Goal: Task Accomplishment & Management: Use online tool/utility

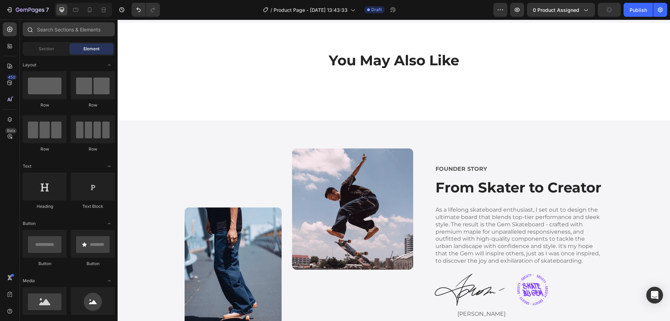
scroll to position [1222, 0]
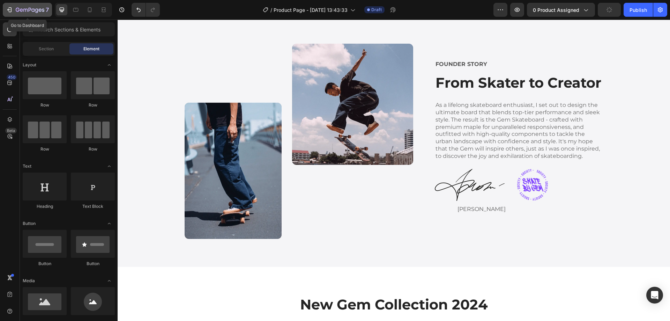
click at [10, 11] on icon "button" at bounding box center [9, 9] width 7 height 7
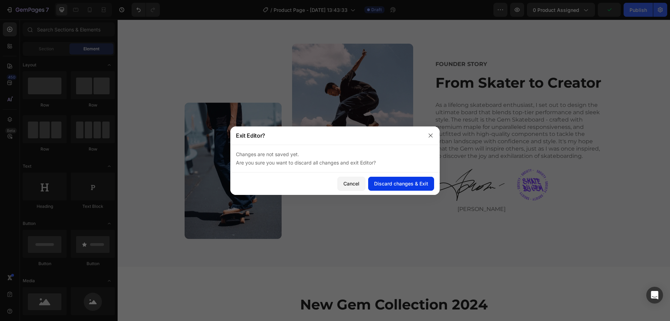
click at [389, 185] on div "Discard changes & Exit" at bounding box center [401, 183] width 54 height 7
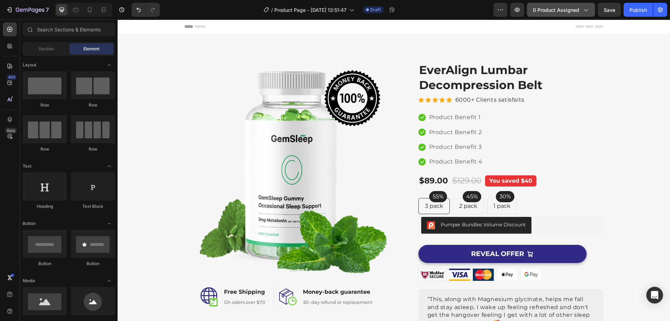
click at [586, 8] on icon "button" at bounding box center [585, 9] width 7 height 7
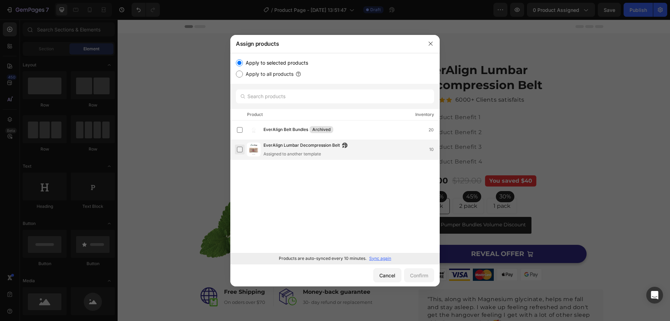
click at [239, 151] on label at bounding box center [240, 150] width 6 height 6
click at [411, 276] on div "Confirm" at bounding box center [419, 275] width 18 height 7
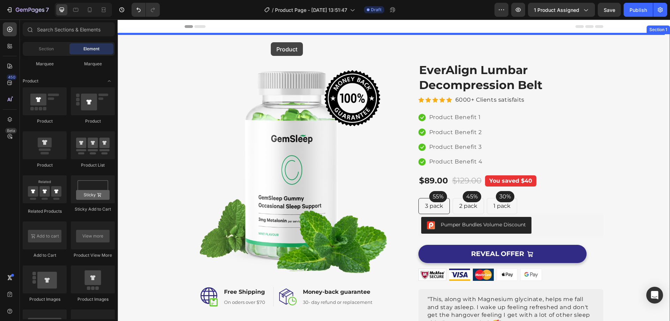
drag, startPoint x: 162, startPoint y: 129, endPoint x: 271, endPoint y: 42, distance: 139.0
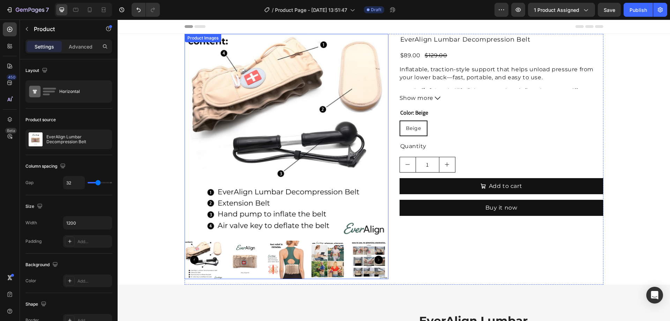
click at [238, 262] on img at bounding box center [245, 260] width 38 height 38
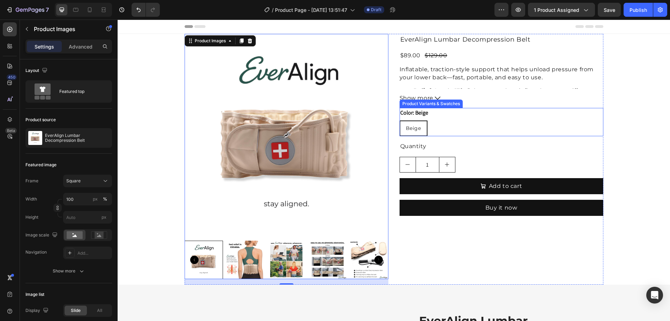
click at [430, 125] on div "Beige Beige Beige" at bounding box center [502, 128] width 204 height 16
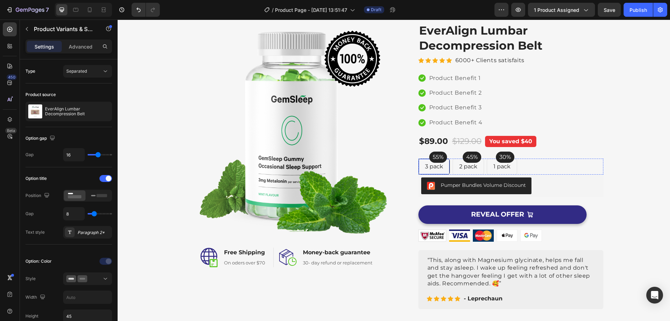
scroll to position [314, 0]
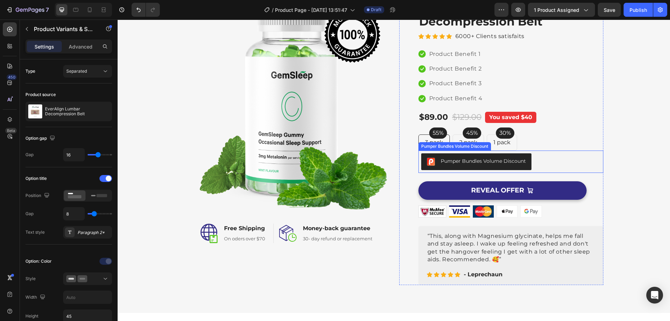
click at [498, 161] on div "Pumper Bundles Volume Discount" at bounding box center [483, 160] width 85 height 7
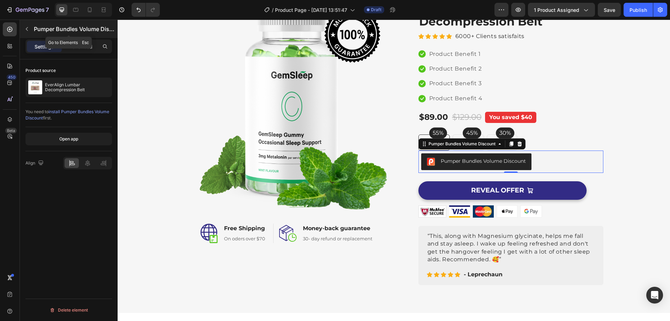
click at [31, 28] on button "button" at bounding box center [26, 28] width 11 height 11
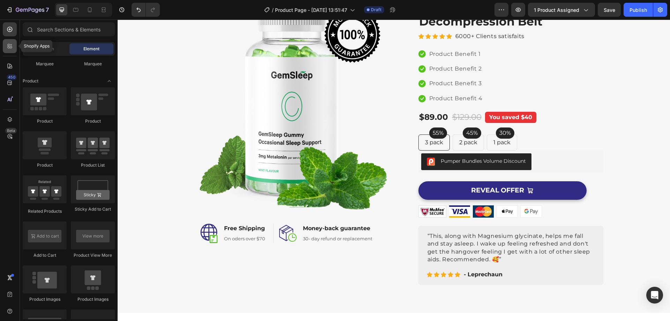
click at [6, 51] on div at bounding box center [10, 46] width 14 height 14
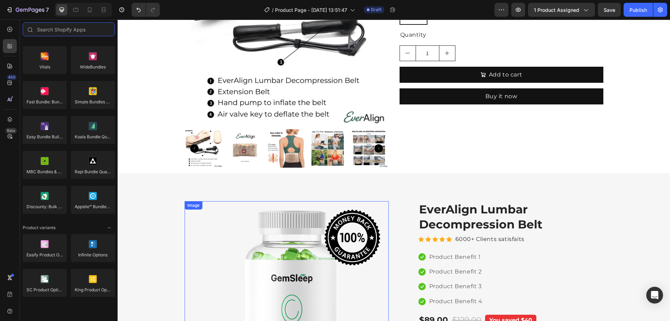
scroll to position [35, 0]
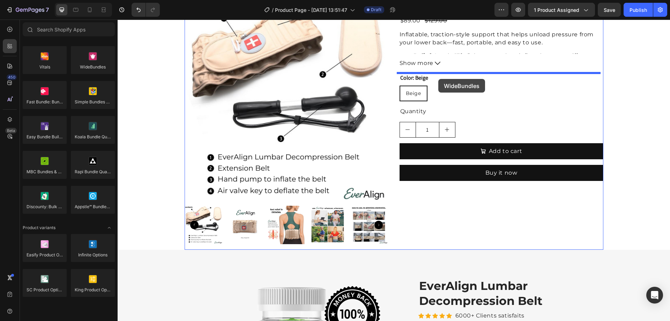
drag, startPoint x: 219, startPoint y: 80, endPoint x: 438, endPoint y: 78, distance: 219.3
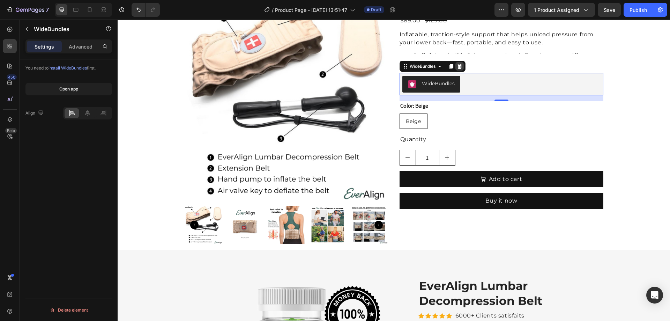
click at [458, 63] on div at bounding box center [460, 66] width 8 height 8
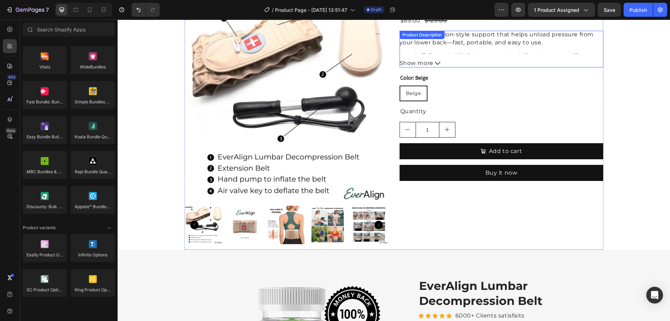
click at [436, 61] on icon at bounding box center [438, 63] width 6 height 6
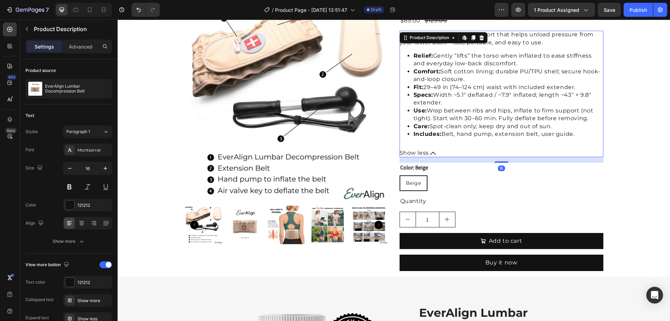
click at [431, 152] on icon at bounding box center [434, 154] width 6 height 6
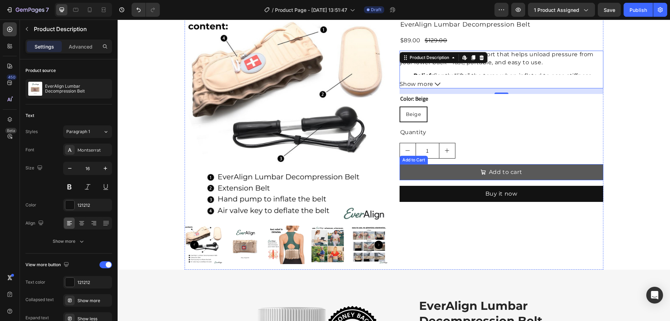
scroll to position [0, 0]
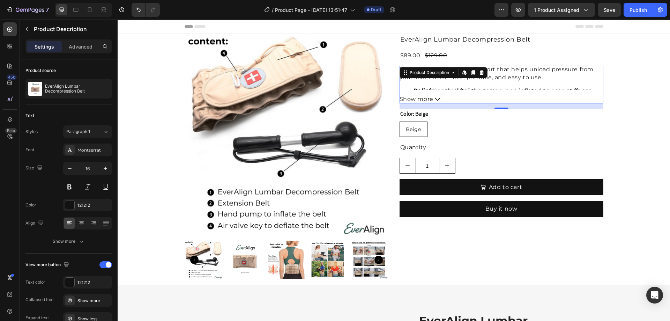
click at [432, 98] on button "Show more" at bounding box center [502, 99] width 204 height 8
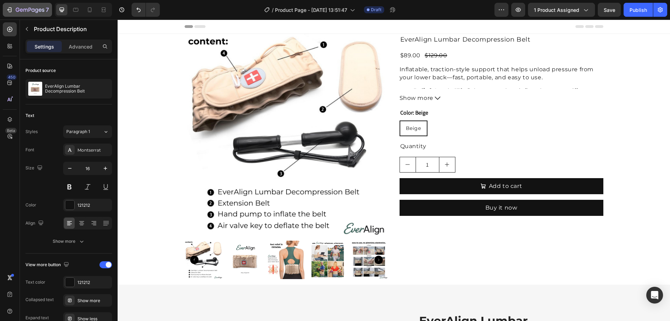
click at [8, 9] on icon "button" at bounding box center [9, 9] width 7 height 7
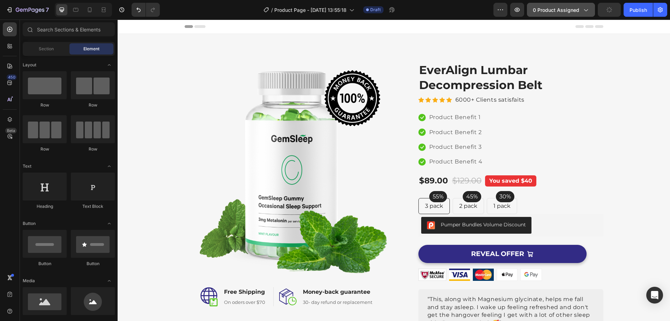
click at [581, 5] on button "0 product assigned" at bounding box center [561, 10] width 68 height 14
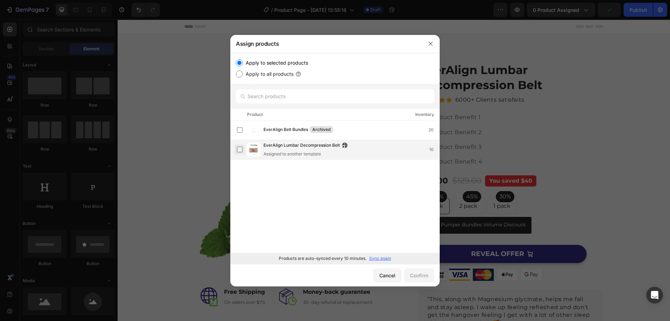
click at [243, 149] on label at bounding box center [240, 150] width 6 height 6
click at [419, 278] on button "Confirm" at bounding box center [419, 275] width 30 height 14
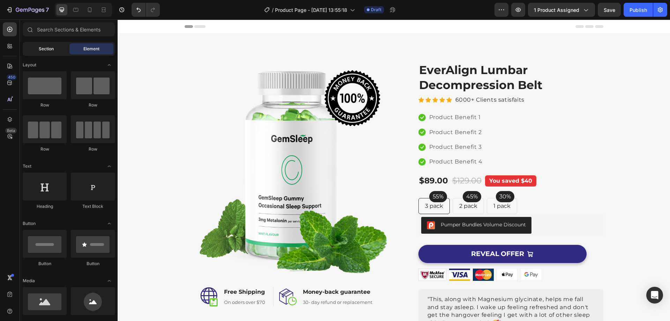
click at [50, 51] on span "Section" at bounding box center [46, 49] width 15 height 6
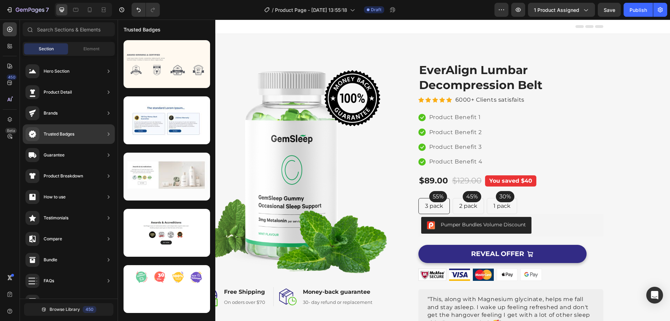
click at [106, 136] on div "Trusted Badges" at bounding box center [69, 134] width 92 height 20
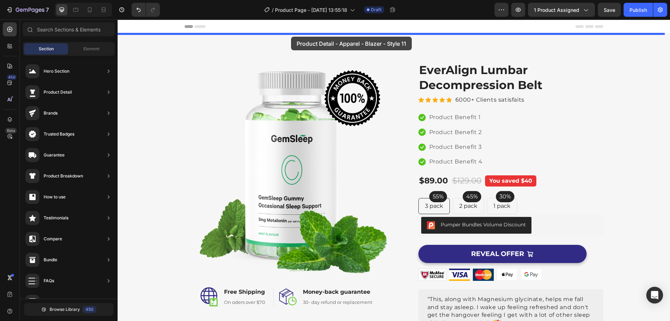
drag, startPoint x: 280, startPoint y: 145, endPoint x: 291, endPoint y: 37, distance: 109.2
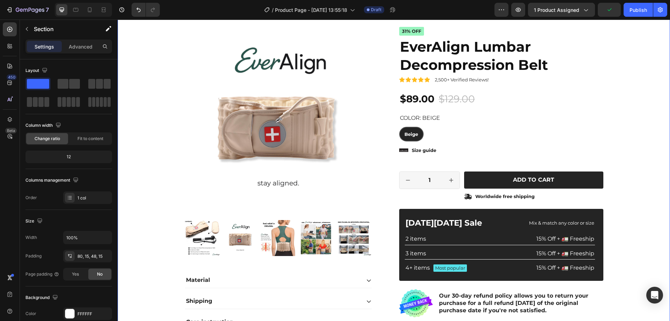
scroll to position [70, 0]
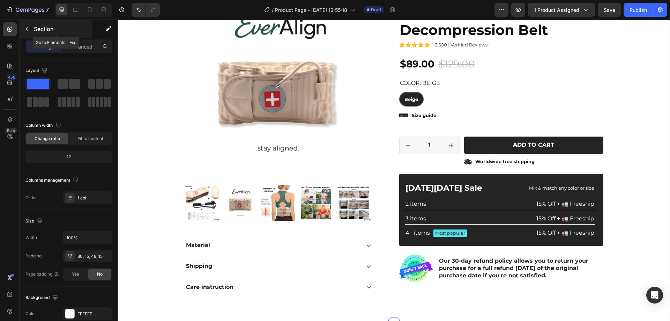
click at [28, 30] on icon "button" at bounding box center [27, 29] width 6 height 6
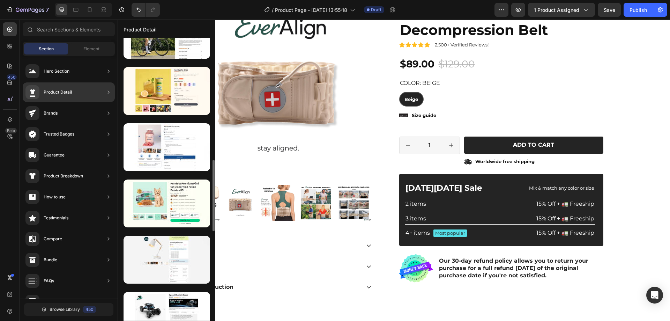
scroll to position [380, 0]
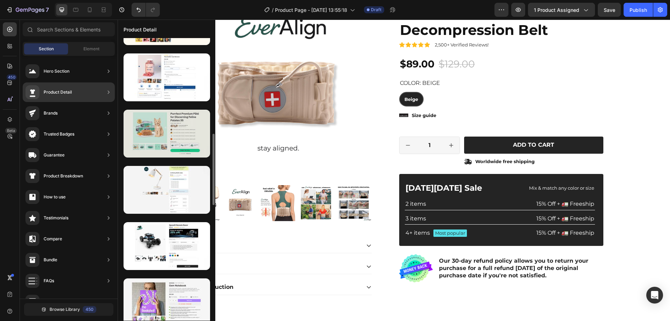
click at [161, 137] on div at bounding box center [167, 134] width 87 height 48
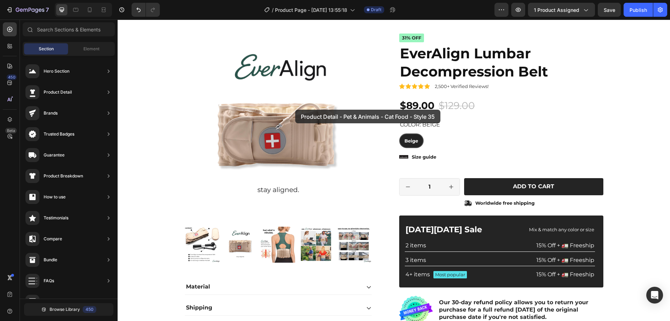
scroll to position [0, 0]
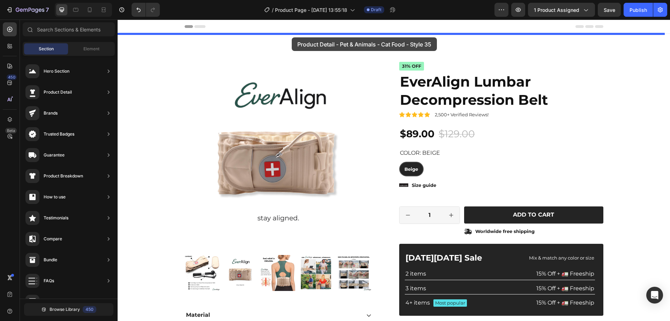
drag, startPoint x: 277, startPoint y: 156, endPoint x: 292, endPoint y: 36, distance: 121.7
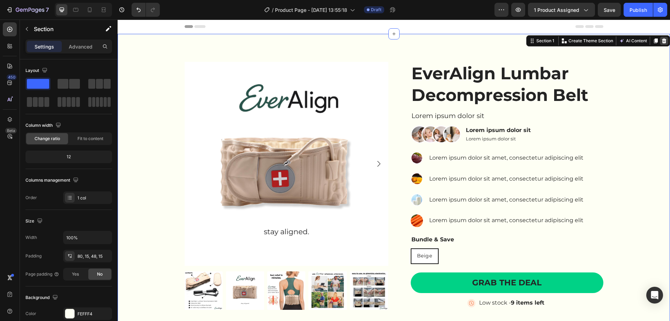
click at [662, 43] on icon at bounding box center [664, 40] width 5 height 5
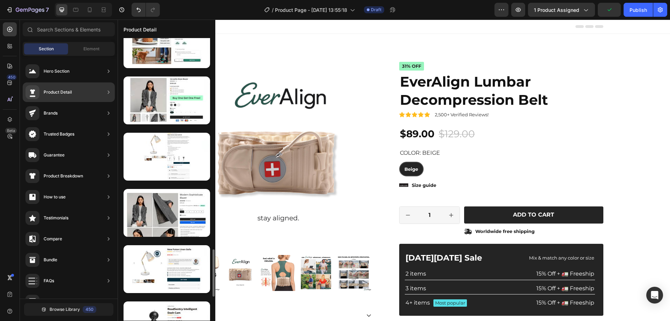
scroll to position [1396, 0]
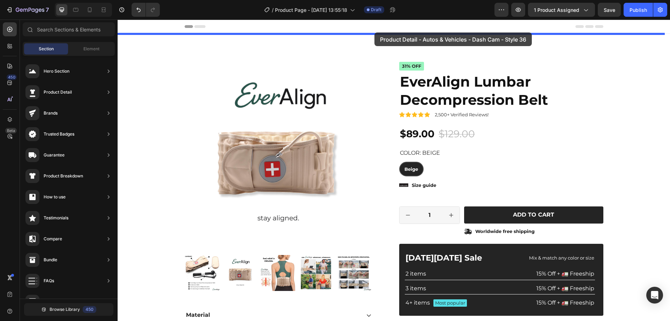
drag, startPoint x: 281, startPoint y: 214, endPoint x: 375, endPoint y: 32, distance: 204.3
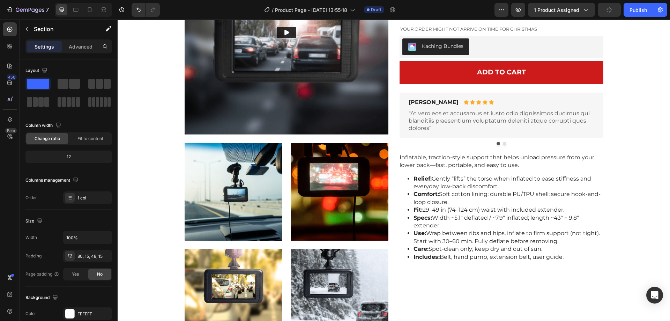
scroll to position [0, 0]
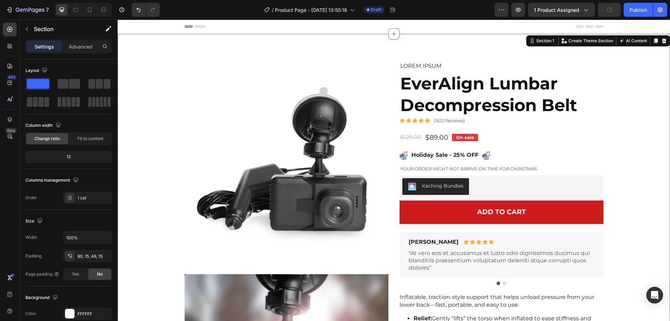
click at [662, 42] on icon at bounding box center [665, 41] width 6 height 6
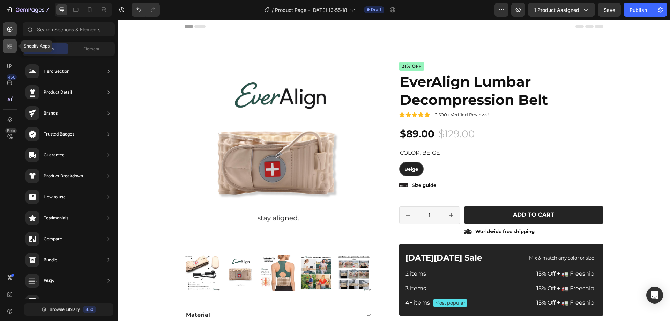
click at [13, 41] on div at bounding box center [10, 46] width 14 height 14
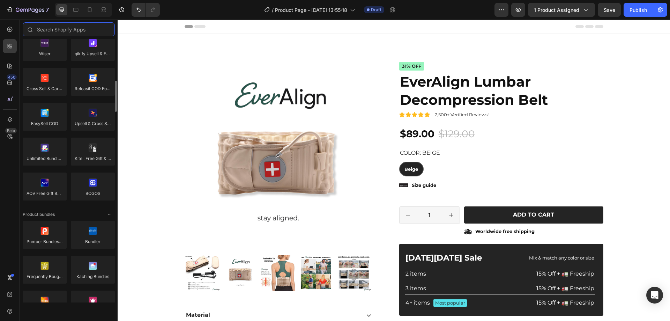
scroll to position [419, 0]
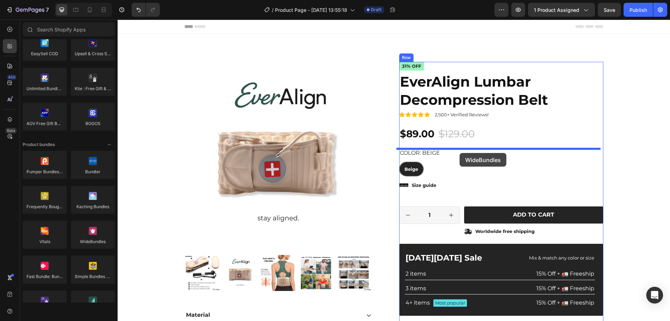
drag, startPoint x: 208, startPoint y: 253, endPoint x: 460, endPoint y: 153, distance: 270.7
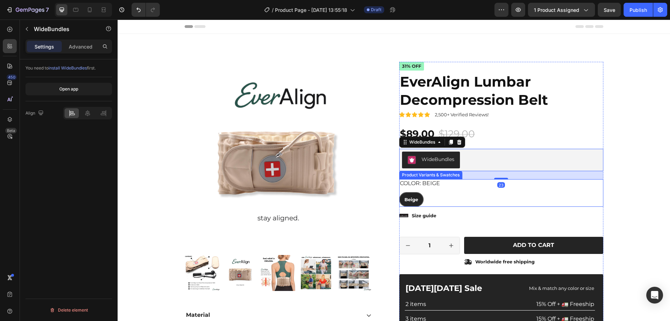
click at [433, 186] on legend "Color: Beige" at bounding box center [420, 183] width 42 height 9
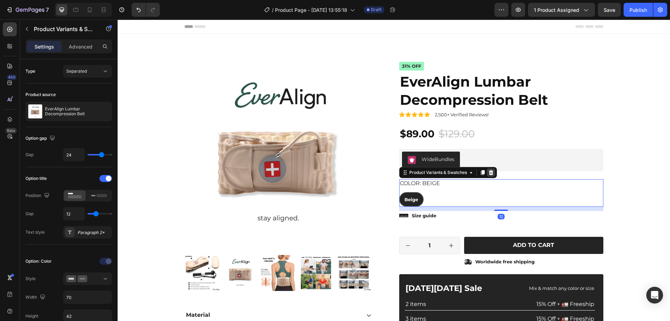
click at [489, 171] on icon at bounding box center [491, 172] width 5 height 5
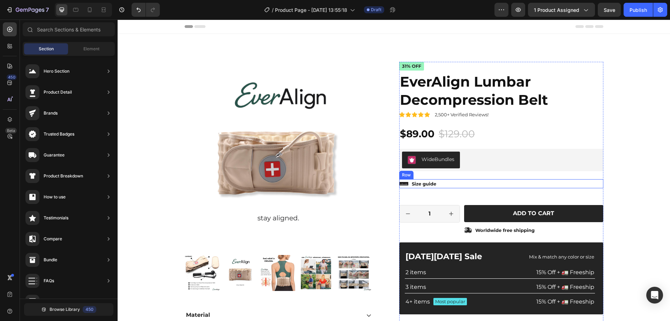
click at [459, 184] on div "Icon Size guide Text Block Row" at bounding box center [501, 183] width 204 height 9
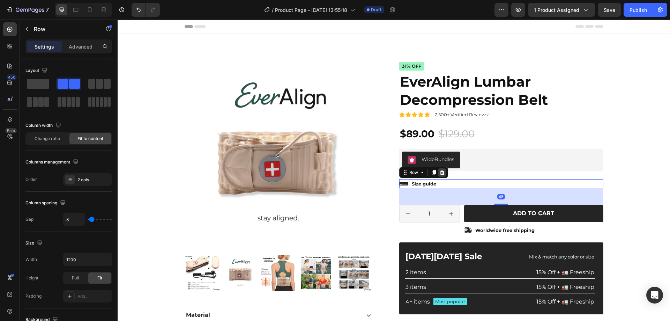
click at [442, 173] on icon at bounding box center [443, 173] width 6 height 6
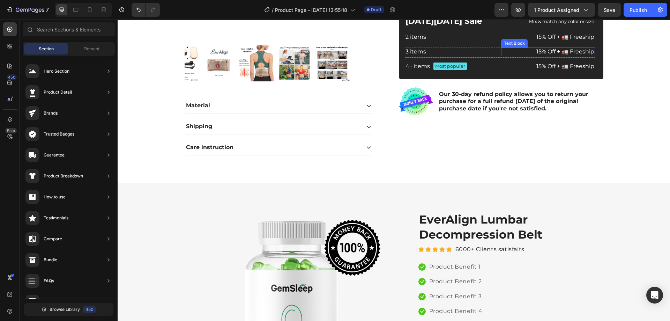
scroll to position [35, 0]
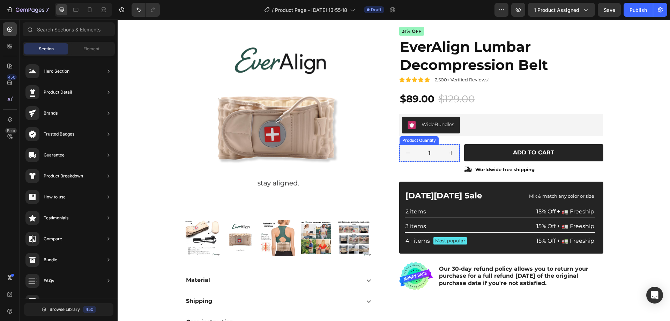
click at [439, 150] on input "1" at bounding box center [430, 153] width 27 height 17
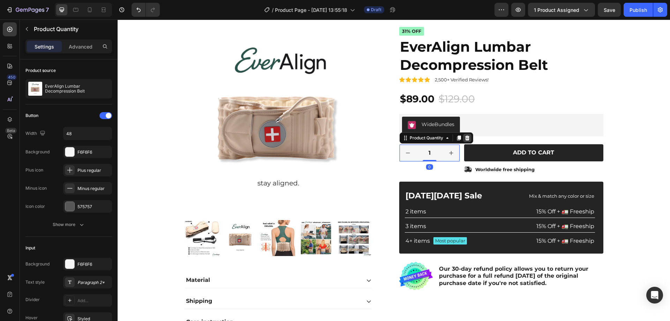
click at [465, 140] on icon at bounding box center [467, 137] width 5 height 5
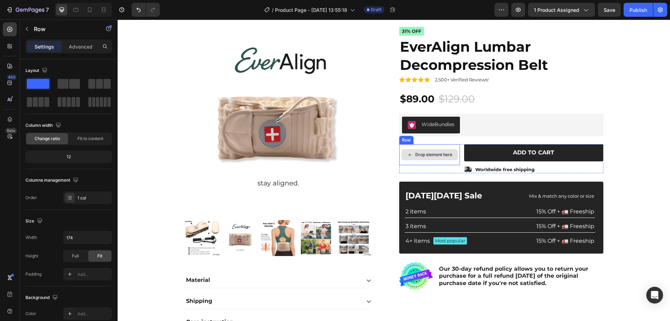
click at [455, 160] on div "Drop element here" at bounding box center [429, 154] width 61 height 21
click at [442, 137] on icon at bounding box center [443, 138] width 6 height 6
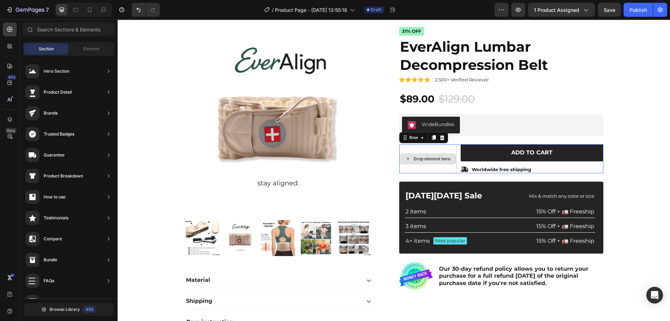
click at [450, 150] on div "Drop element here" at bounding box center [427, 158] width 57 height 29
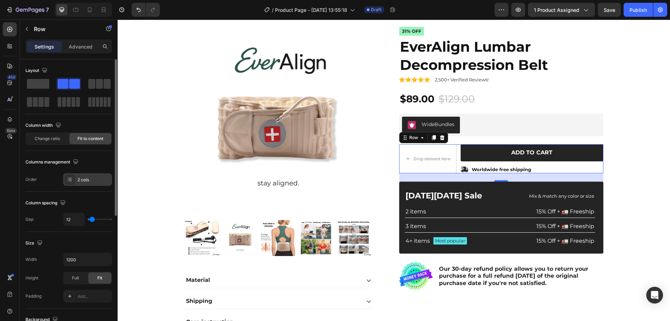
click at [68, 182] on div at bounding box center [70, 180] width 10 height 10
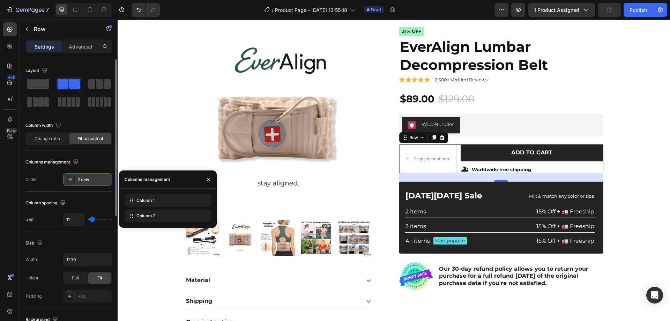
click at [68, 182] on div at bounding box center [70, 180] width 10 height 10
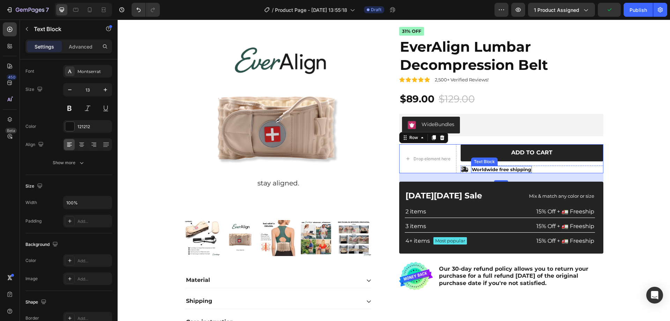
click at [523, 168] on p "Worldwide free shipping" at bounding box center [501, 170] width 59 height 6
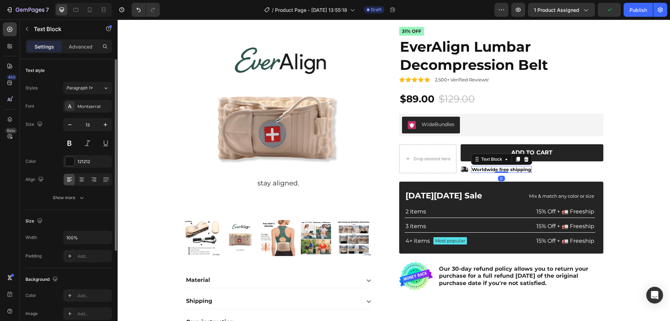
click at [494, 169] on p "Worldwide free shipping" at bounding box center [501, 170] width 59 height 6
click at [495, 169] on p "Worldwide free shipping" at bounding box center [501, 170] width 59 height 6
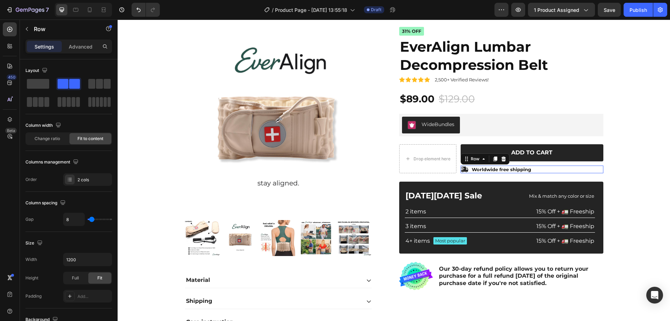
click at [532, 169] on div "Icon Worldwide free shipping Text Block Row 0" at bounding box center [532, 170] width 143 height 8
click at [501, 160] on icon at bounding box center [504, 159] width 6 height 6
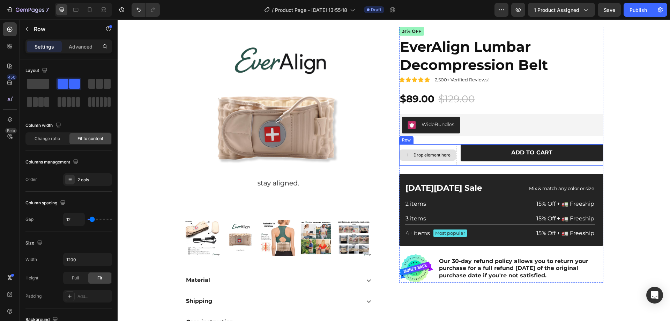
click at [450, 148] on div "Drop element here" at bounding box center [427, 154] width 57 height 21
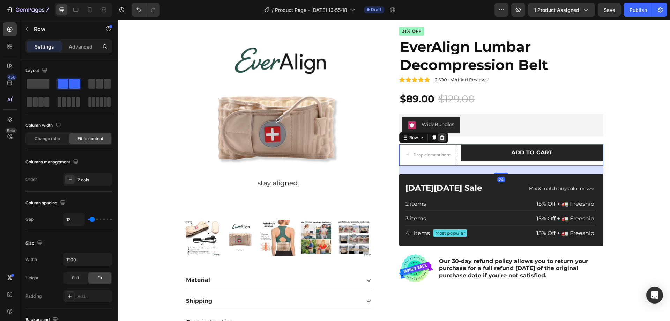
click at [440, 137] on icon at bounding box center [442, 137] width 5 height 5
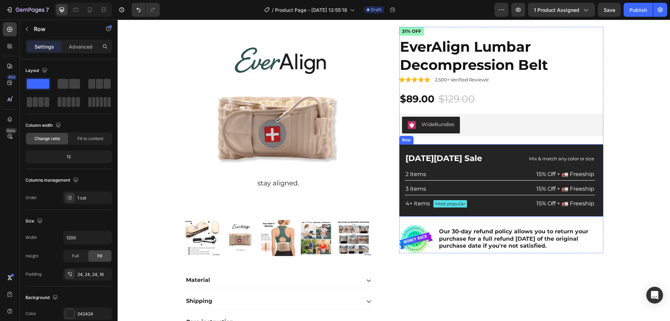
click at [441, 144] on div "Black Friday Sale Text Block Mix & match any color or size Text Block Row 2 ite…" at bounding box center [501, 180] width 204 height 72
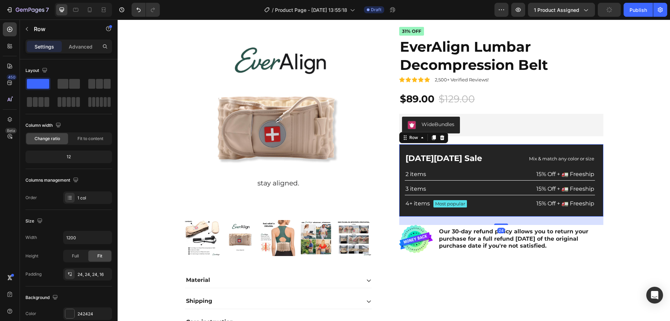
click at [442, 151] on div "Black Friday Sale Text Block Mix & match any color or size Text Block Row 2 ite…" at bounding box center [501, 180] width 204 height 72
click at [440, 140] on icon at bounding box center [442, 137] width 5 height 5
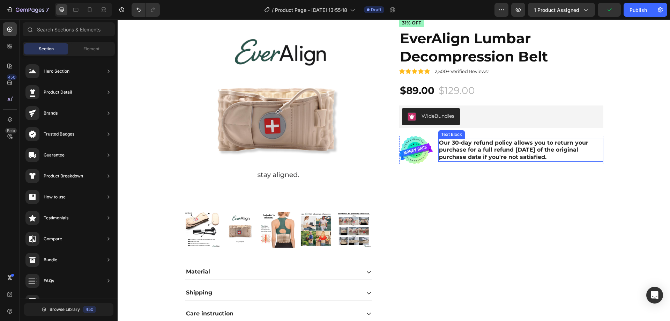
scroll to position [70, 0]
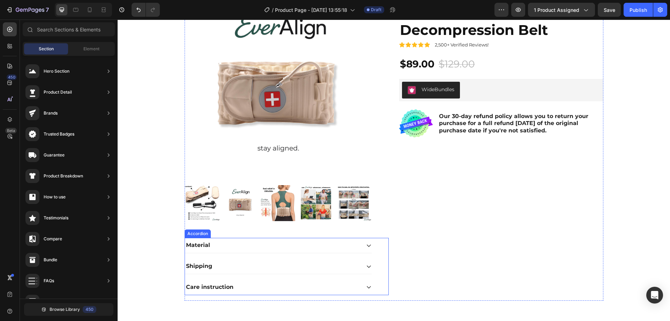
click at [366, 248] on icon at bounding box center [369, 246] width 6 height 6
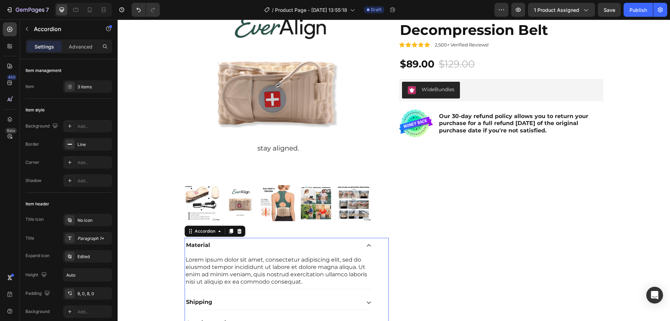
click at [366, 248] on icon at bounding box center [369, 246] width 6 height 6
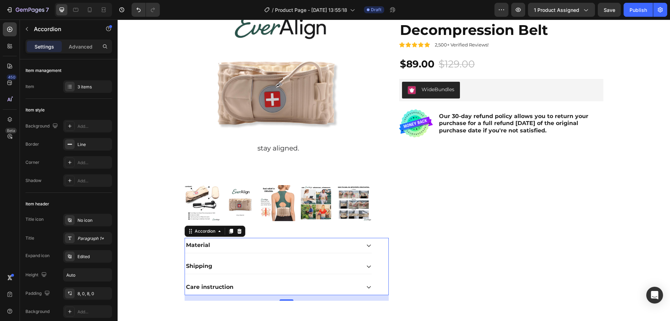
click at [369, 264] on div "Material Shipping Care instruction" at bounding box center [279, 266] width 188 height 57
click at [368, 267] on icon at bounding box center [369, 267] width 6 height 6
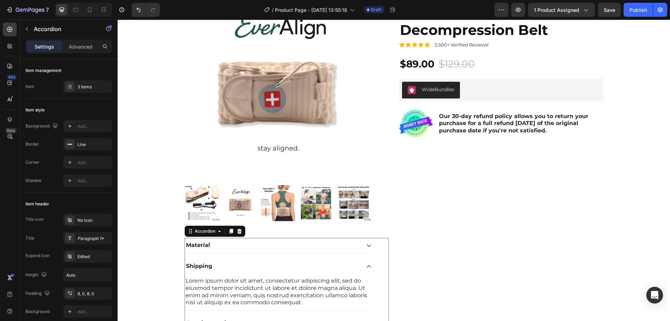
click at [367, 266] on icon at bounding box center [369, 267] width 6 height 6
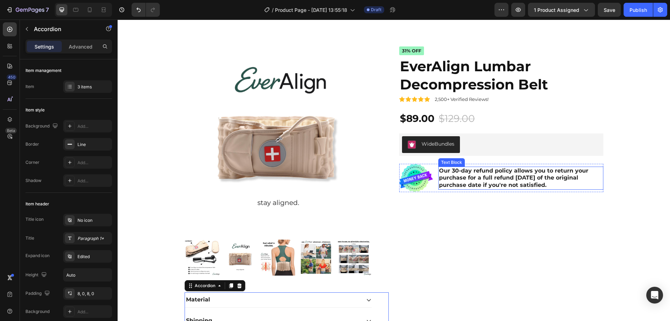
scroll to position [0, 0]
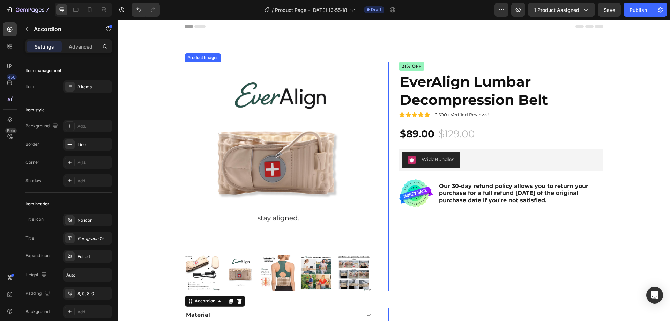
click at [235, 281] on img at bounding box center [240, 273] width 36 height 36
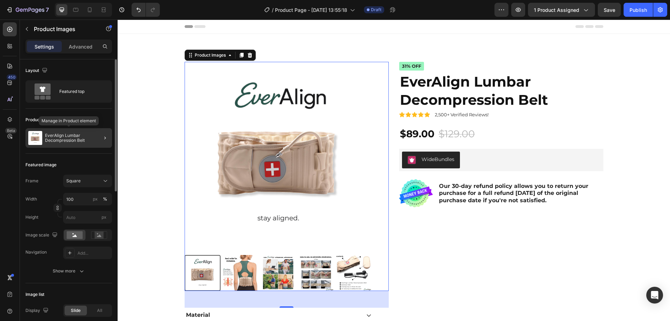
click at [74, 133] on p "EverAlign Lumbar Decompression Belt" at bounding box center [77, 138] width 64 height 10
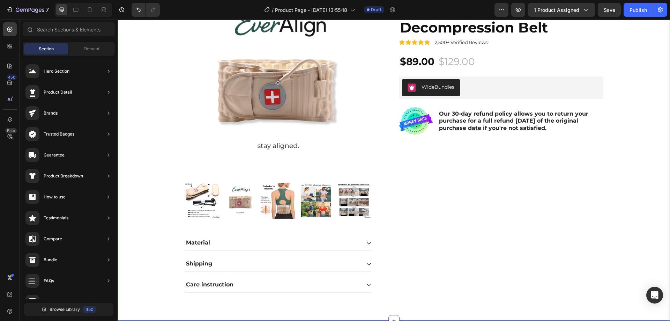
scroll to position [70, 0]
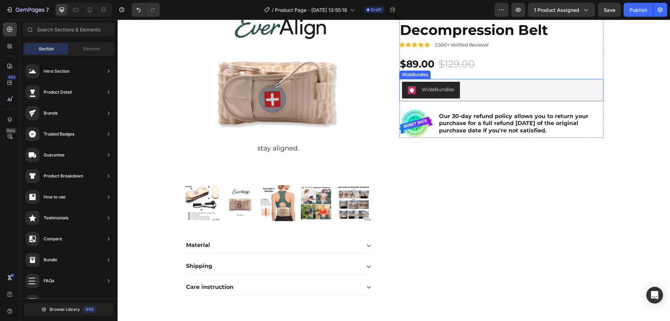
click at [465, 88] on div "WideBundles" at bounding box center [501, 90] width 199 height 17
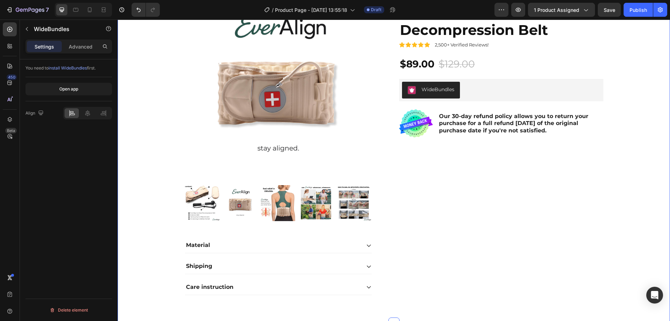
click at [633, 109] on div "Product Images Material Shipping Care instruction Accordion Icon Icon Icon Icon…" at bounding box center [394, 149] width 542 height 314
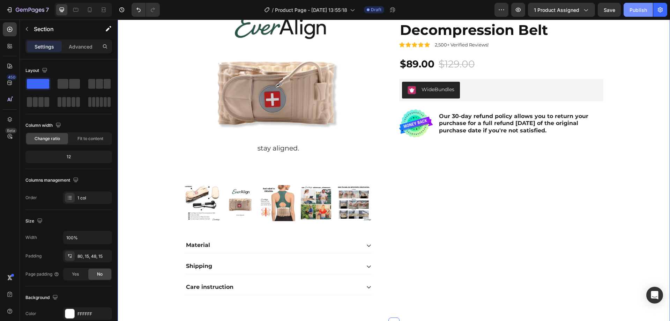
click at [638, 8] on div "Publish" at bounding box center [638, 9] width 17 height 7
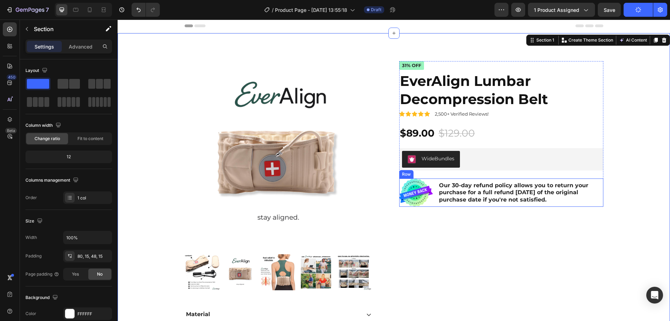
scroll to position [0, 0]
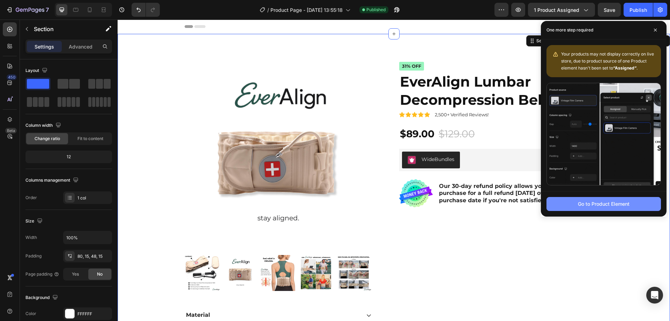
click at [584, 206] on div "Go to Product Element" at bounding box center [604, 203] width 52 height 7
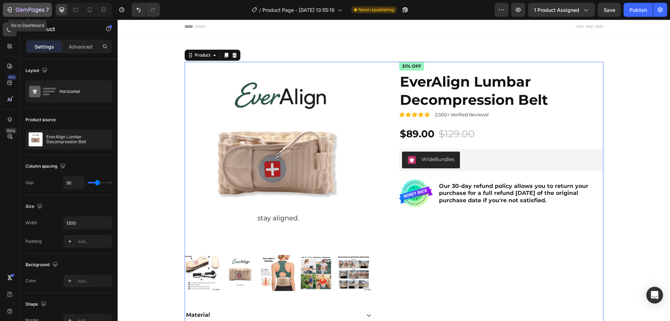
click at [17, 8] on icon "button" at bounding box center [18, 10] width 4 height 4
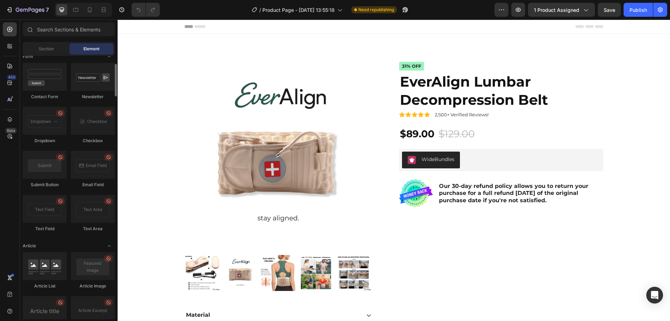
scroll to position [1468, 0]
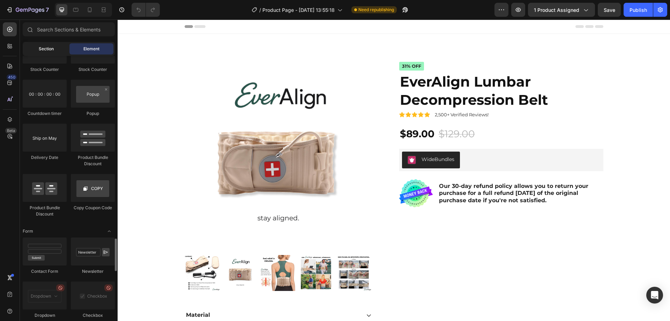
click at [57, 51] on div "Section" at bounding box center [46, 48] width 44 height 11
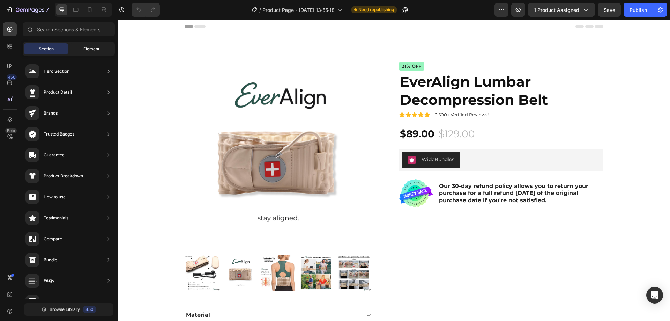
click at [87, 51] on span "Element" at bounding box center [91, 49] width 16 height 6
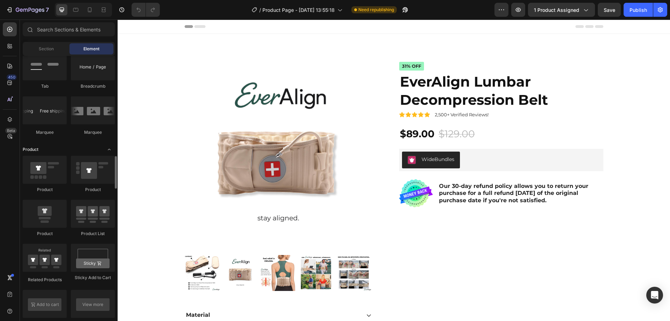
scroll to position [770, 0]
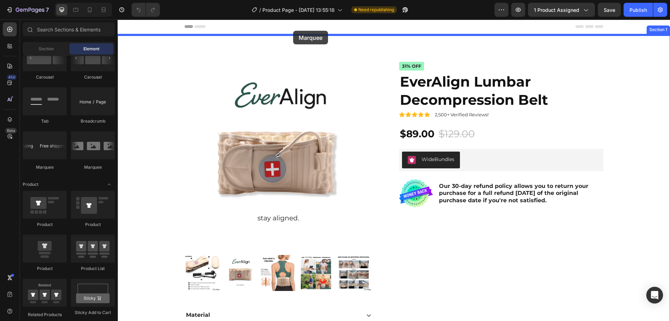
drag, startPoint x: 152, startPoint y: 174, endPoint x: 293, endPoint y: 31, distance: 201.0
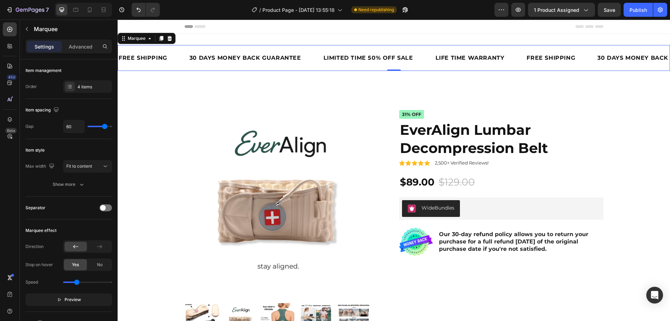
click at [419, 61] on div "LIMITED TIME 50% OFF SALE Text Block" at bounding box center [379, 58] width 112 height 15
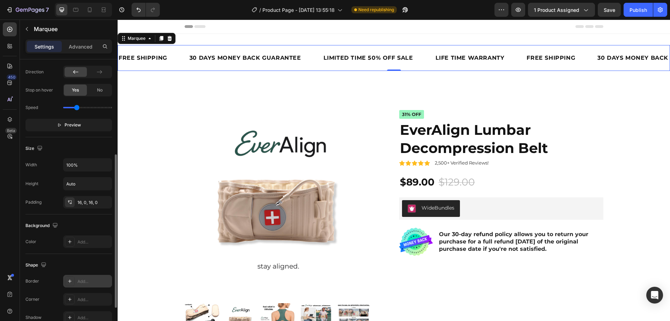
scroll to position [235, 0]
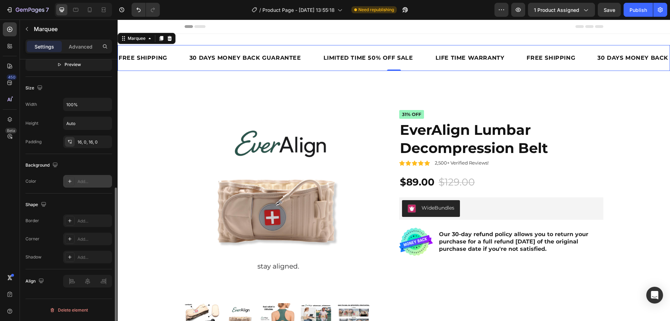
click at [68, 179] on icon at bounding box center [70, 181] width 6 height 6
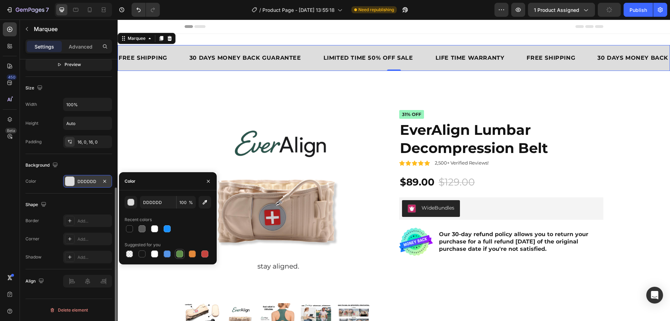
click at [182, 255] on div at bounding box center [179, 253] width 7 height 7
type input "5E8E49"
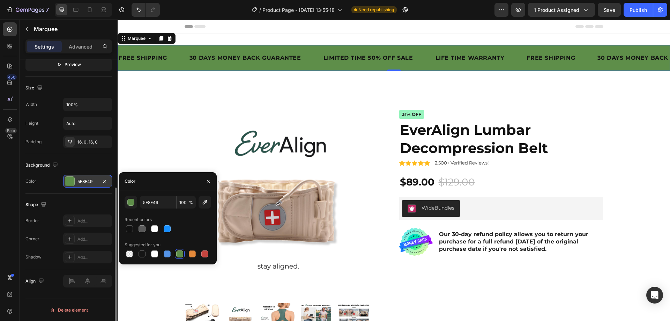
click at [83, 178] on div "5E8E49" at bounding box center [88, 181] width 20 height 6
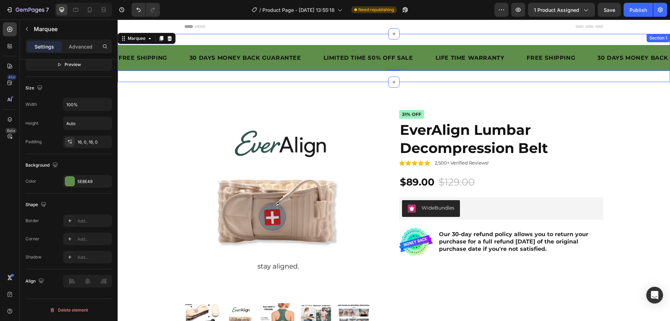
click at [192, 41] on div "FREE SHIPPING Text Block 30 DAYS MONEY BACK GUARANTEE Text Block LIMITED TIME 5…" at bounding box center [394, 58] width 553 height 48
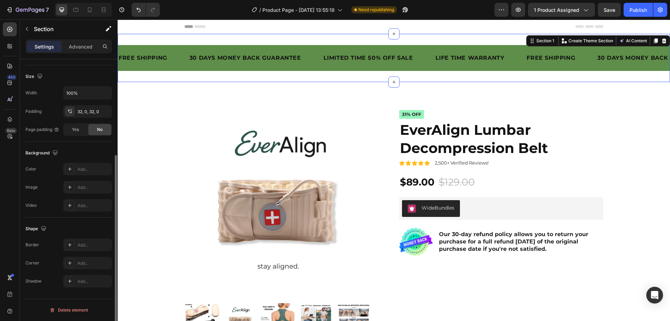
scroll to position [0, 0]
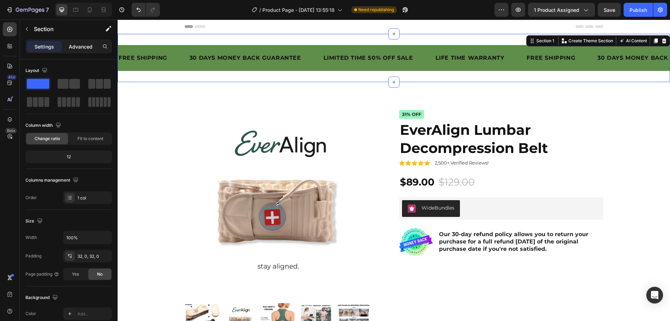
click at [84, 44] on p "Advanced" at bounding box center [81, 46] width 24 height 7
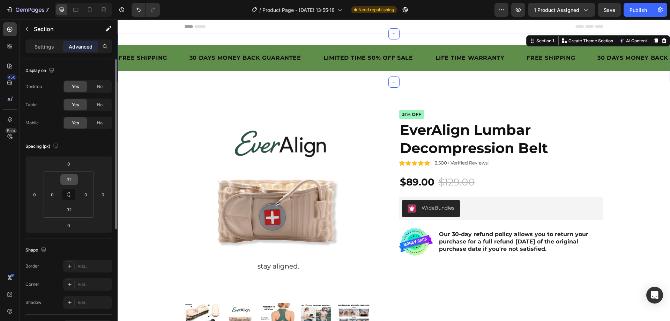
click at [75, 181] on input "32" at bounding box center [69, 179] width 14 height 10
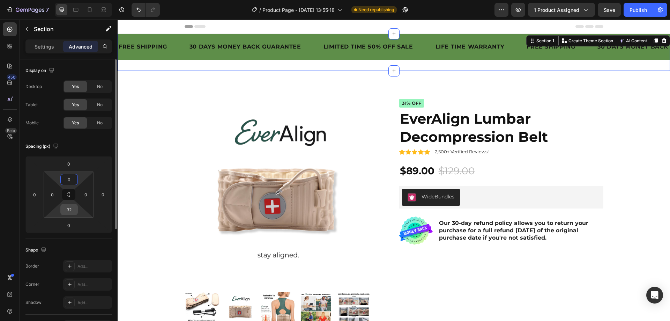
type input "0"
click at [73, 211] on input "32" at bounding box center [69, 209] width 14 height 10
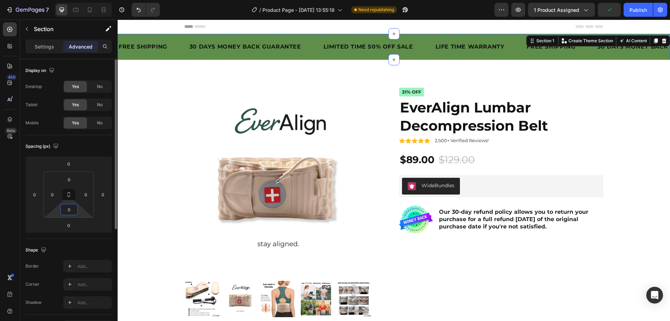
type input "0"
click at [83, 152] on div "Spacing (px)" at bounding box center [68, 146] width 87 height 11
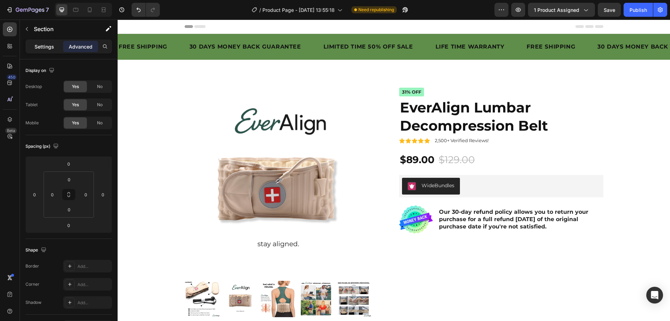
click at [51, 46] on p "Settings" at bounding box center [45, 46] width 20 height 7
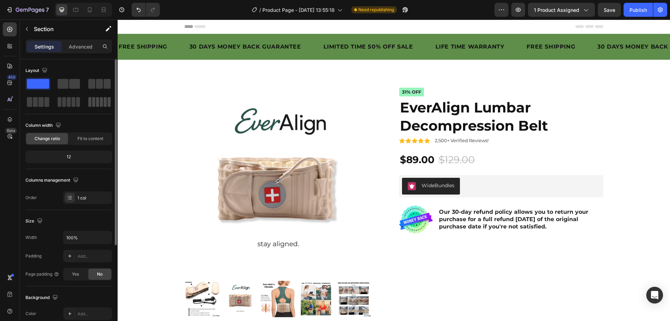
scroll to position [35, 0]
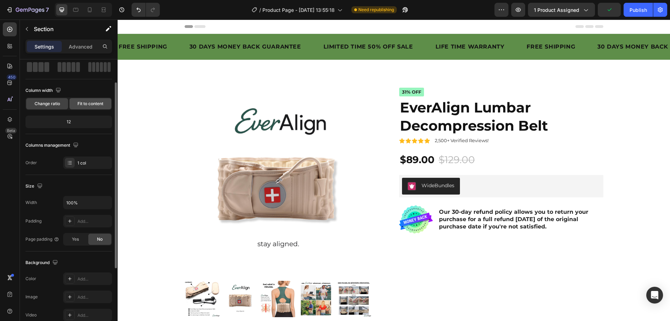
click at [81, 103] on span "Fit to content" at bounding box center [91, 104] width 26 height 6
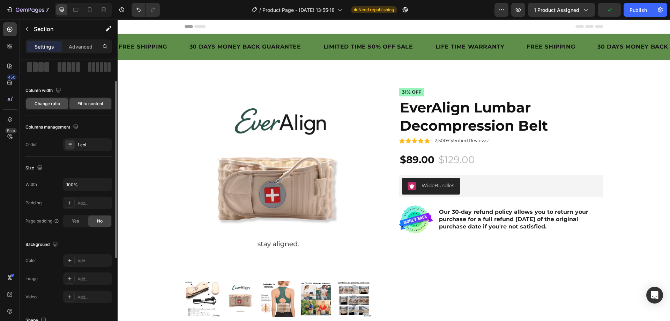
click at [57, 103] on span "Change ratio" at bounding box center [47, 104] width 25 height 6
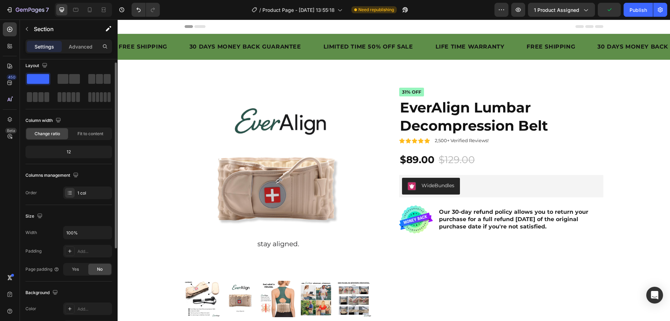
scroll to position [0, 0]
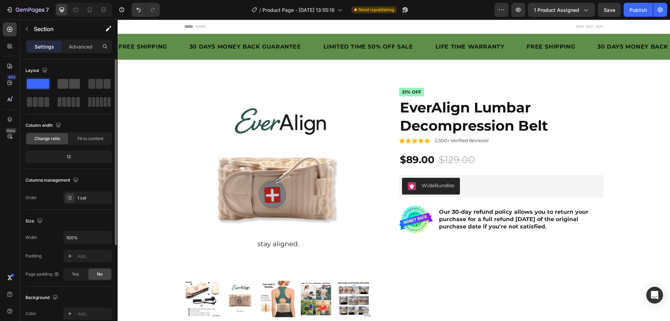
click at [71, 80] on span at bounding box center [74, 84] width 11 height 10
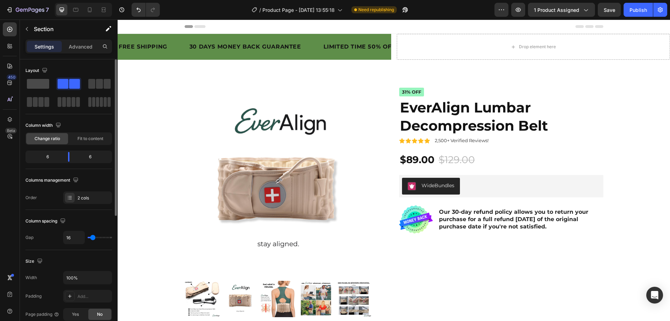
click at [38, 81] on span at bounding box center [38, 84] width 22 height 10
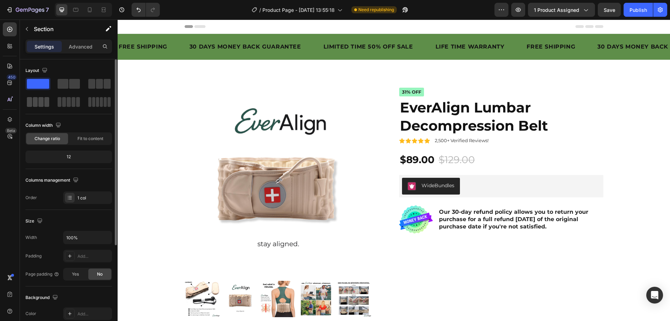
click at [39, 99] on span at bounding box center [40, 102] width 5 height 10
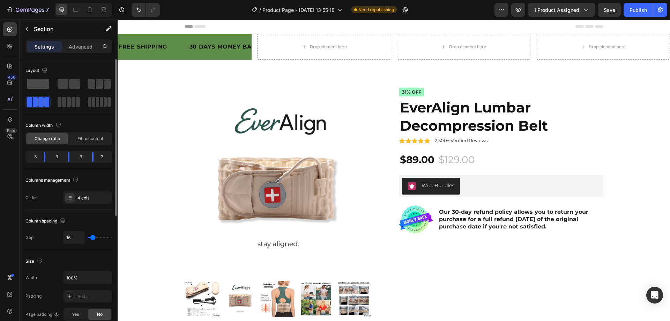
click at [38, 86] on span at bounding box center [38, 84] width 22 height 10
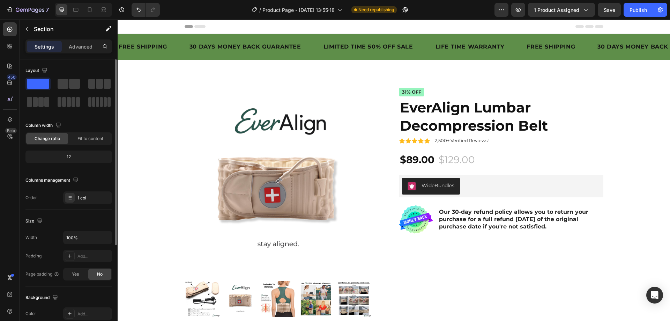
click at [74, 155] on div "12" at bounding box center [69, 157] width 84 height 10
click at [70, 155] on div "12" at bounding box center [69, 157] width 84 height 10
click at [75, 140] on div "Fit to content" at bounding box center [90, 138] width 42 height 11
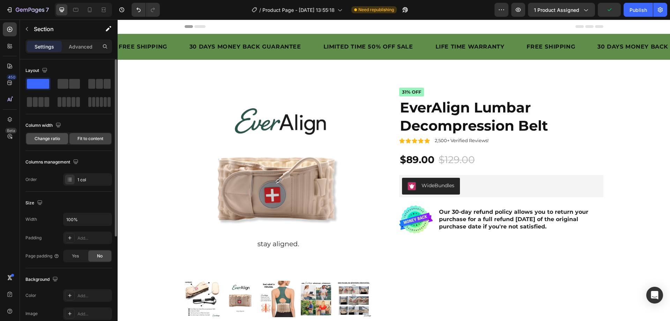
click at [57, 139] on span "Change ratio" at bounding box center [47, 138] width 25 height 6
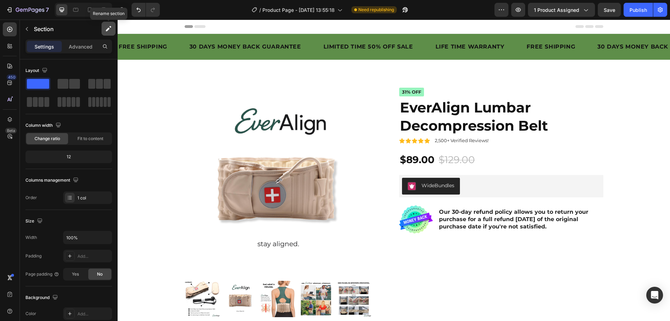
click at [106, 32] on button "button" at bounding box center [109, 29] width 14 height 14
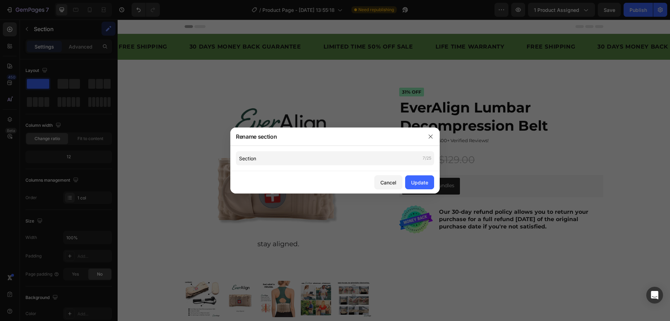
click at [97, 38] on div at bounding box center [335, 160] width 670 height 321
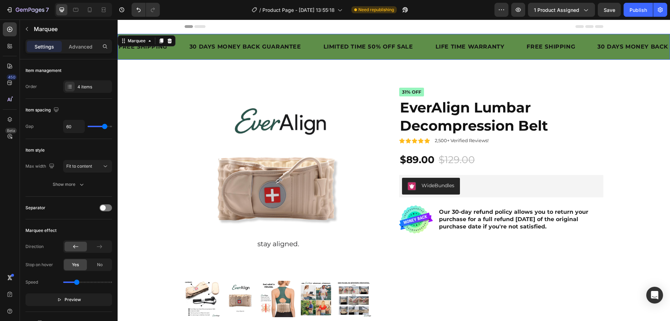
click at [308, 52] on div "30 DAYS MONEY BACK GUARANTEE Text Block" at bounding box center [256, 46] width 134 height 15
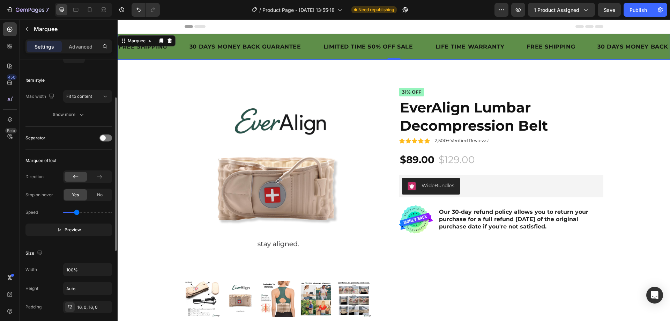
scroll to position [175, 0]
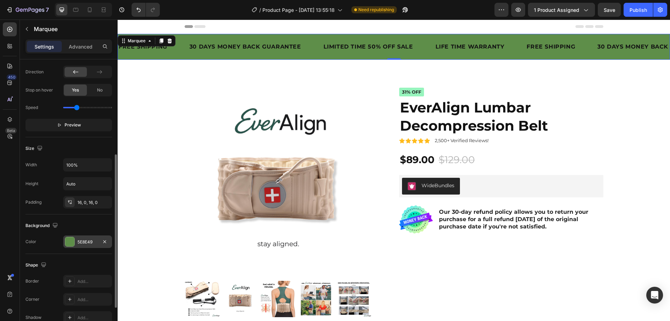
click at [81, 243] on div "5E8E49" at bounding box center [88, 242] width 20 height 6
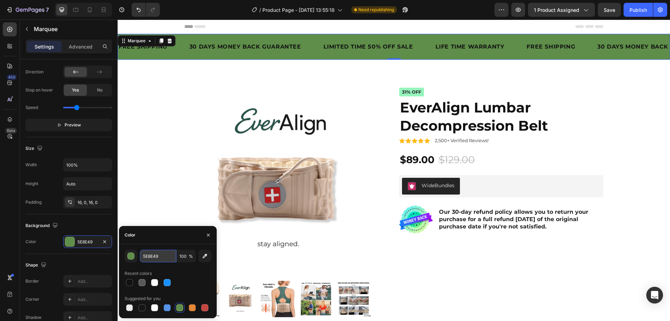
click at [164, 257] on input "5E8E49" at bounding box center [158, 256] width 36 height 13
paste input "#264f49"
type input "#264f49"
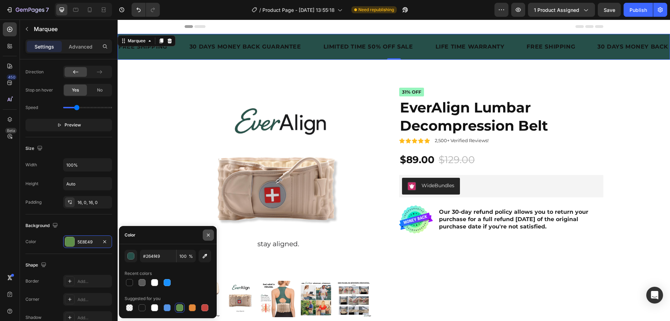
click at [208, 238] on button "button" at bounding box center [208, 234] width 11 height 11
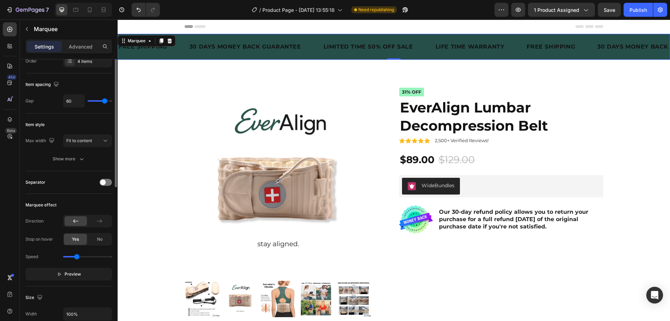
scroll to position [0, 0]
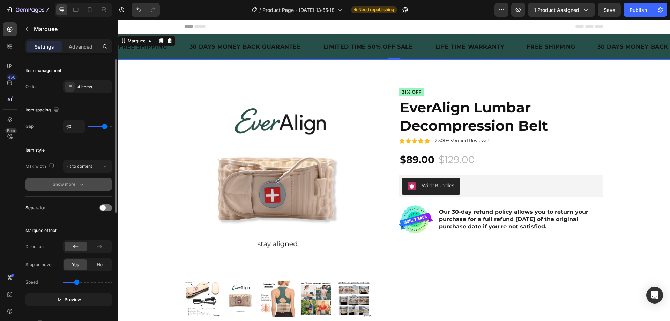
click at [79, 185] on icon "button" at bounding box center [81, 184] width 7 height 7
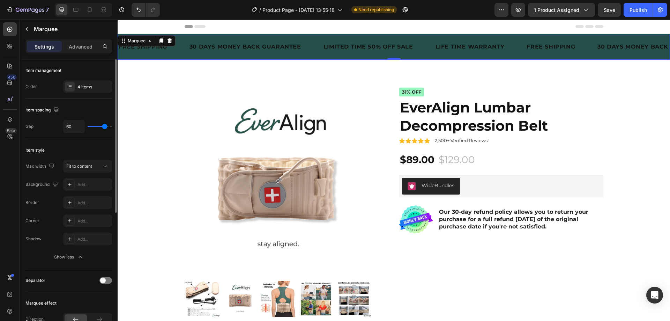
drag, startPoint x: 69, startPoint y: 256, endPoint x: 51, endPoint y: 205, distance: 54.2
click at [52, 213] on div "Background Add... Border Add... Corner Add... Shadow Add... Show less" at bounding box center [68, 220] width 87 height 85
click at [88, 10] on icon at bounding box center [90, 9] width 4 height 5
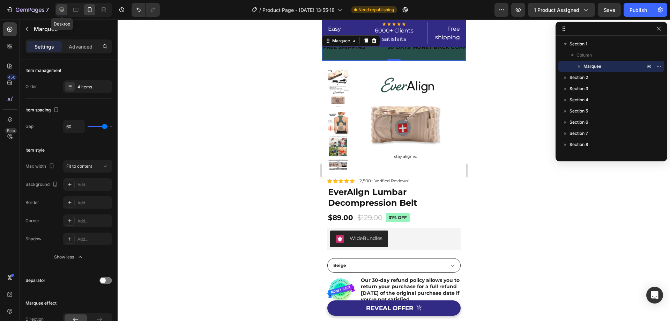
click at [65, 12] on icon at bounding box center [61, 9] width 7 height 7
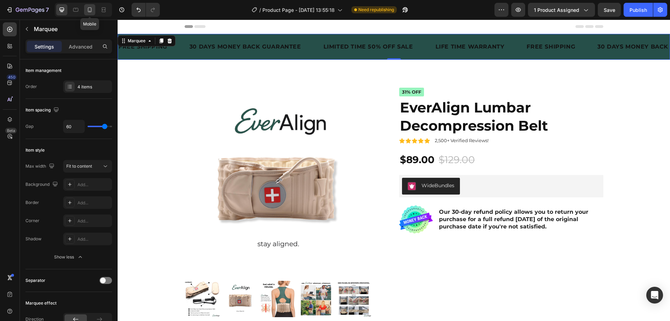
click at [89, 11] on icon at bounding box center [89, 9] width 7 height 7
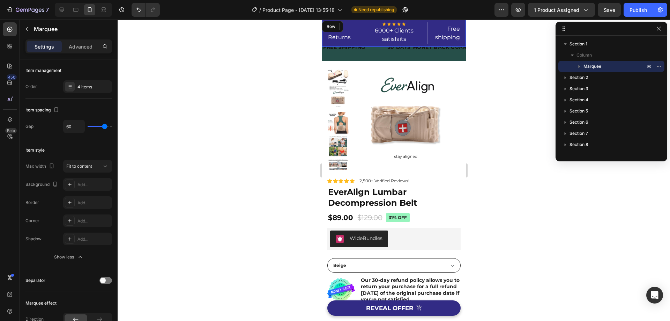
click at [420, 21] on div "Easy Returns Text block Icon Icon Icon Icon Icon Icon List Hoz 6000+ Clients sa…" at bounding box center [394, 33] width 144 height 27
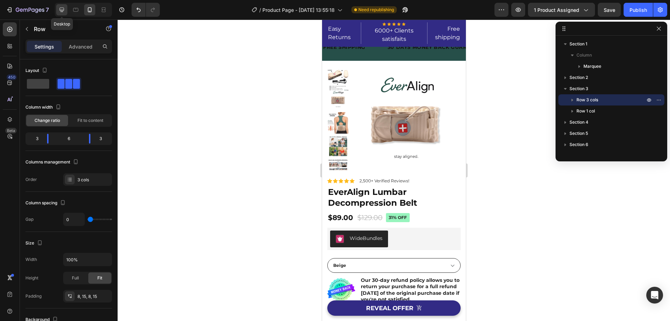
click at [58, 10] on div at bounding box center [61, 9] width 11 height 11
type input "32"
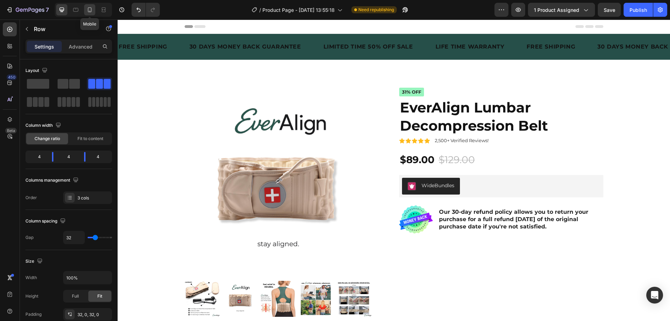
drag, startPoint x: 93, startPoint y: 11, endPoint x: 38, endPoint y: 9, distance: 54.9
click at [93, 11] on icon at bounding box center [89, 9] width 7 height 7
type input "0"
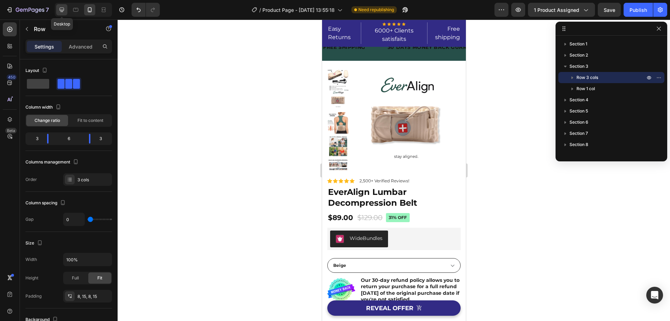
click at [60, 15] on div at bounding box center [61, 9] width 11 height 11
type input "32"
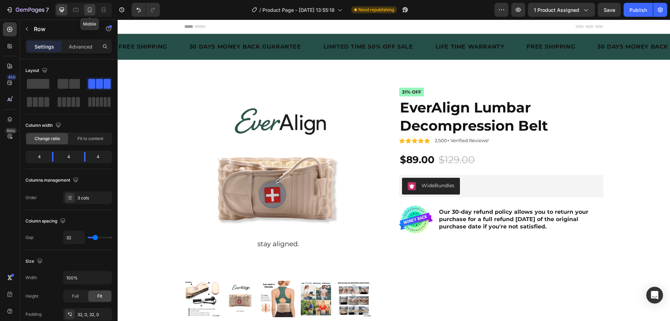
click at [88, 13] on div at bounding box center [89, 9] width 11 height 11
type input "0"
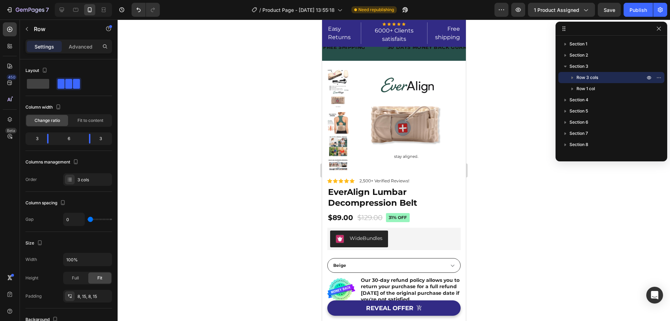
click at [357, 21] on div "Easy Returns Text block Icon Icon Icon Icon Icon Icon List Hoz 6000+ Clients sa…" at bounding box center [394, 33] width 144 height 27
click at [359, 22] on div "Easy Returns Text block Icon Icon Icon Icon Icon Icon List Hoz 6000+ Clients sa…" at bounding box center [394, 33] width 144 height 27
click at [355, 26] on p "Easy Returns" at bounding box center [344, 33] width 32 height 17
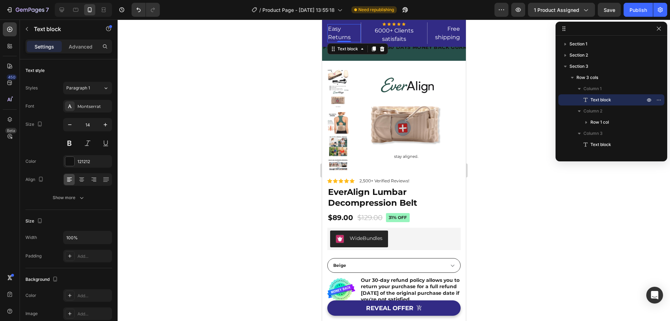
click at [348, 23] on div "Easy Returns Text block 5 Icon Icon Icon Icon Icon Icon List Hoz 6000+ Clients …" at bounding box center [394, 33] width 144 height 27
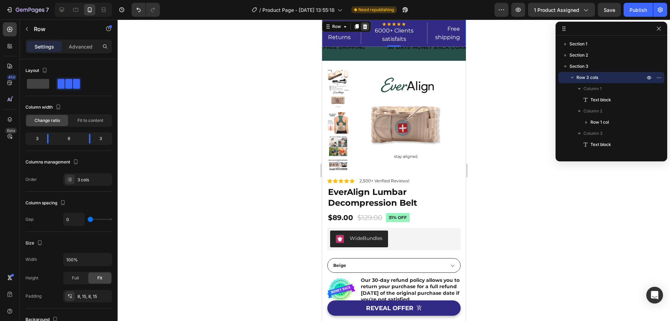
click at [364, 27] on icon at bounding box center [365, 27] width 6 height 6
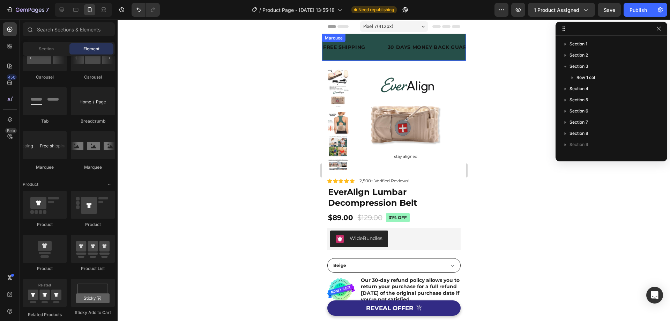
click at [377, 43] on div "FREE SHIPPING Text Block 30 DAYS MONEY BACK GUARANTEE Text Block LIMITED TIME 5…" at bounding box center [394, 47] width 144 height 27
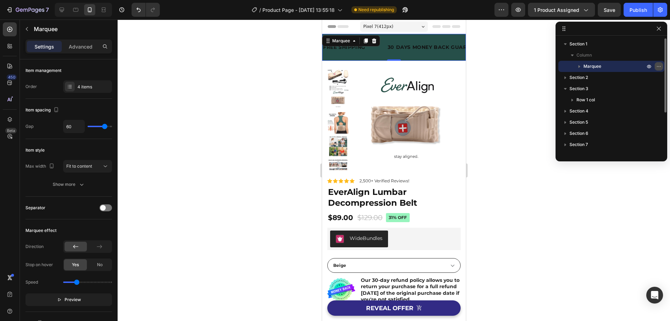
click at [661, 63] on button "button" at bounding box center [659, 66] width 8 height 8
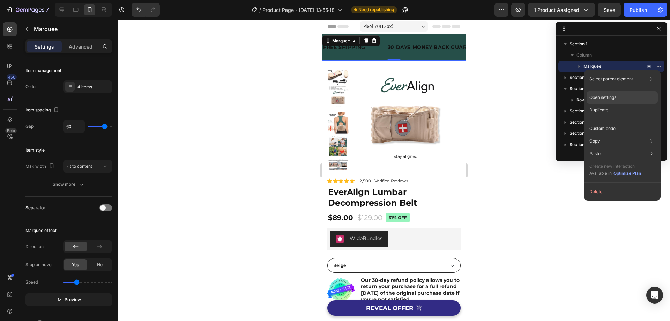
click at [622, 94] on div "Open settings" at bounding box center [622, 97] width 71 height 13
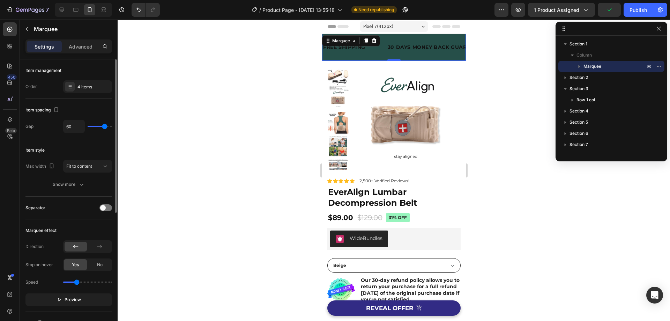
type input "65"
type input "52"
type input "50"
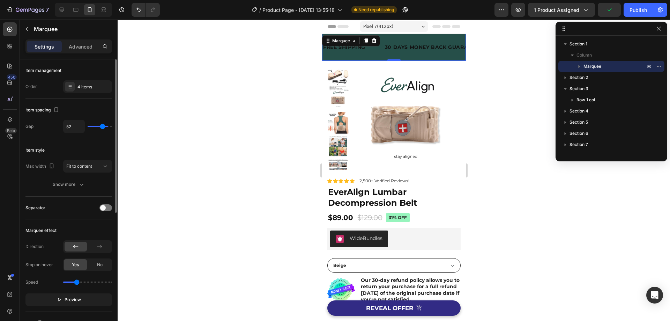
type input "50"
type input "49"
type input "47"
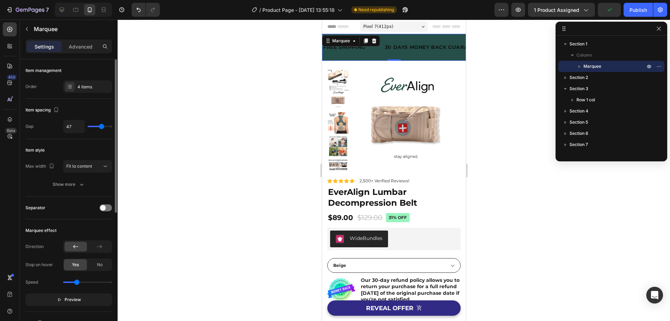
type input "44"
type input "40"
type input "39"
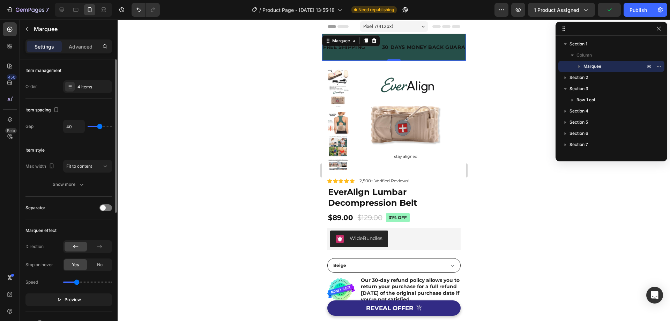
type input "39"
type input "37"
type input "34"
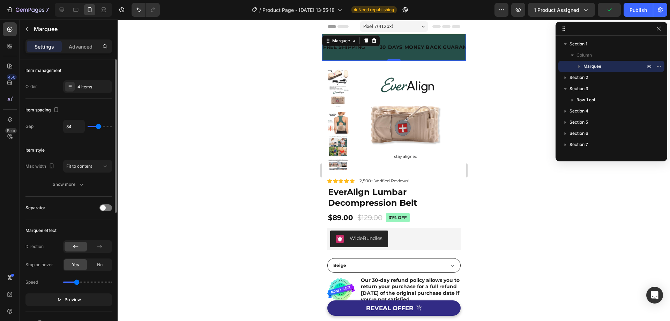
type input "30"
type input "24"
type input "22"
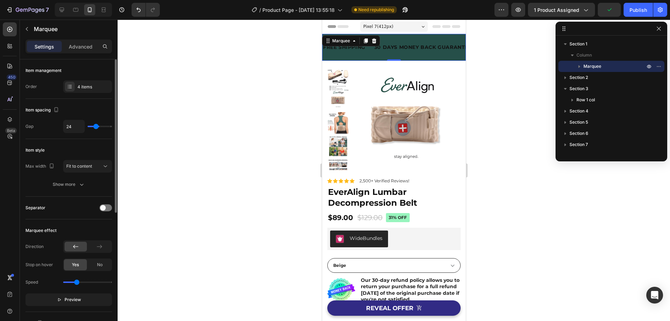
type input "22"
type input "21"
type input "18"
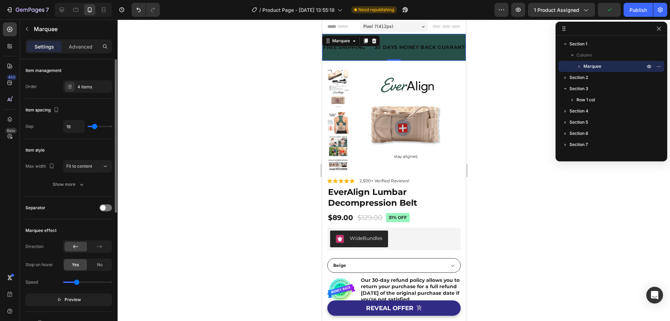
type input "16"
type input "15"
type input "12"
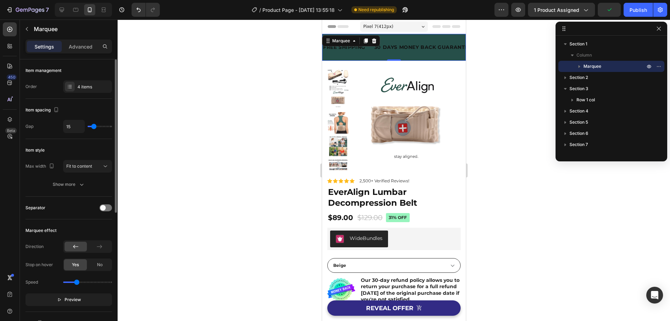
type input "12"
type input "9"
type input "7"
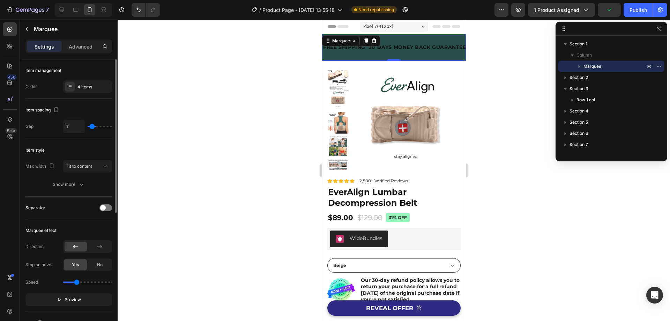
type input "6"
type input "4"
type input "3"
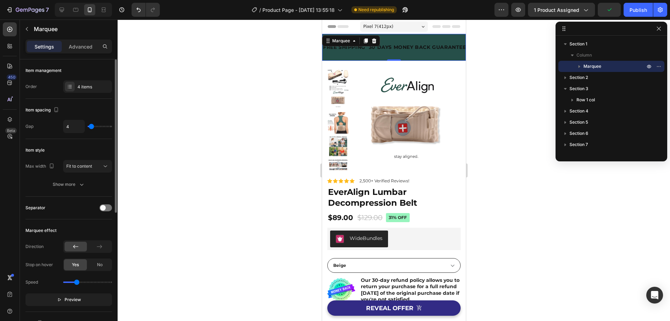
type input "3"
type input "1"
type input "0"
drag, startPoint x: 106, startPoint y: 127, endPoint x: 89, endPoint y: 129, distance: 16.9
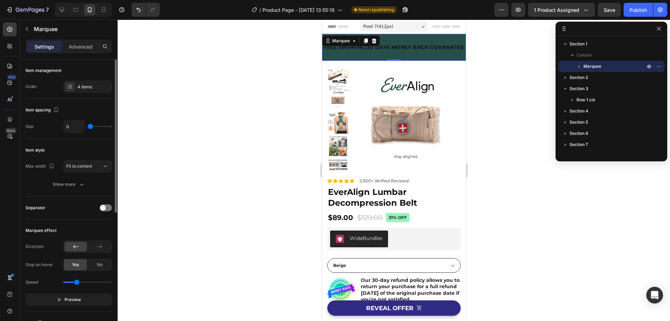
type input "0"
click at [89, 127] on input "range" at bounding box center [100, 126] width 24 height 1
click at [79, 129] on input "0" at bounding box center [74, 126] width 21 height 13
type input "6"
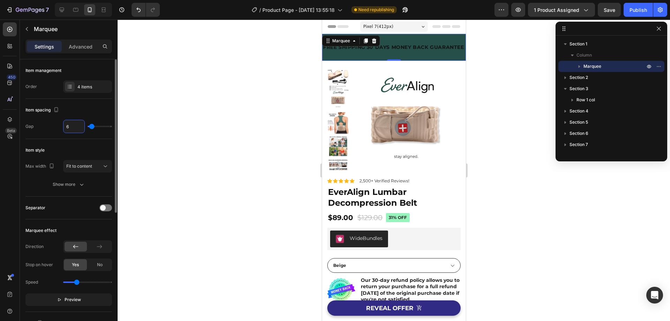
type input "60"
click at [78, 109] on div "Item spacing" at bounding box center [68, 109] width 87 height 11
click at [68, 88] on icon at bounding box center [68, 88] width 1 height 1
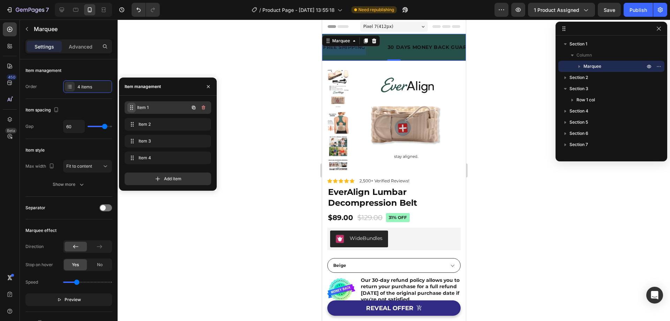
click at [130, 105] on icon at bounding box center [132, 108] width 6 height 6
click at [149, 108] on span "Item 1" at bounding box center [163, 107] width 52 height 6
click at [149, 108] on span "Item 1" at bounding box center [158, 107] width 39 height 6
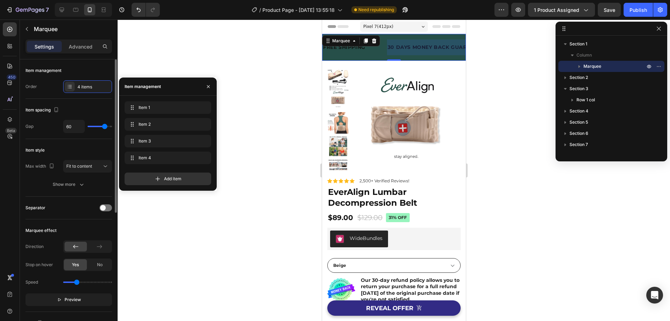
click at [95, 101] on div "Item spacing Gap 60" at bounding box center [68, 119] width 87 height 40
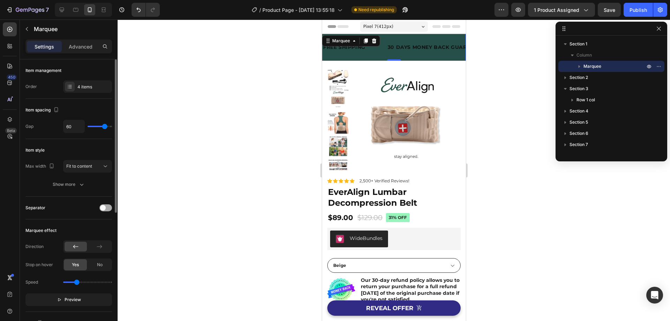
click at [105, 210] on div at bounding box center [106, 207] width 13 height 7
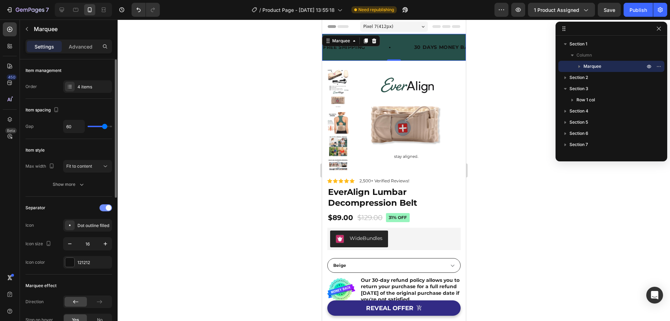
click at [105, 210] on div at bounding box center [106, 207] width 13 height 7
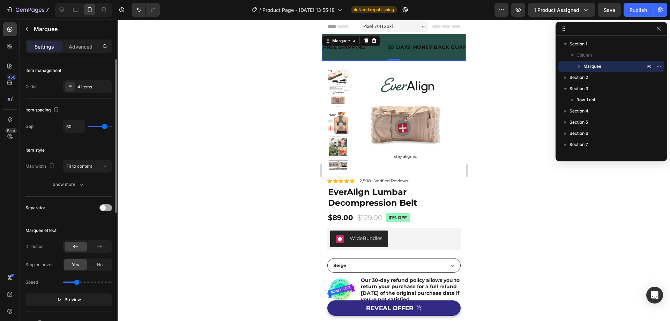
scroll to position [35, 0]
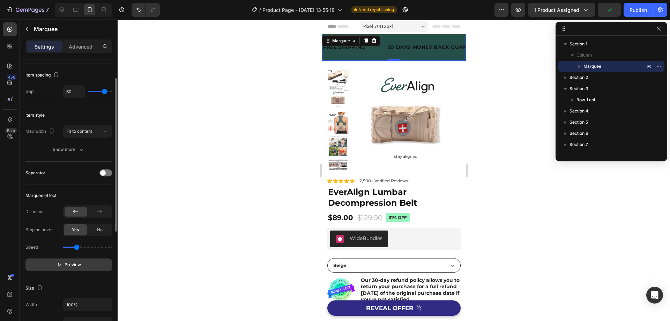
click at [71, 266] on span "Preview" at bounding box center [73, 264] width 16 height 7
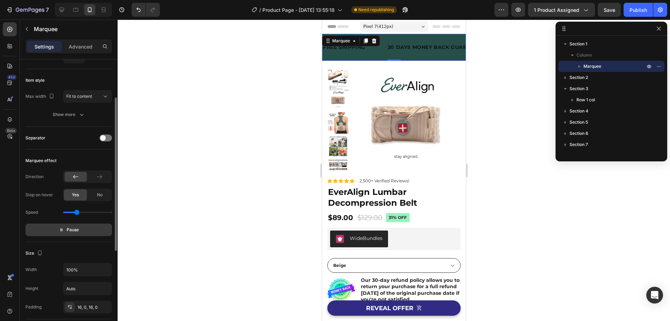
scroll to position [105, 0]
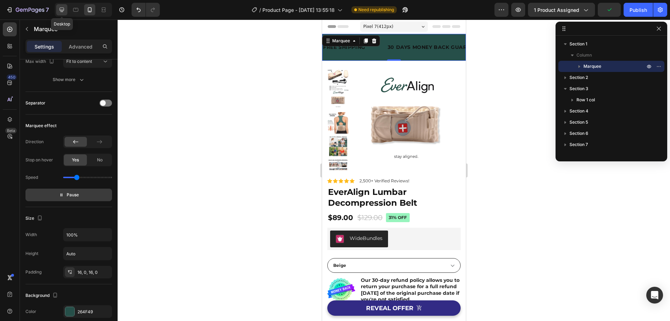
click at [58, 13] on div at bounding box center [61, 9] width 11 height 11
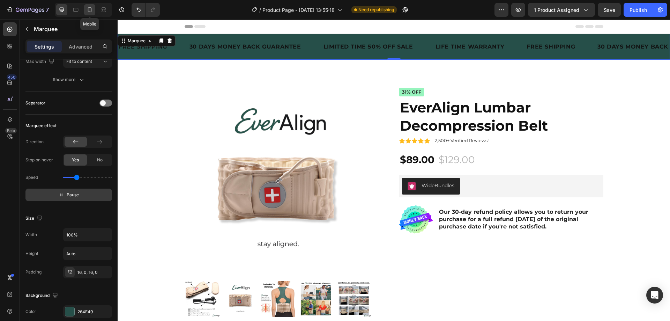
click at [87, 9] on icon at bounding box center [89, 9] width 7 height 7
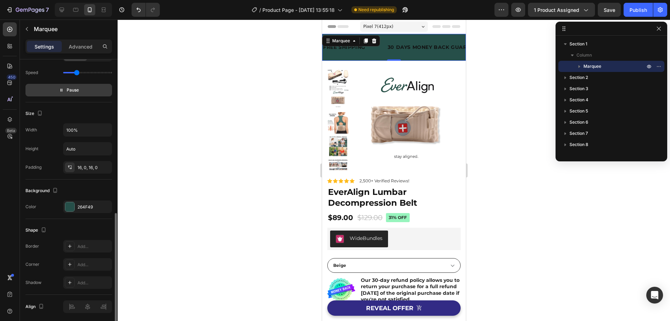
scroll to position [235, 0]
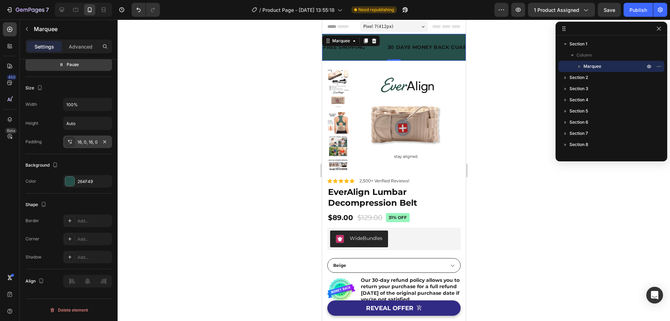
click at [81, 142] on div "16, 0, 16, 0" at bounding box center [88, 142] width 20 height 6
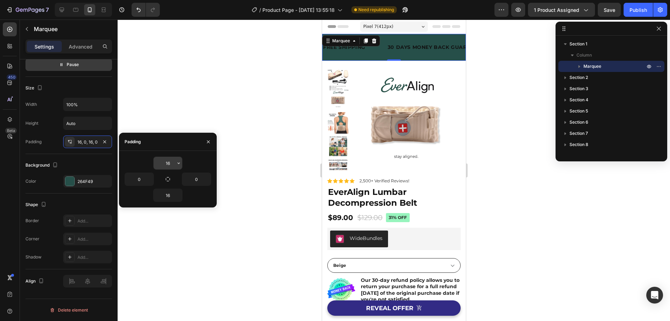
click at [170, 162] on input "16" at bounding box center [168, 163] width 29 height 13
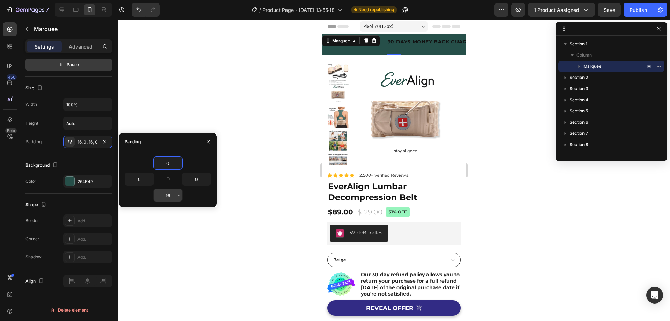
type input "0"
click at [171, 195] on input "16" at bounding box center [168, 195] width 29 height 13
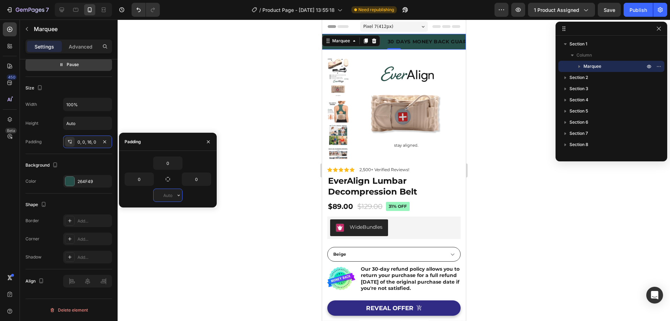
type input "0"
click at [206, 144] on icon "button" at bounding box center [209, 142] width 6 height 6
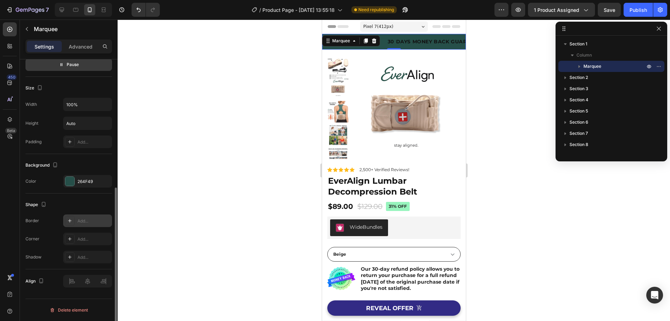
click at [86, 222] on div "Add..." at bounding box center [94, 221] width 33 height 6
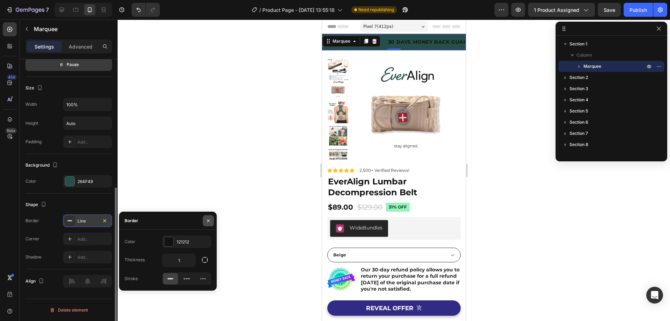
click at [207, 220] on icon "button" at bounding box center [209, 221] width 6 height 6
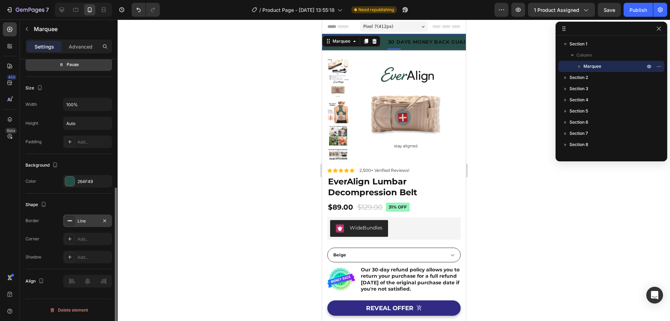
click at [70, 220] on rect at bounding box center [70, 220] width 5 height 1
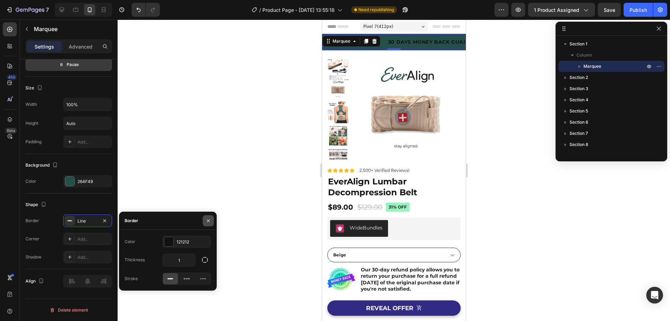
click at [210, 221] on icon "button" at bounding box center [208, 220] width 3 height 3
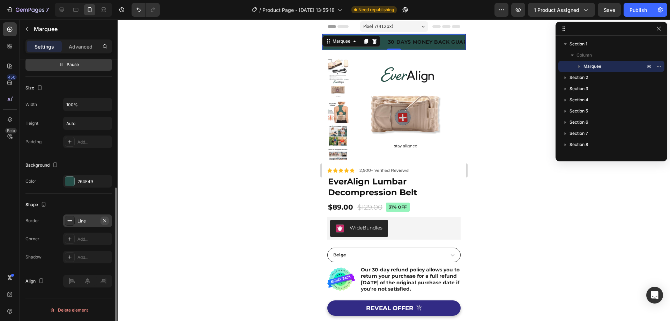
click at [104, 221] on icon "button" at bounding box center [104, 220] width 3 height 3
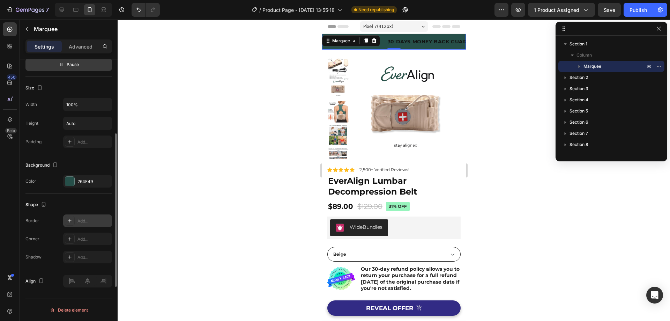
scroll to position [200, 0]
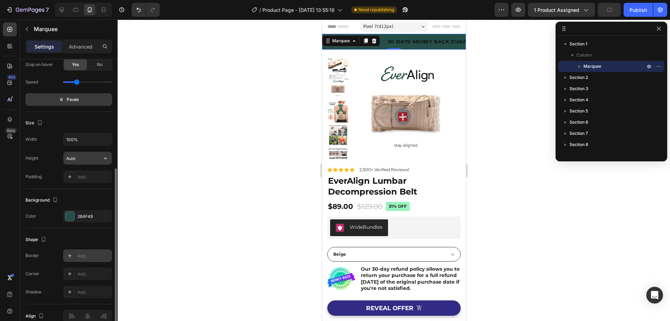
click at [75, 160] on input "Auto" at bounding box center [88, 158] width 48 height 13
click at [102, 160] on button "button" at bounding box center [105, 158] width 13 height 13
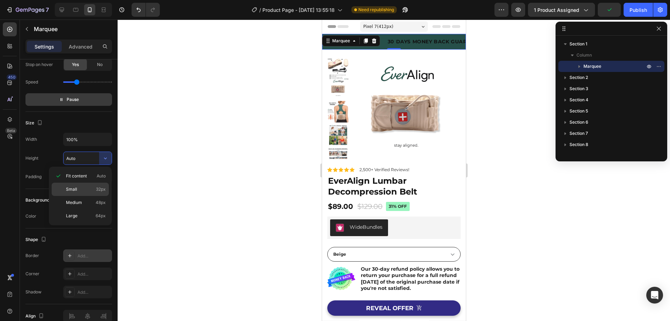
click at [97, 186] on span "32px" at bounding box center [101, 189] width 10 height 6
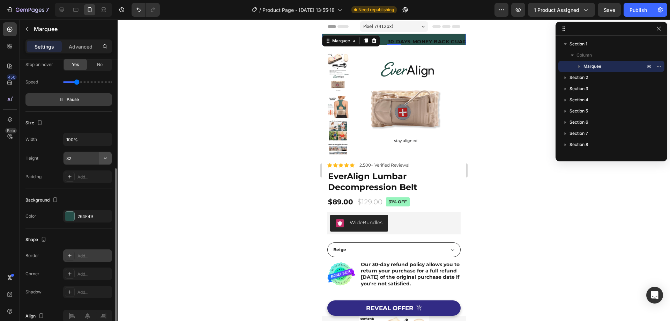
click at [100, 159] on button "button" at bounding box center [105, 158] width 13 height 13
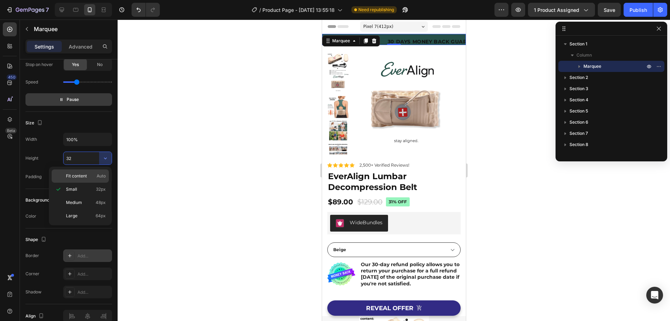
click at [97, 173] on span "Auto" at bounding box center [101, 176] width 9 height 6
type input "Auto"
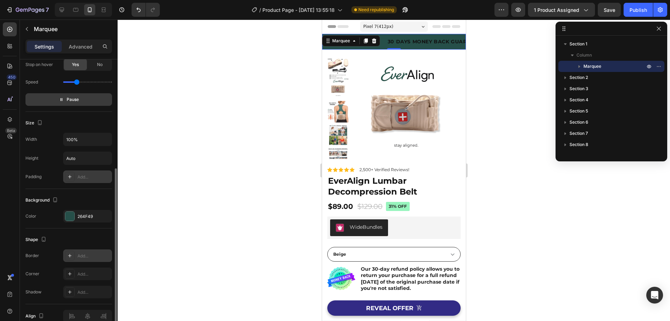
click at [73, 179] on div at bounding box center [70, 177] width 10 height 10
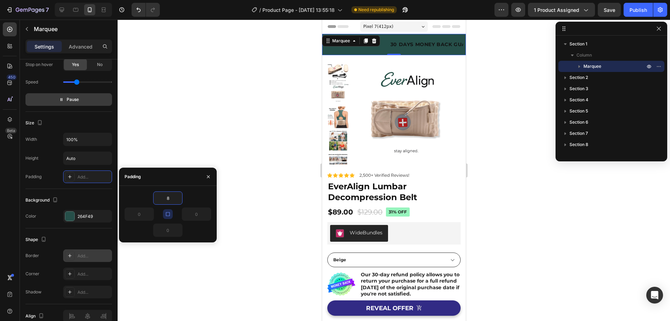
type input "8"
click at [170, 219] on div "8" at bounding box center [189, 213] width 43 height 13
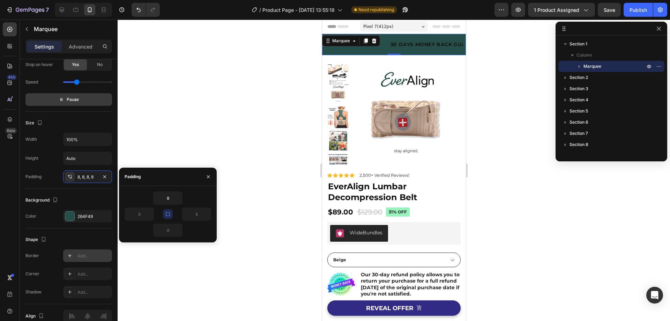
click at [167, 215] on icon "button" at bounding box center [168, 214] width 6 height 6
click at [148, 214] on icon "button" at bounding box center [150, 214] width 6 height 6
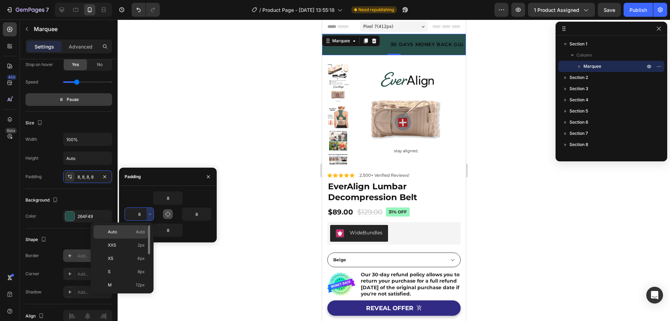
click at [140, 230] on span "Auto" at bounding box center [140, 232] width 9 height 6
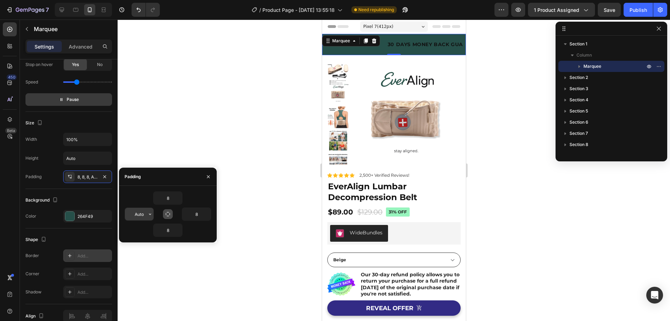
click at [142, 214] on input "Auto" at bounding box center [139, 214] width 29 height 13
type input "0"
click at [171, 197] on input "8" at bounding box center [168, 198] width 29 height 13
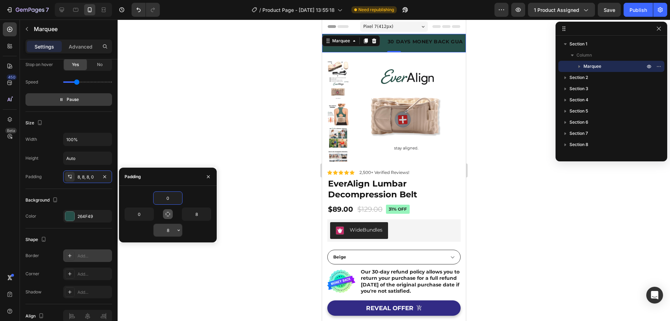
type input "0"
click at [171, 227] on input "8" at bounding box center [168, 230] width 29 height 13
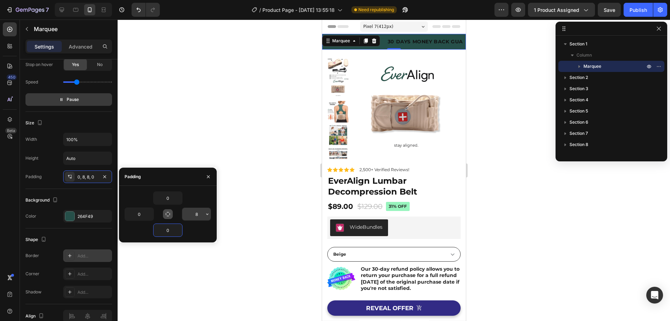
type input "0"
click at [197, 214] on input "8" at bounding box center [196, 214] width 29 height 13
type input "0"
click at [210, 175] on icon "button" at bounding box center [209, 177] width 6 height 6
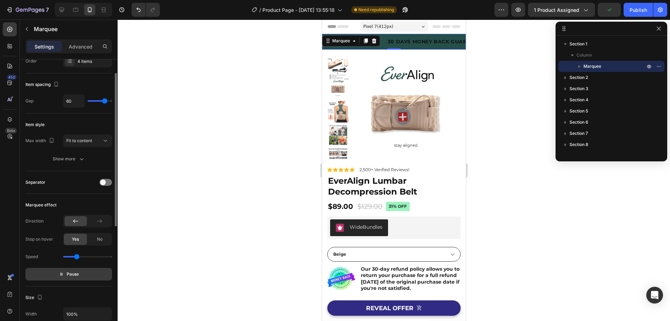
scroll to position [0, 0]
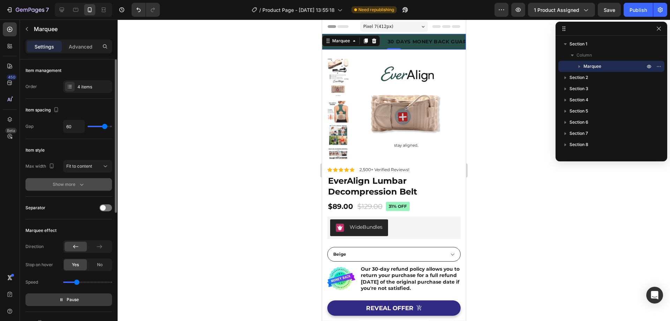
click at [80, 180] on button "Show more" at bounding box center [68, 184] width 87 height 13
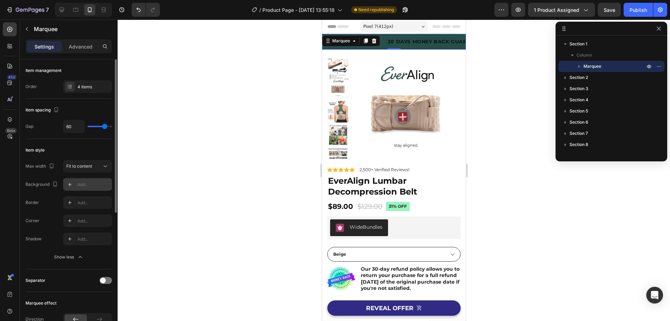
click at [79, 183] on div "Add..." at bounding box center [94, 185] width 33 height 6
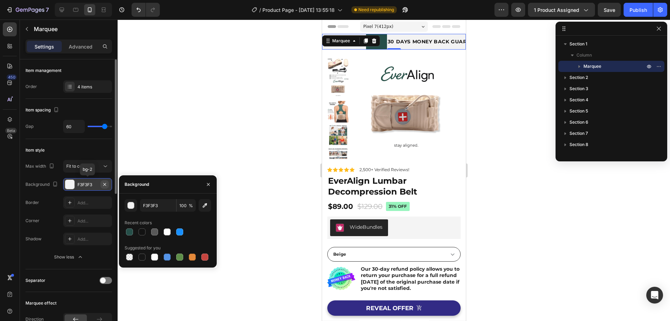
click at [104, 184] on icon "button" at bounding box center [105, 185] width 6 height 6
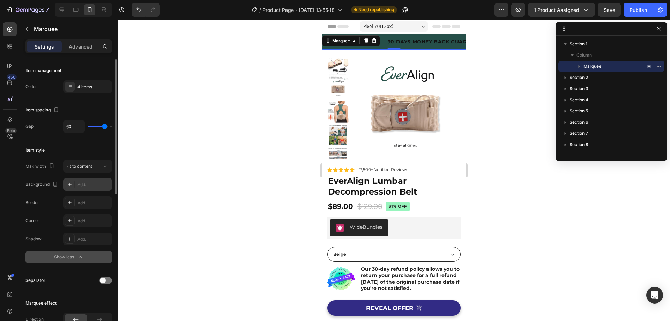
click at [78, 252] on button "Show less" at bounding box center [68, 257] width 87 height 13
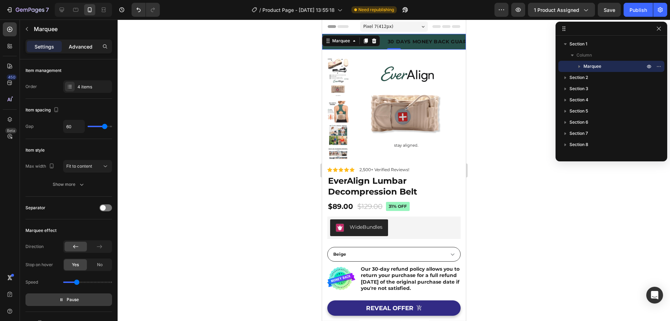
click at [82, 47] on p "Advanced" at bounding box center [81, 46] width 24 height 7
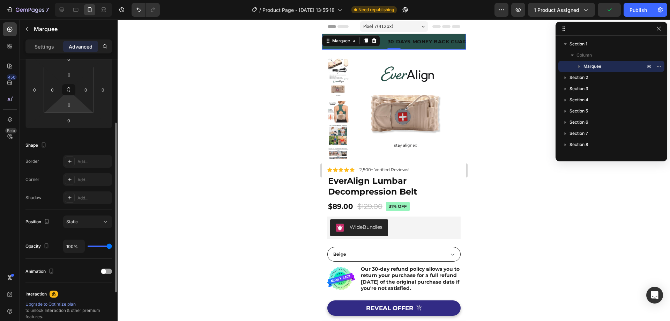
scroll to position [175, 0]
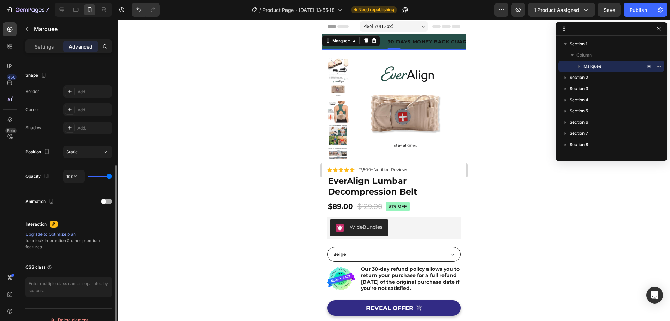
click at [106, 201] on span at bounding box center [103, 201] width 5 height 5
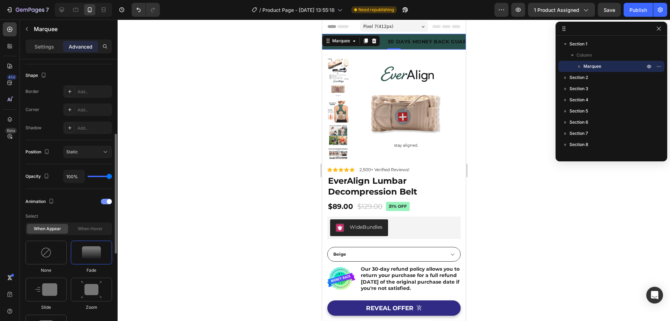
click at [106, 201] on div at bounding box center [106, 202] width 11 height 6
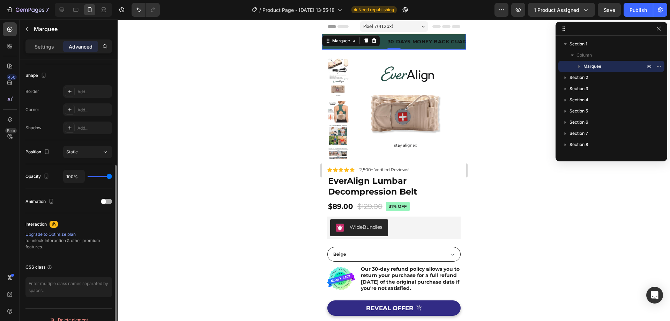
click at [106, 201] on span at bounding box center [103, 201] width 5 height 5
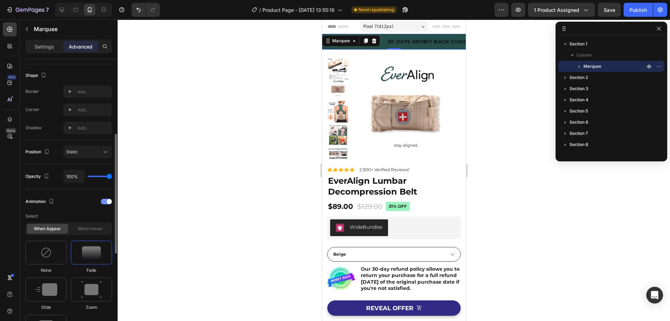
scroll to position [210, 0]
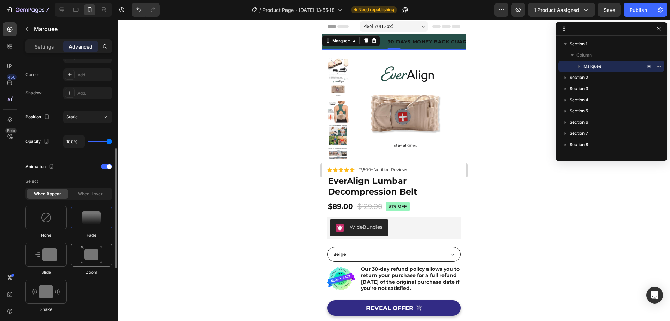
click at [91, 260] on img at bounding box center [91, 255] width 21 height 18
click at [60, 261] on div at bounding box center [45, 255] width 41 height 24
click at [51, 291] on img at bounding box center [45, 291] width 27 height 13
click at [86, 211] on div at bounding box center [91, 218] width 41 height 24
type input "1.7"
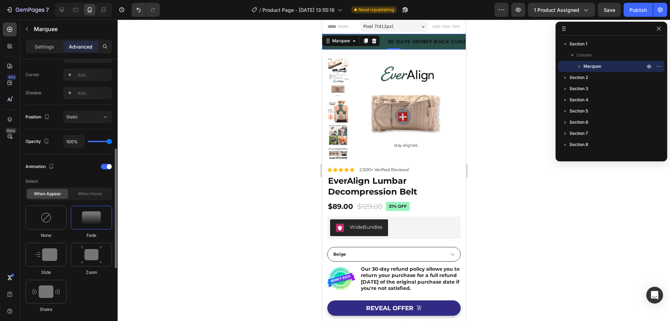
click at [94, 194] on div "When hover" at bounding box center [89, 194] width 41 height 10
click at [89, 194] on div "When hover" at bounding box center [89, 194] width 41 height 10
click at [57, 216] on div at bounding box center [45, 218] width 41 height 24
click at [85, 196] on div "When hover" at bounding box center [89, 194] width 41 height 10
click at [82, 195] on div "When hover" at bounding box center [89, 194] width 41 height 10
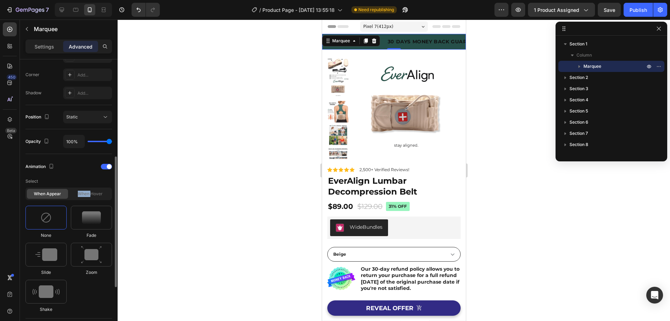
click at [82, 195] on div "When hover" at bounding box center [89, 194] width 41 height 10
click at [85, 187] on p "Select" at bounding box center [68, 181] width 87 height 13
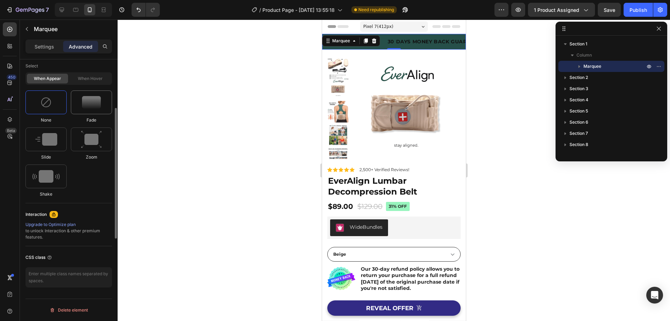
scroll to position [220, 0]
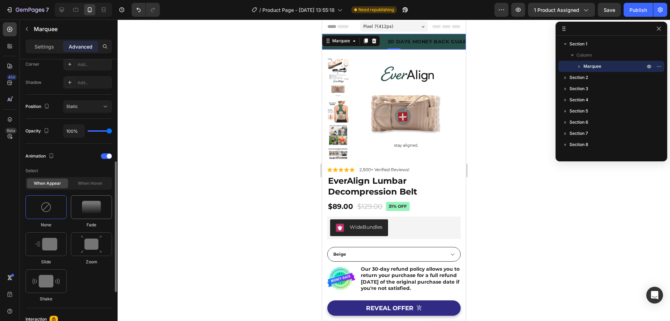
click at [87, 207] on img at bounding box center [91, 207] width 19 height 13
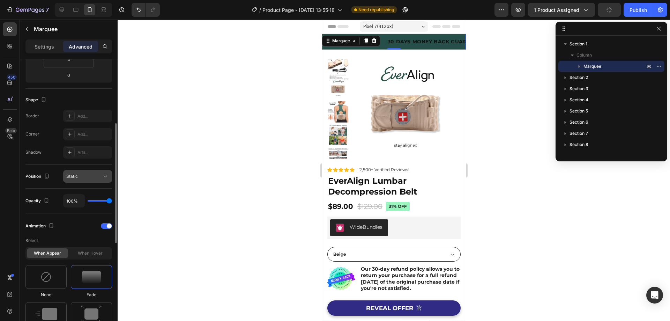
click at [84, 173] on div "Static" at bounding box center [87, 176] width 43 height 7
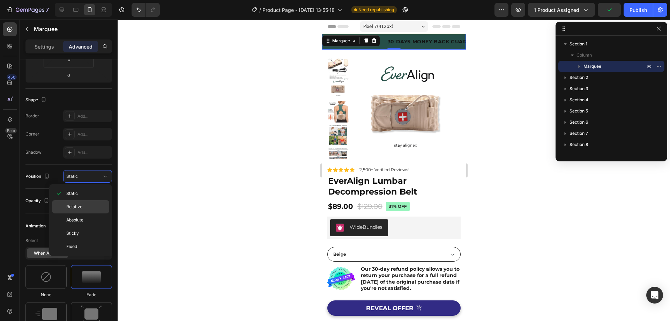
click at [82, 204] on span "Relative" at bounding box center [74, 207] width 16 height 6
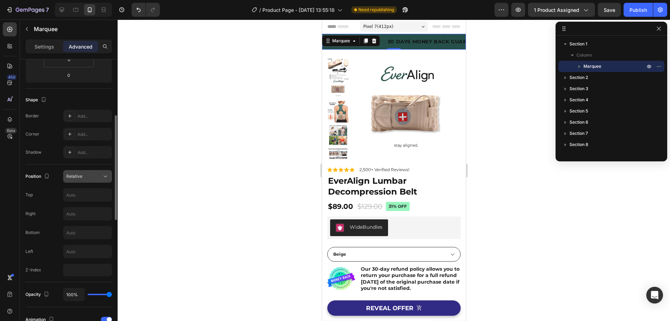
click at [88, 176] on div "Relative" at bounding box center [84, 176] width 36 height 6
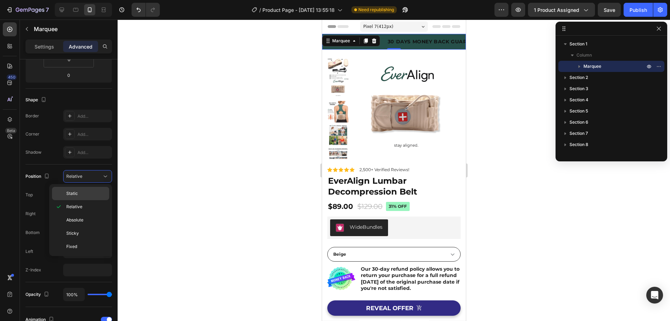
click at [81, 193] on p "Static" at bounding box center [86, 193] width 40 height 6
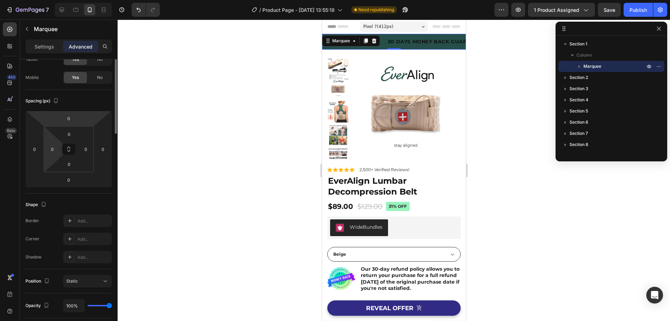
scroll to position [0, 0]
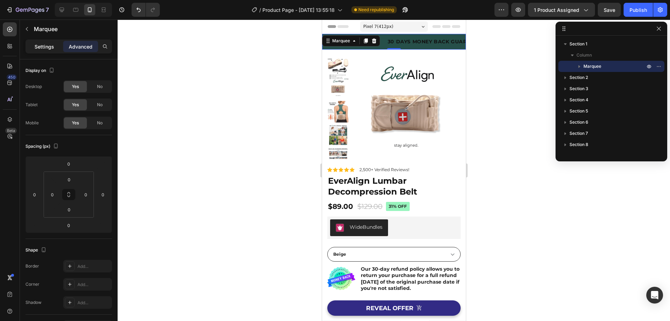
click at [46, 45] on p "Settings" at bounding box center [45, 46] width 20 height 7
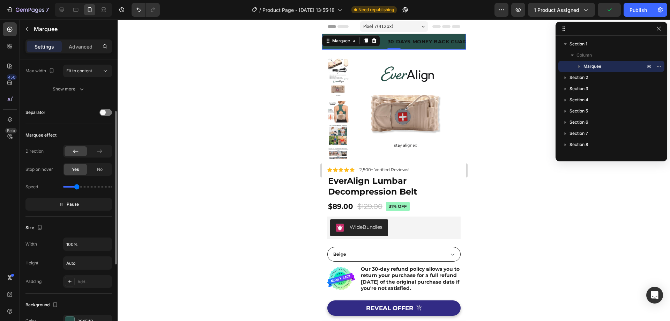
scroll to position [60, 0]
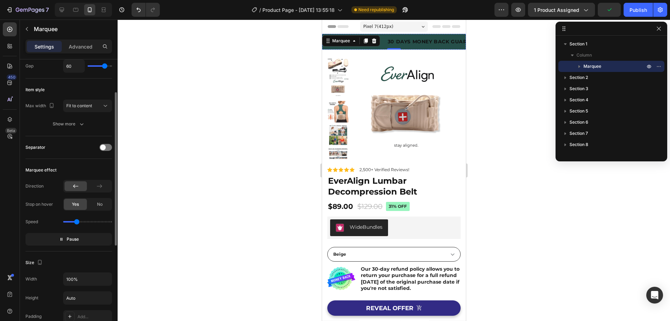
click at [607, 40] on div "LIFE TIME WARRANTY" at bounding box center [637, 42] width 61 height 10
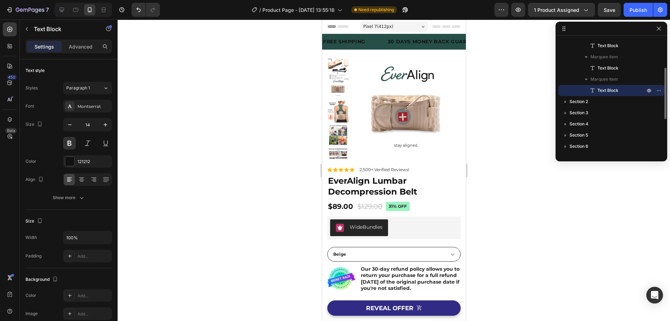
scroll to position [0, 0]
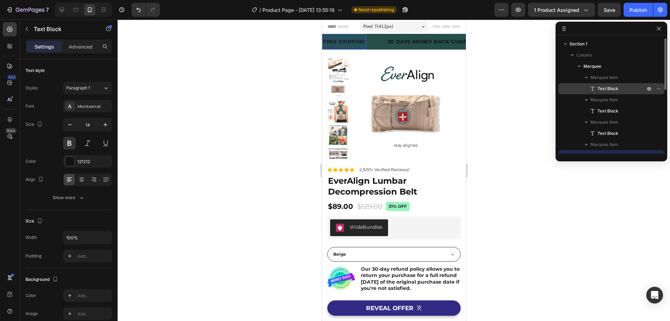
click at [604, 87] on span "Text Block" at bounding box center [608, 88] width 21 height 7
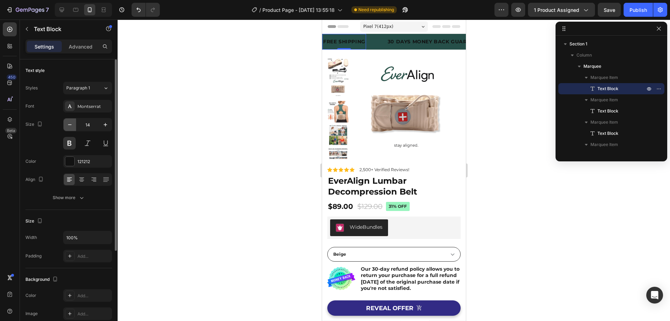
click at [70, 124] on icon "button" at bounding box center [69, 124] width 7 height 7
type input "12"
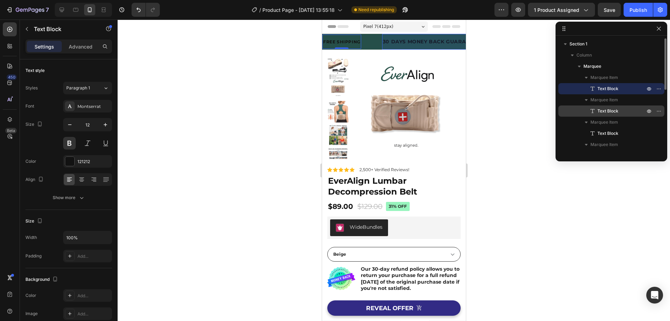
click at [605, 113] on span "Text Block" at bounding box center [608, 111] width 21 height 7
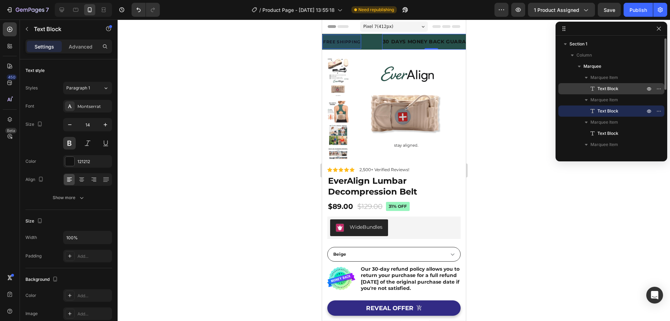
click at [603, 84] on div "Text Block" at bounding box center [611, 88] width 101 height 11
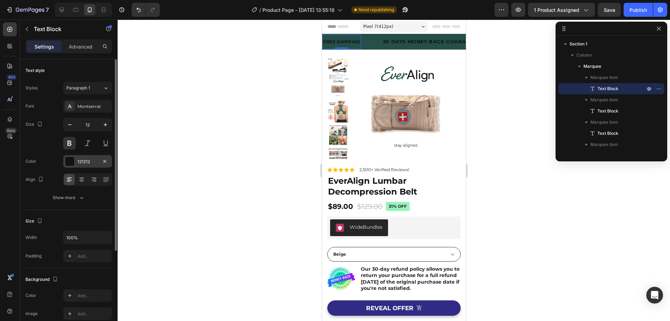
click at [69, 160] on div at bounding box center [69, 161] width 9 height 9
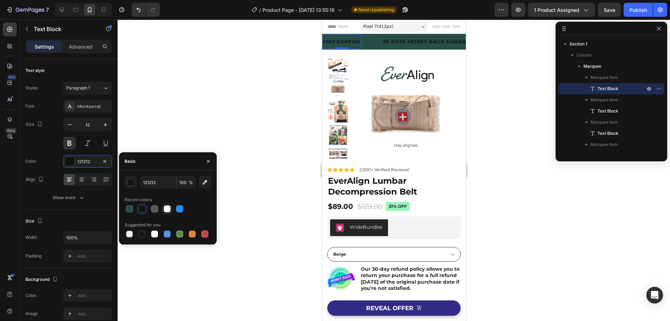
click at [168, 209] on div at bounding box center [167, 208] width 7 height 7
type input "FFFFFF"
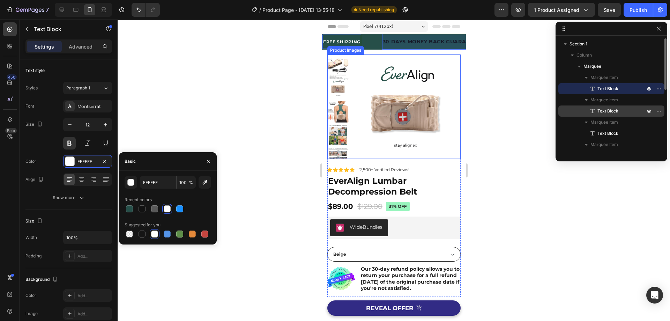
click at [598, 113] on span "Text Block" at bounding box center [608, 111] width 21 height 7
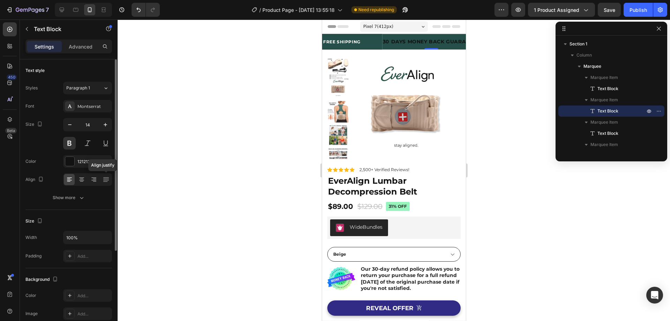
scroll to position [70, 0]
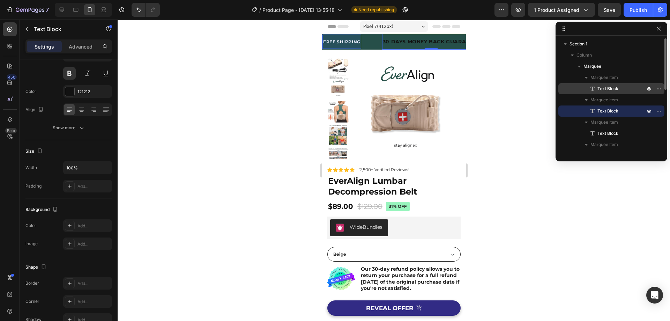
click at [593, 87] on icon at bounding box center [593, 89] width 4 height 4
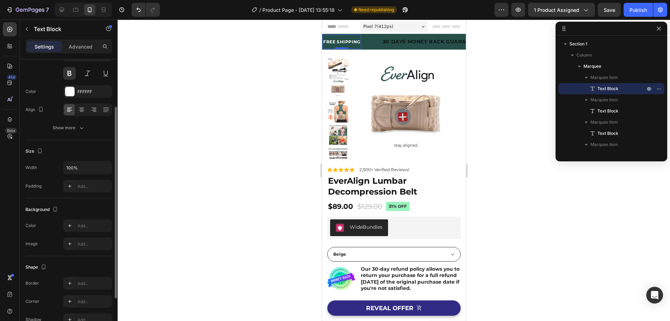
scroll to position [0, 0]
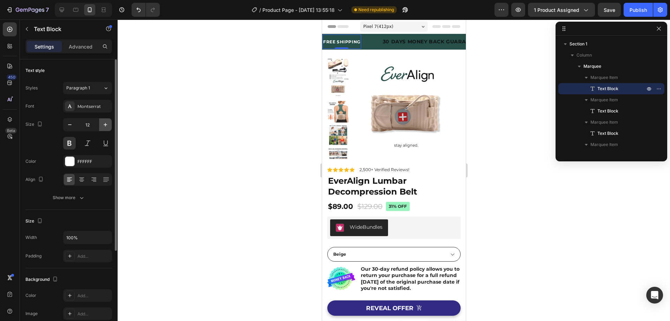
click at [103, 125] on icon "button" at bounding box center [105, 124] width 7 height 7
click at [104, 125] on icon "button" at bounding box center [105, 124] width 7 height 7
type input "14"
click at [104, 142] on button at bounding box center [106, 143] width 13 height 13
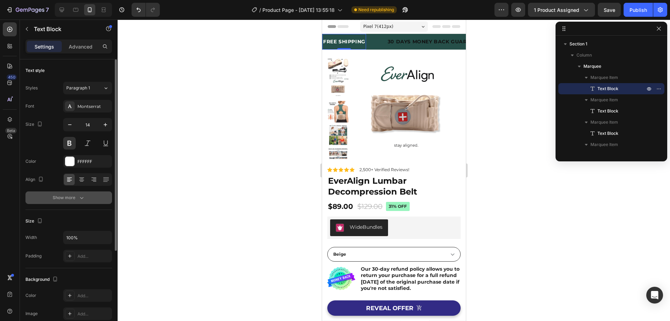
click at [82, 197] on icon "button" at bounding box center [81, 197] width 7 height 7
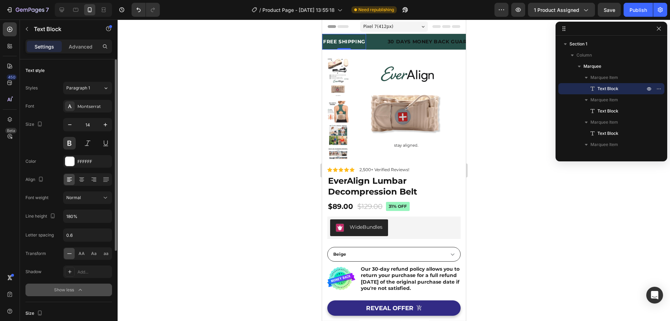
scroll to position [35, 0]
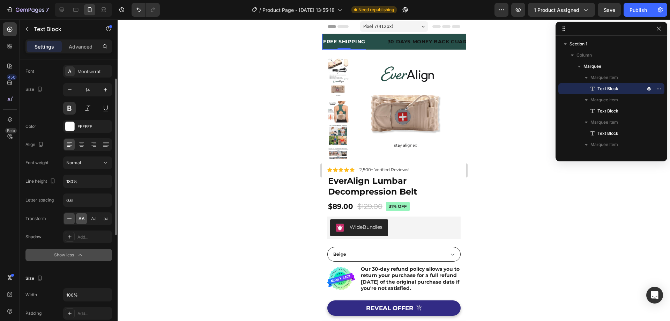
click at [81, 221] on span "AA" at bounding box center [82, 218] width 6 height 6
click at [96, 218] on span "Aa" at bounding box center [94, 218] width 6 height 6
click at [104, 218] on span "aa" at bounding box center [106, 218] width 5 height 6
click at [94, 218] on span "Aa" at bounding box center [94, 218] width 6 height 6
click at [73, 218] on div at bounding box center [69, 218] width 11 height 11
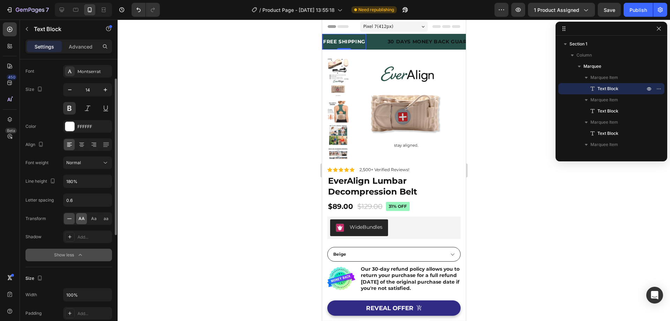
click at [85, 220] on div "AA" at bounding box center [81, 218] width 11 height 11
click at [92, 219] on span "Aa" at bounding box center [94, 218] width 6 height 6
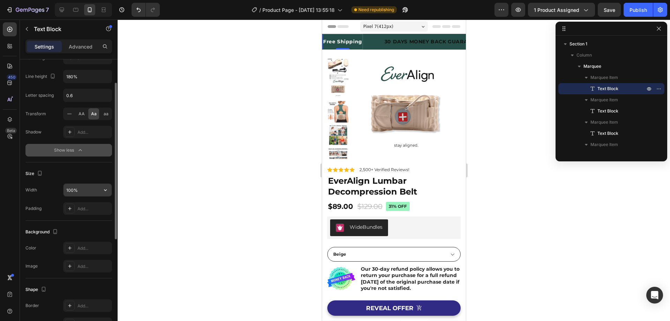
scroll to position [105, 0]
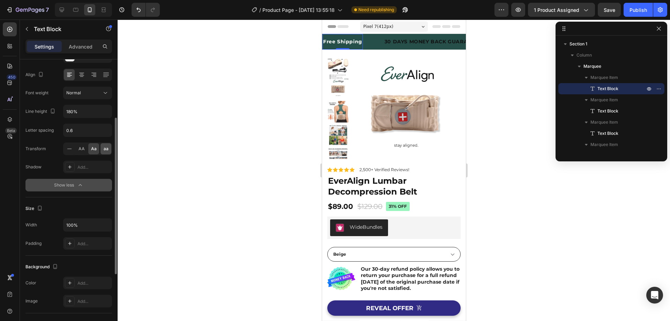
click at [104, 147] on span "aa" at bounding box center [106, 149] width 5 height 6
click at [95, 149] on span "Aa" at bounding box center [94, 149] width 6 height 6
click at [102, 151] on div "aa" at bounding box center [106, 148] width 11 height 11
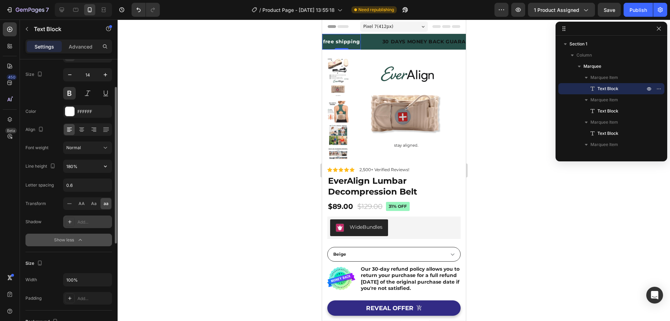
scroll to position [0, 0]
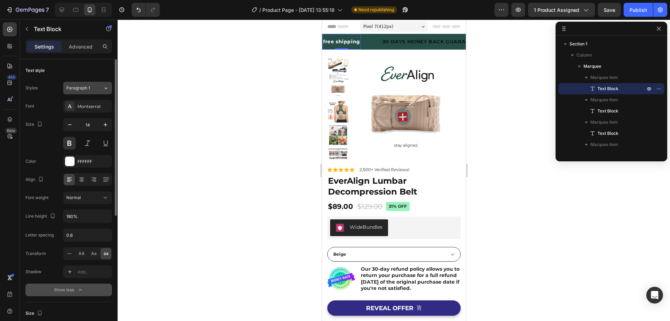
click at [100, 89] on div "Paragraph 1" at bounding box center [84, 88] width 37 height 6
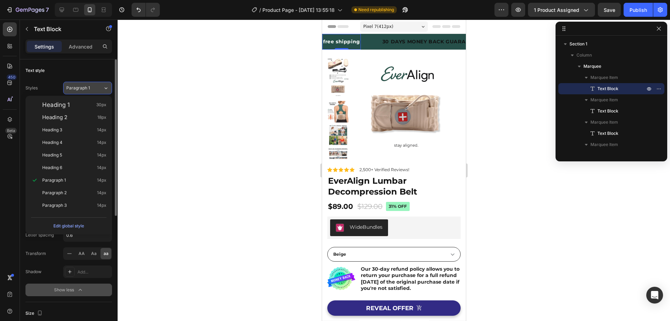
click at [102, 89] on div "Paragraph 1" at bounding box center [84, 88] width 37 height 6
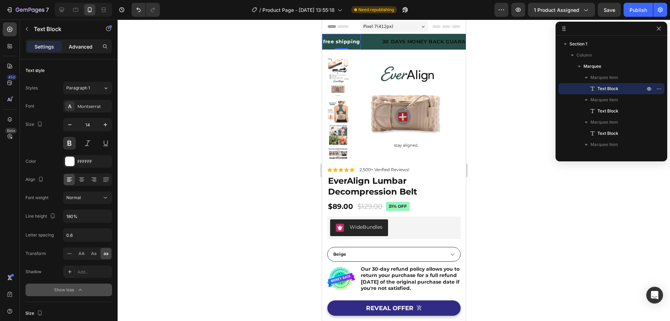
click at [85, 49] on p "Advanced" at bounding box center [81, 46] width 24 height 7
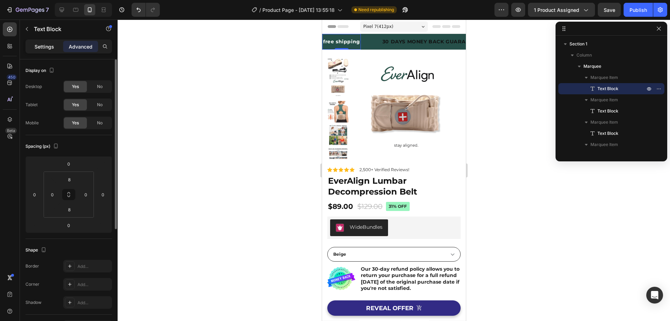
click at [51, 42] on div "Settings" at bounding box center [44, 46] width 35 height 11
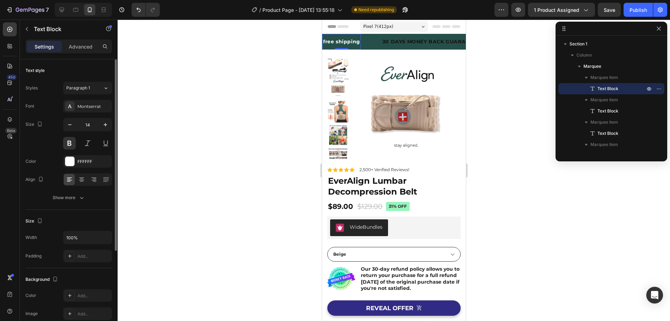
scroll to position [132, 0]
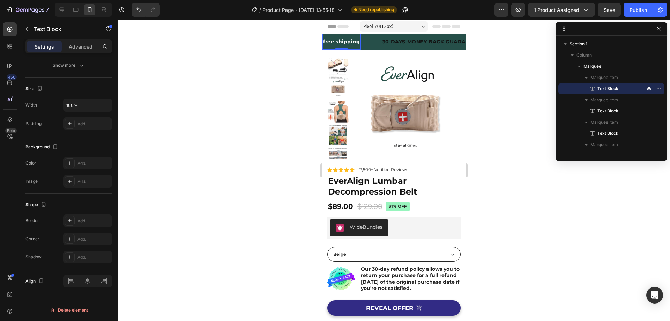
click at [349, 44] on div "FREE SHIPPING" at bounding box center [341, 42] width 38 height 10
click at [354, 41] on p "FREE SHIPPING" at bounding box center [341, 41] width 37 height 9
click at [357, 42] on p "FREE SHIPPING" at bounding box center [341, 41] width 37 height 9
click at [359, 42] on p "FREE SHIPPING" at bounding box center [341, 41] width 37 height 9
click at [402, 41] on div "30 DAYS MONEY BACK GUARANTEE" at bounding box center [431, 42] width 99 height 10
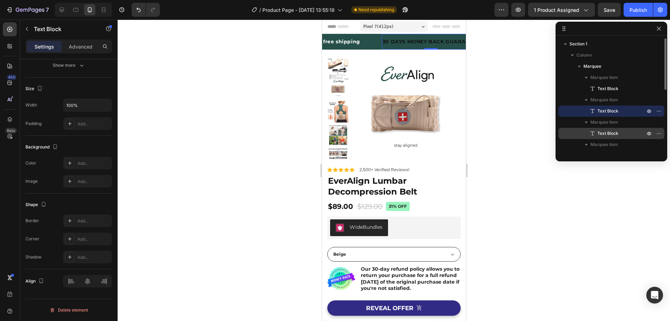
click at [600, 134] on span "Text Block" at bounding box center [608, 133] width 21 height 7
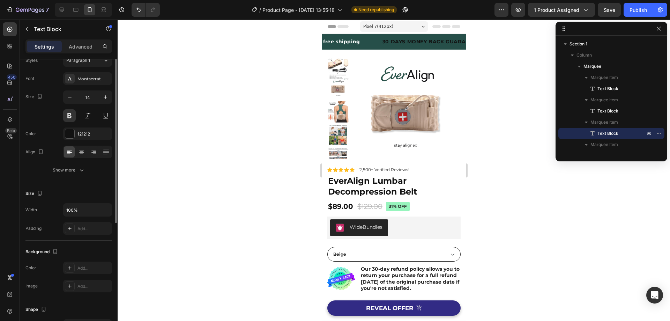
scroll to position [0, 0]
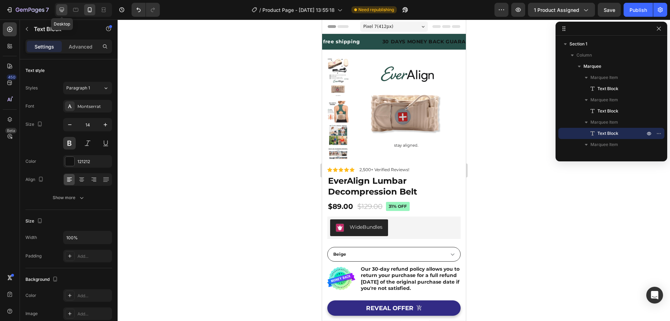
click at [58, 14] on div at bounding box center [61, 9] width 11 height 11
type input "16"
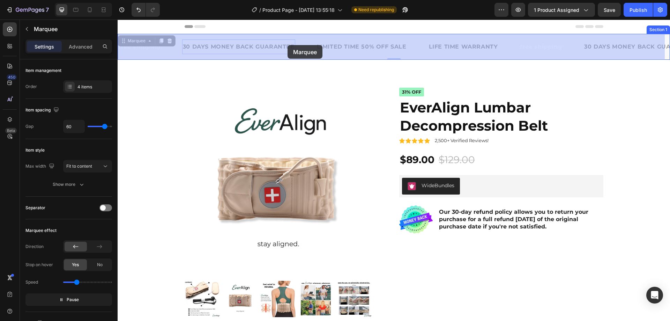
drag, startPoint x: 296, startPoint y: 45, endPoint x: 288, endPoint y: 45, distance: 8.4
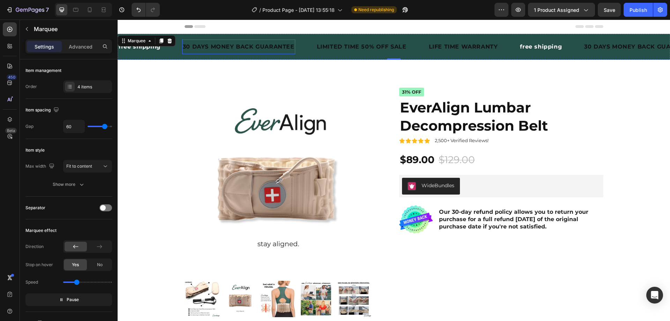
click at [281, 50] on div "30 DAYS MONEY BACK GUARANTEE" at bounding box center [238, 46] width 113 height 9
click at [170, 37] on div "FREE SHIPPING Text Block 30 DAYS MONEY BACK GUARANTEE Text Block 0 LIMITED TIME…" at bounding box center [394, 47] width 553 height 26
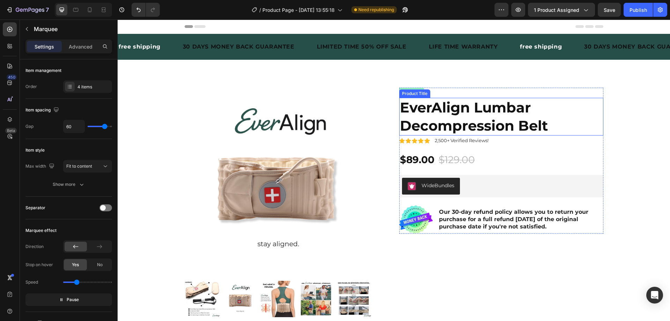
click at [412, 91] on div "Product Title" at bounding box center [415, 93] width 28 height 6
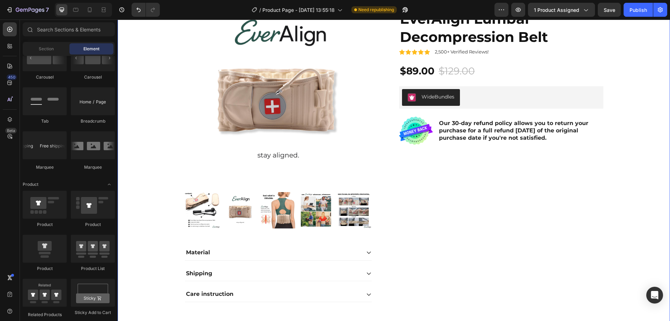
scroll to position [19, 0]
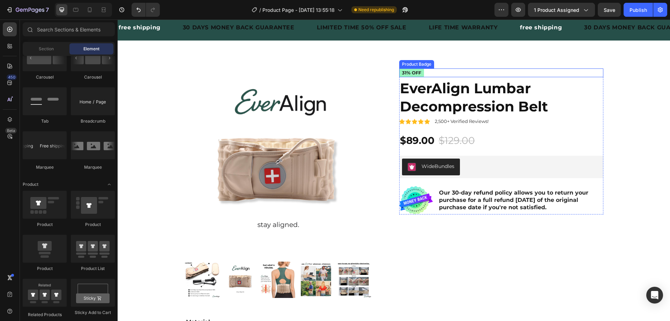
click at [417, 71] on pre "31% off" at bounding box center [411, 72] width 25 height 9
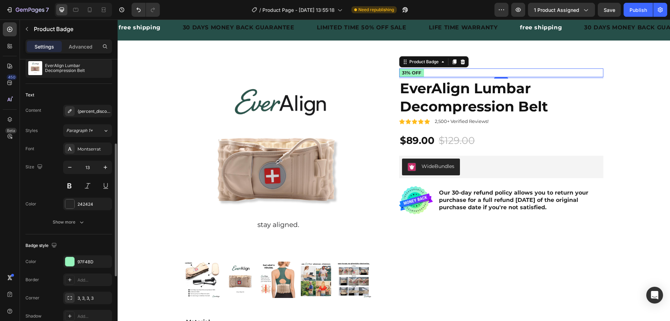
scroll to position [105, 0]
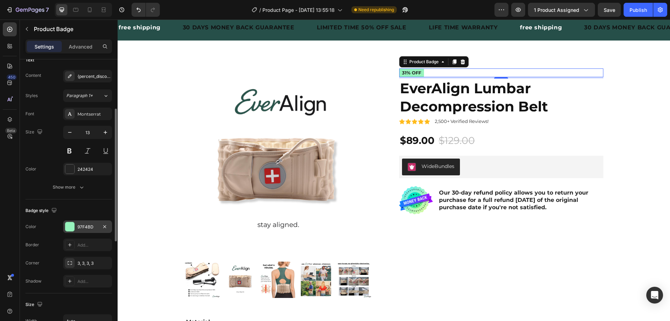
click at [82, 232] on div "97F4BD" at bounding box center [87, 226] width 49 height 13
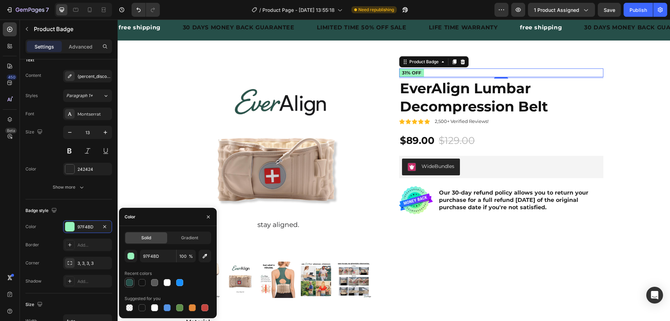
click at [131, 280] on div at bounding box center [129, 282] width 7 height 7
type input "264F49"
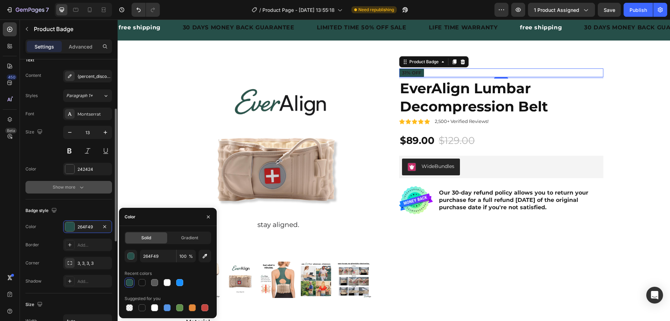
click at [37, 182] on button "Show more" at bounding box center [68, 187] width 87 height 13
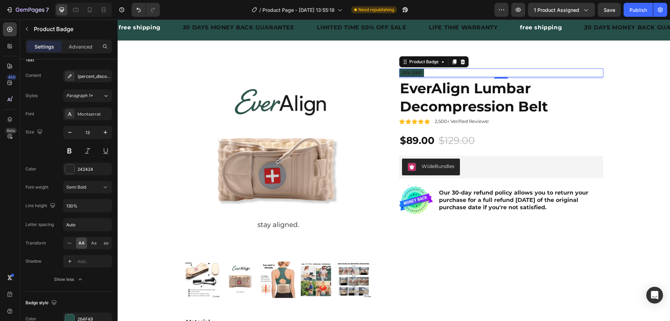
scroll to position [0, 0]
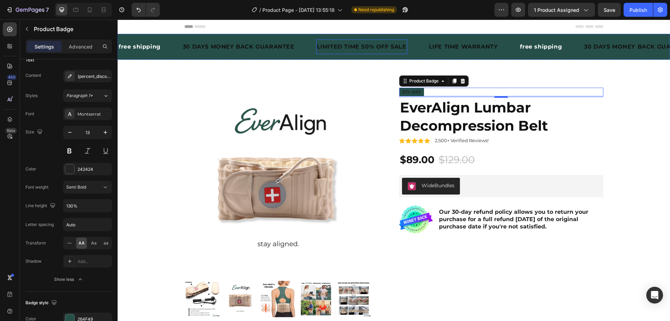
click at [389, 50] on div "LIMITED TIME 50% OFF SALE" at bounding box center [361, 46] width 91 height 9
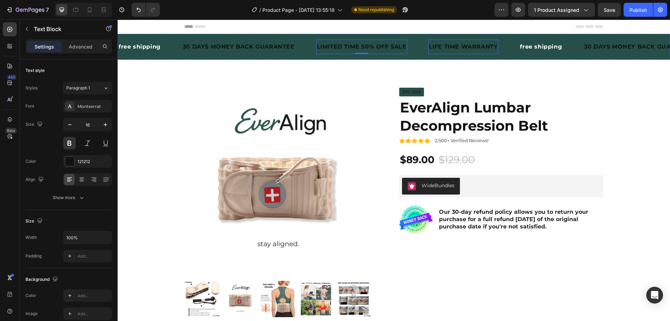
click at [448, 46] on div "LIFE TIME WARRANTY" at bounding box center [463, 46] width 71 height 9
click at [469, 41] on div "LIFE TIME WARRANTY Text Block 0" at bounding box center [463, 46] width 71 height 15
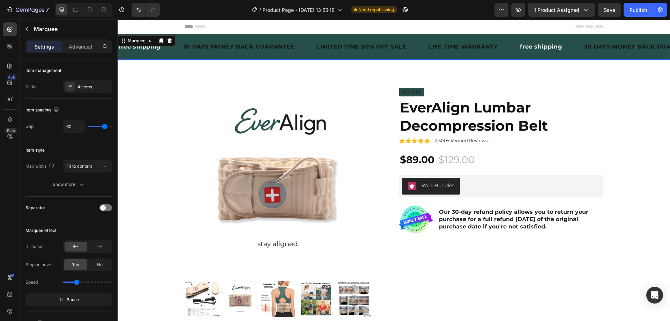
click at [502, 38] on div "FREE SHIPPING Text Block 30 DAYS MONEY BACK GUARANTEE Text Block LIMITED TIME 5…" at bounding box center [394, 47] width 553 height 26
click at [502, 41] on div "LIFE TIME WARRANTY Text Block" at bounding box center [473, 46] width 91 height 15
click at [501, 47] on div "LIFE TIME WARRANTY Text Block" at bounding box center [473, 46] width 91 height 15
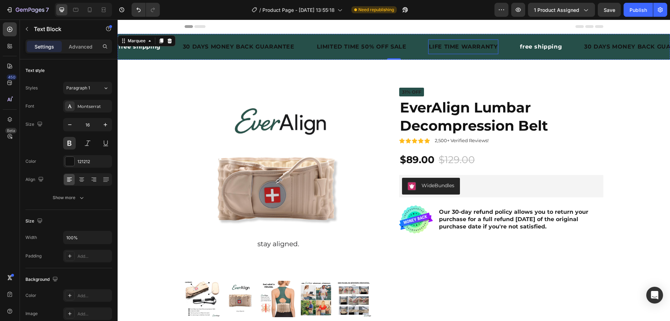
click at [471, 47] on div "LIFE TIME WARRANTY" at bounding box center [463, 46] width 71 height 9
click at [77, 54] on div "Settings Advanced" at bounding box center [69, 49] width 98 height 20
click at [78, 52] on div "Settings Advanced" at bounding box center [68, 46] width 87 height 14
click at [86, 49] on p "Advanced" at bounding box center [81, 46] width 24 height 7
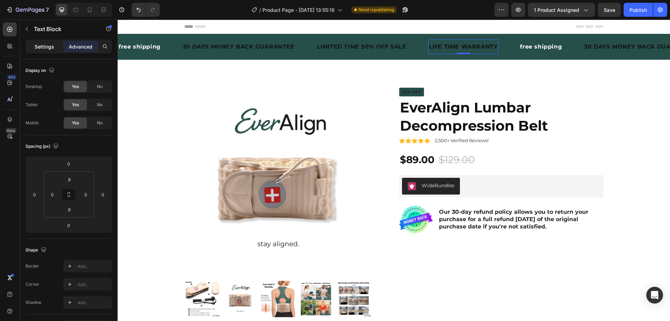
click at [54, 49] on div "Settings" at bounding box center [44, 46] width 35 height 11
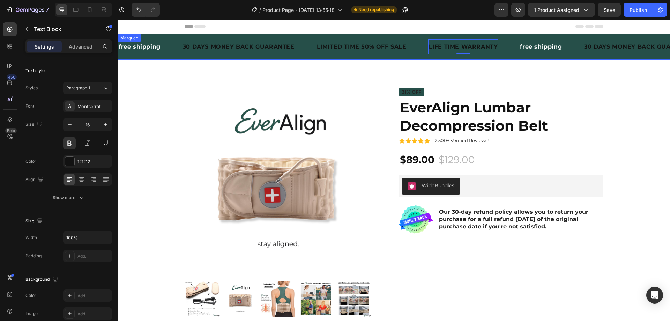
click at [612, 41] on div "30 DAYS MONEY BACK GUARANTEE Text Block" at bounding box center [640, 46] width 113 height 15
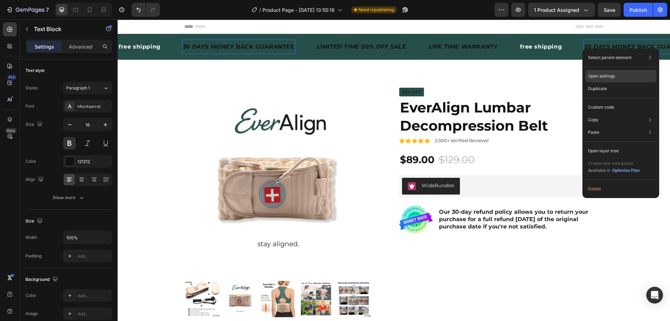
click at [600, 74] on p "Open settings" at bounding box center [601, 76] width 27 height 6
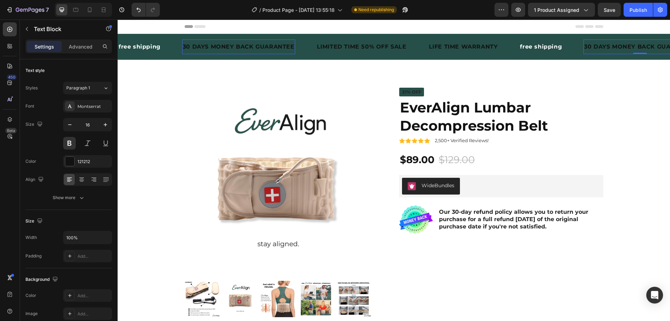
click at [243, 48] on div "30 DAYS MONEY BACK GUARANTEE" at bounding box center [238, 46] width 113 height 9
click at [243, 48] on p "30 DAYS MONEY BACK GUARANTEE" at bounding box center [239, 47] width 112 height 8
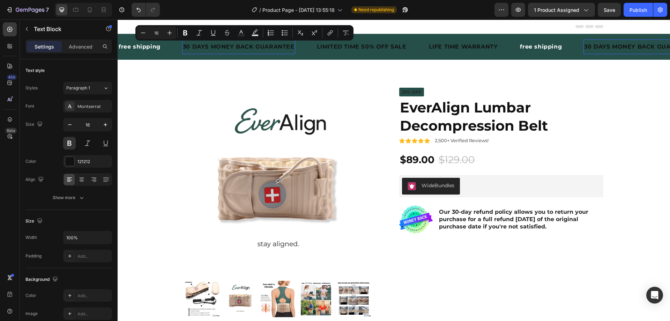
click at [260, 47] on p "30 DAYS MONEY BACK GUARANTEE" at bounding box center [239, 47] width 112 height 8
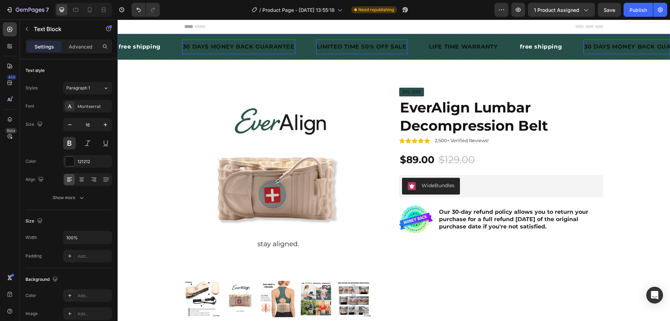
click at [334, 45] on div "LIMITED TIME 50% OFF SALE" at bounding box center [361, 46] width 91 height 9
click at [402, 45] on div "LIMITED TIME 50% OFF SALE" at bounding box center [361, 46] width 91 height 9
click at [423, 42] on div "LIMITED TIME 50% OFF SALE Text Block" at bounding box center [372, 46] width 112 height 15
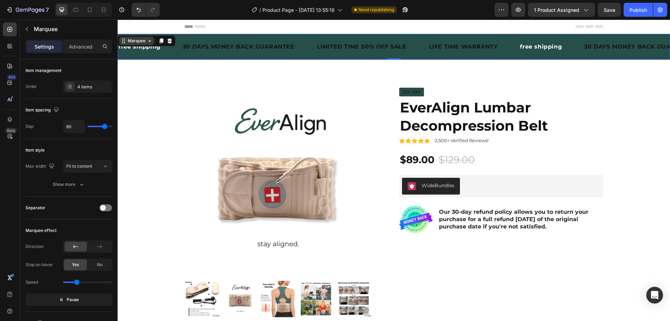
click at [124, 43] on icon at bounding box center [124, 41] width 6 height 6
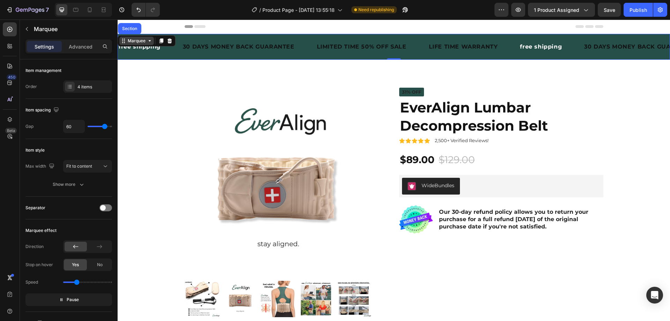
click at [144, 44] on div "Marquee" at bounding box center [136, 41] width 35 height 8
click at [134, 45] on div "Marquee" at bounding box center [147, 40] width 58 height 11
click at [134, 40] on div "Marquee" at bounding box center [136, 41] width 21 height 6
click at [233, 46] on p "30 DAYS MONEY BACK GUARANTEE" at bounding box center [239, 47] width 112 height 8
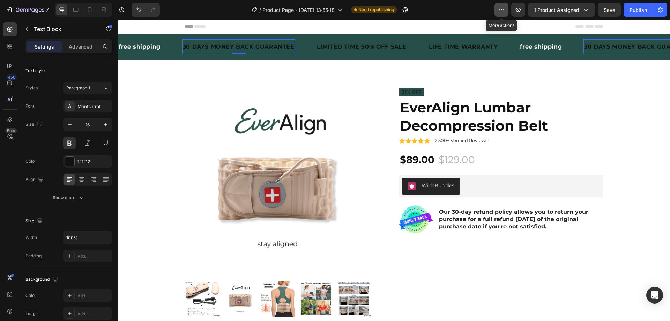
click at [502, 11] on icon "button" at bounding box center [501, 9] width 7 height 7
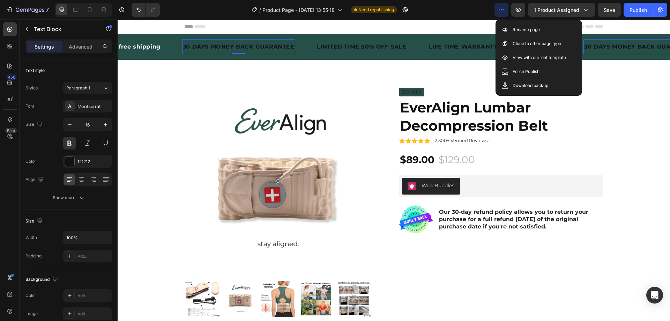
click at [502, 11] on icon "button" at bounding box center [501, 9] width 7 height 7
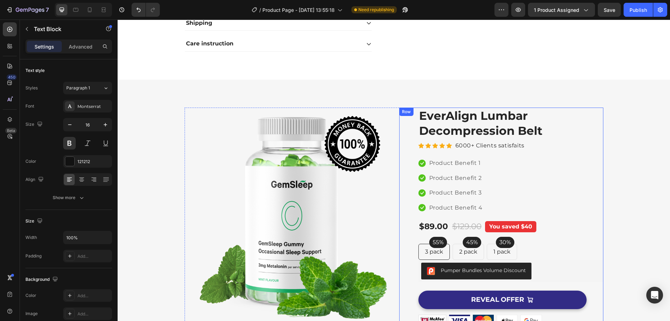
scroll to position [314, 0]
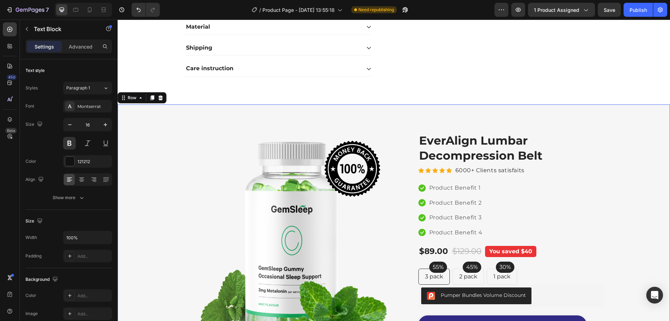
click at [299, 109] on div "Image Image Free Shipping Heading On oders over $70 Text block Row Image Money-…" at bounding box center [394, 275] width 553 height 343
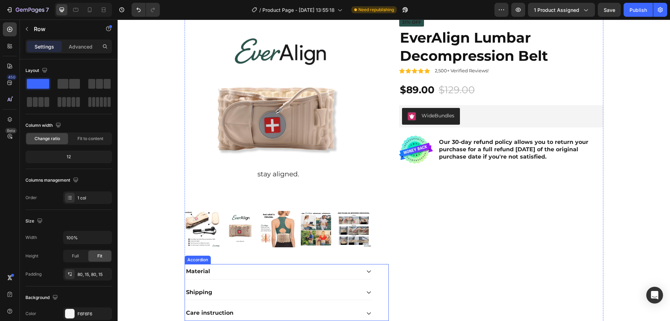
scroll to position [0, 0]
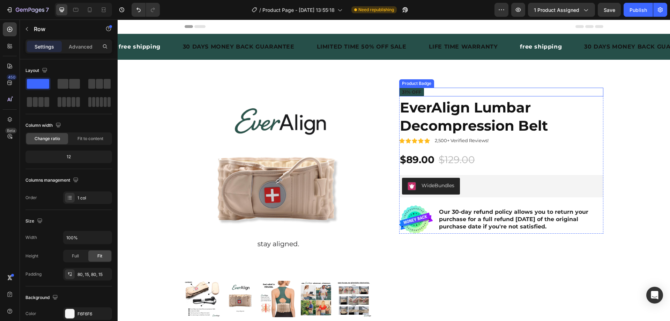
click at [405, 90] on pre "31% off" at bounding box center [411, 92] width 25 height 9
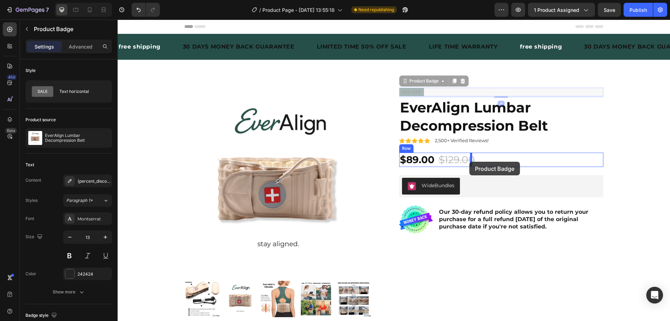
drag, startPoint x: 404, startPoint y: 82, endPoint x: 470, endPoint y: 162, distance: 103.4
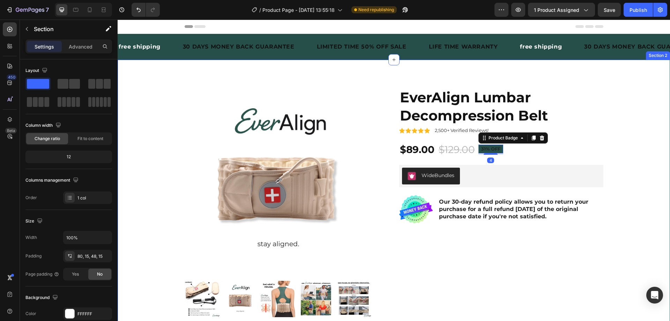
click at [655, 165] on div "Product Images Material Shipping Care instruction Accordion Icon Icon Icon Icon…" at bounding box center [394, 245] width 542 height 314
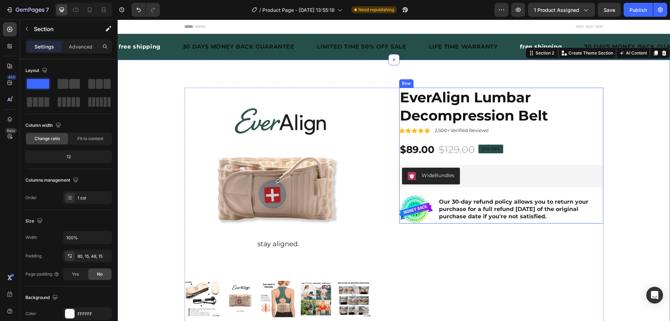
click at [492, 148] on pre "31% off" at bounding box center [491, 149] width 25 height 9
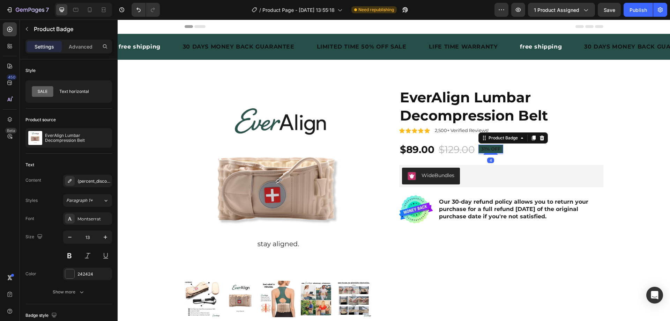
click at [487, 149] on pre "31% off" at bounding box center [491, 149] width 25 height 9
click at [481, 149] on pre "31% off" at bounding box center [491, 149] width 25 height 9
click at [494, 151] on pre "31% off" at bounding box center [491, 149] width 25 height 9
click at [492, 149] on pre "31% off" at bounding box center [491, 149] width 25 height 9
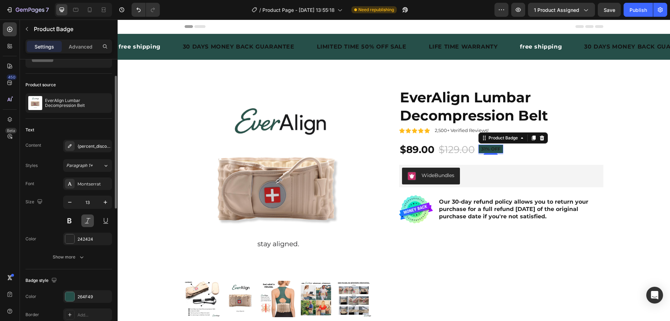
scroll to position [70, 0]
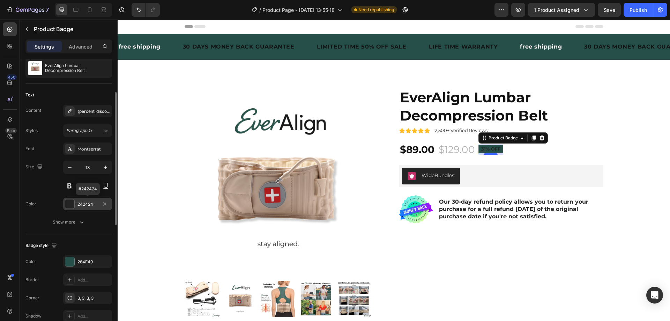
click at [72, 202] on div at bounding box center [69, 203] width 9 height 9
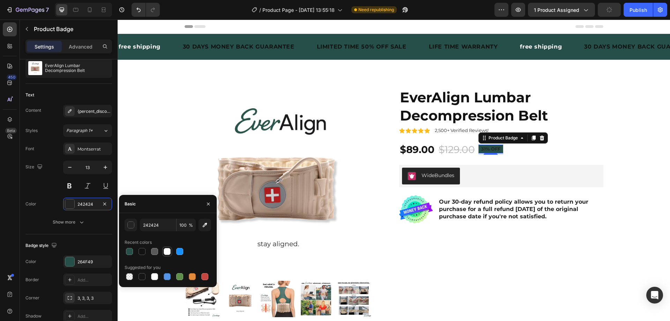
drag, startPoint x: 166, startPoint y: 255, endPoint x: 9, endPoint y: 163, distance: 181.7
click at [166, 255] on div at bounding box center [167, 251] width 8 height 8
type input "FFFFFF"
click at [51, 184] on div "Size 13" at bounding box center [68, 176] width 87 height 31
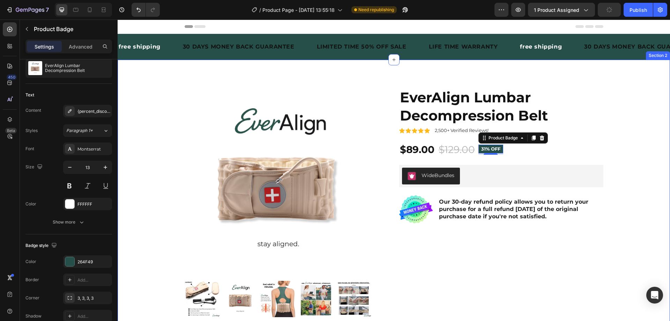
click at [638, 163] on div "Product Images Material Shipping Care instruction Accordion Icon Icon Icon Icon…" at bounding box center [394, 245] width 542 height 314
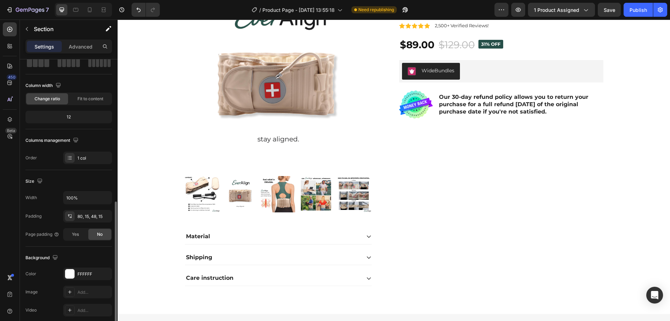
scroll to position [5, 0]
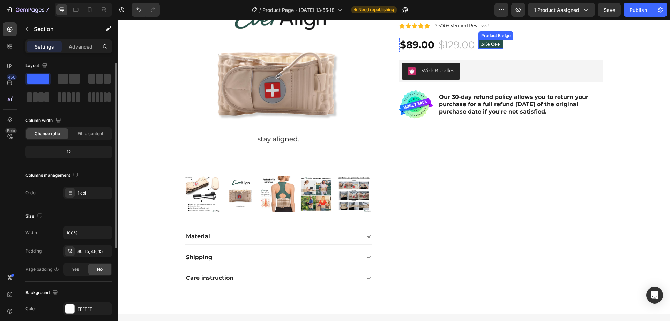
click at [481, 42] on pre "31% off" at bounding box center [491, 44] width 25 height 9
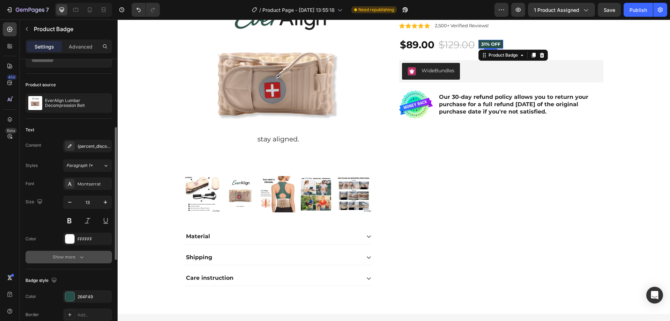
scroll to position [70, 0]
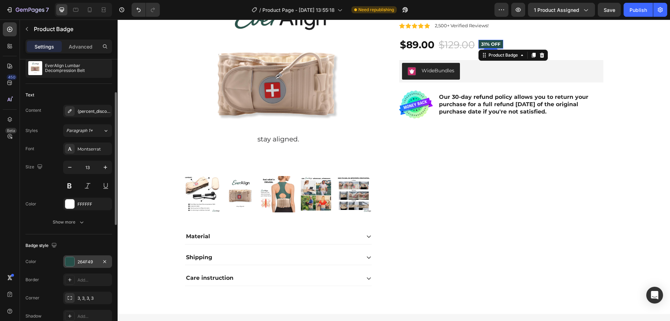
click at [88, 264] on div "264F49" at bounding box center [88, 262] width 20 height 6
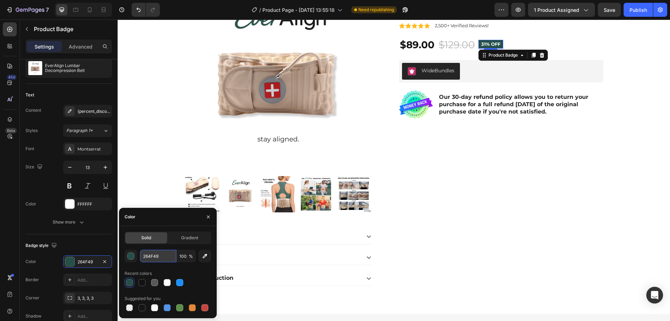
click at [170, 256] on input "264F49" at bounding box center [158, 256] width 36 height 13
paste input "#ad1d1d"
type input "#ad1d1d"
click at [81, 233] on div "Text Content {percent_discount} off Styles Paragraph 1* Font Montserrat Size 13…" at bounding box center [68, 159] width 87 height 151
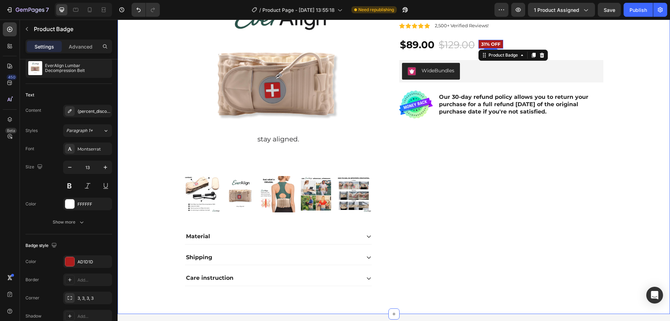
click at [651, 196] on div "Product Images Material Shipping Care instruction Accordion Icon Icon Icon Icon…" at bounding box center [394, 140] width 542 height 314
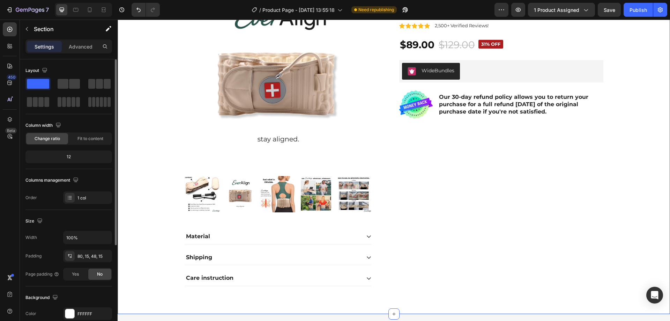
scroll to position [0, 0]
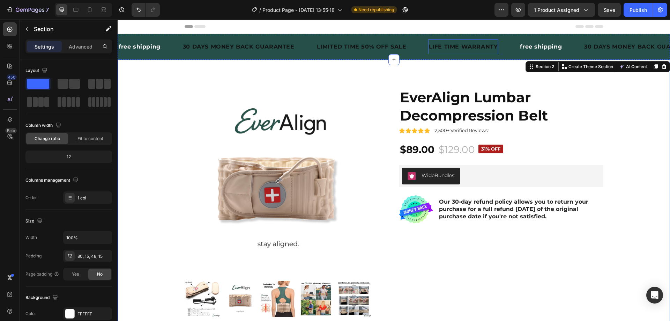
click at [460, 46] on div "LIFE TIME WARRANTY" at bounding box center [463, 46] width 71 height 9
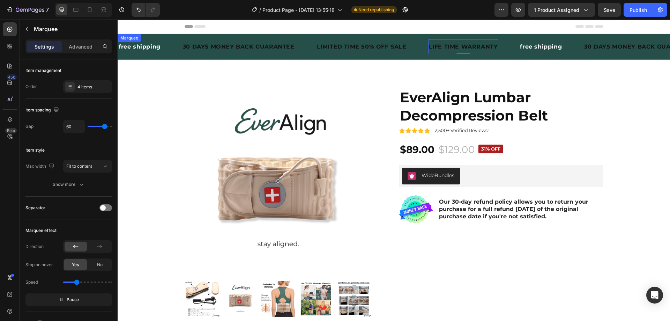
click at [501, 48] on div "LIFE TIME WARRANTY Text Block 0" at bounding box center [473, 46] width 91 height 15
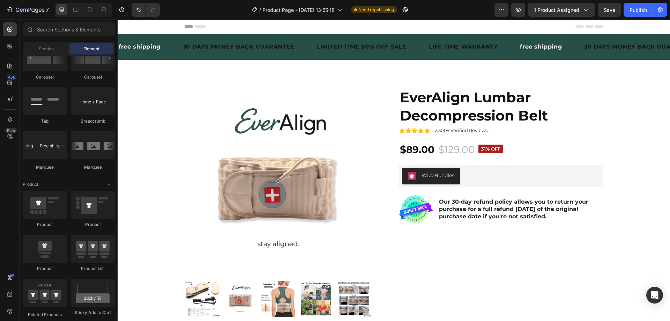
click at [153, 30] on div "Header" at bounding box center [394, 27] width 553 height 14
click at [142, 30] on span "Header" at bounding box center [138, 26] width 15 height 7
click at [125, 28] on icon at bounding box center [125, 26] width 5 height 5
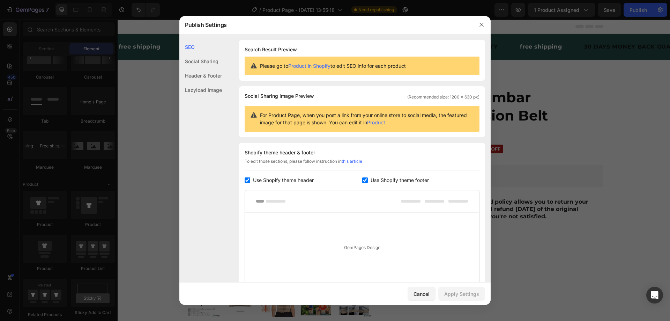
click at [250, 182] on input "checkbox" at bounding box center [248, 180] width 6 height 6
checkbox input "false"
click at [362, 184] on div "Use Shopify theme footer" at bounding box center [421, 180] width 118 height 8
checkbox input "false"
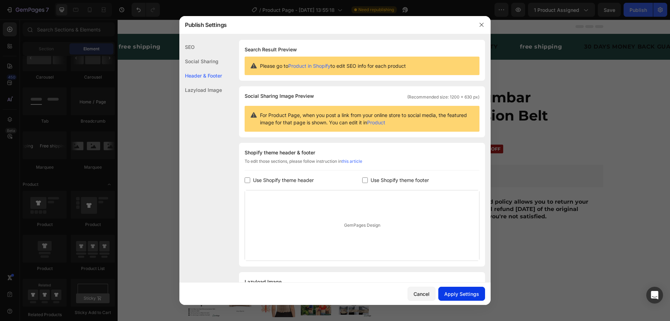
click at [461, 294] on div "Apply Settings" at bounding box center [462, 293] width 35 height 7
click at [485, 23] on button "button" at bounding box center [481, 24] width 11 height 11
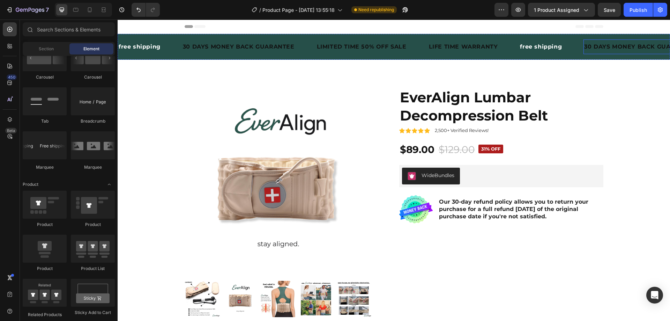
click at [586, 52] on div "30 DAYS MONEY BACK GUARANTEE Text Block" at bounding box center [640, 46] width 113 height 15
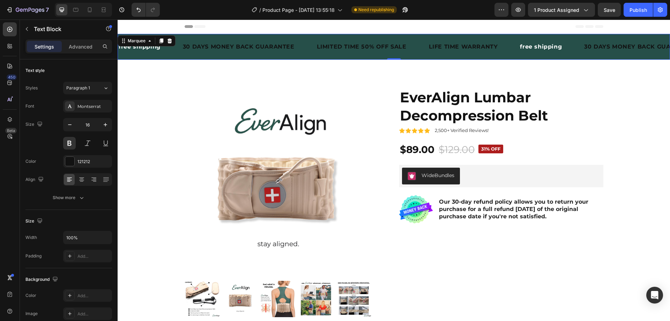
click at [561, 41] on div "FREE SHIPPING Text Block" at bounding box center [552, 46] width 64 height 15
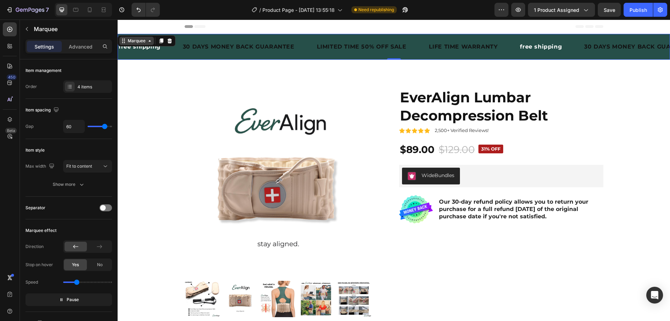
click at [149, 39] on icon at bounding box center [150, 41] width 6 height 6
click at [124, 42] on icon at bounding box center [124, 41] width 6 height 6
click at [194, 46] on div "30 DAYS MONEY BACK GUARANTEE" at bounding box center [238, 46] width 113 height 9
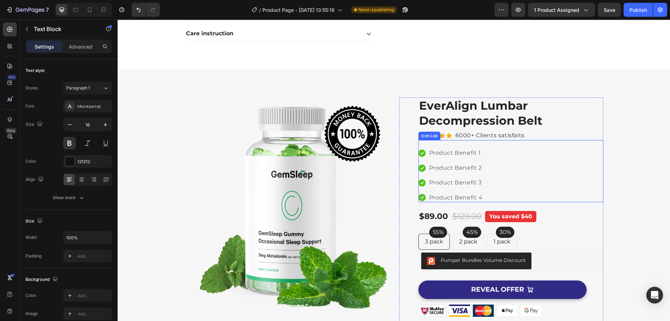
scroll to position [314, 0]
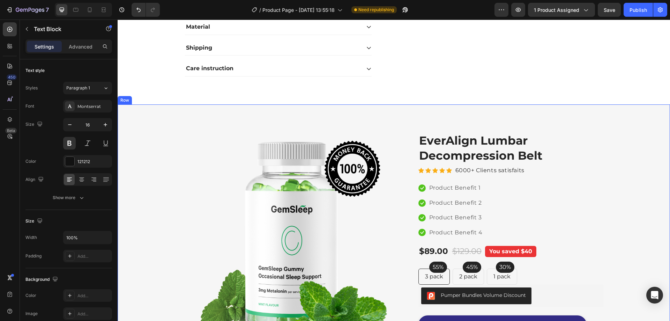
click at [154, 127] on div "Image Image Free Shipping Heading On oders over $70 Text block Row Image Money-…" at bounding box center [394, 275] width 553 height 343
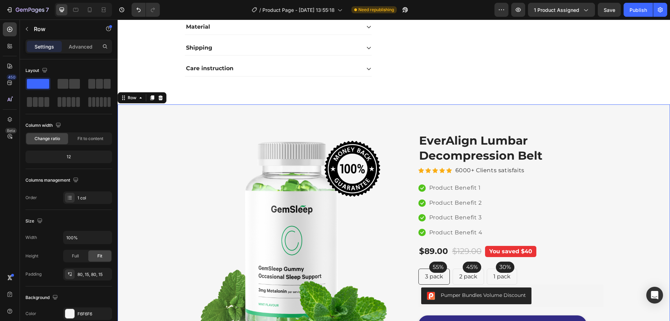
click at [184, 126] on div "Image Image Free Shipping Heading On oders over $70 Text block Row Image Money-…" at bounding box center [394, 275] width 553 height 343
click at [161, 102] on div at bounding box center [160, 98] width 8 height 8
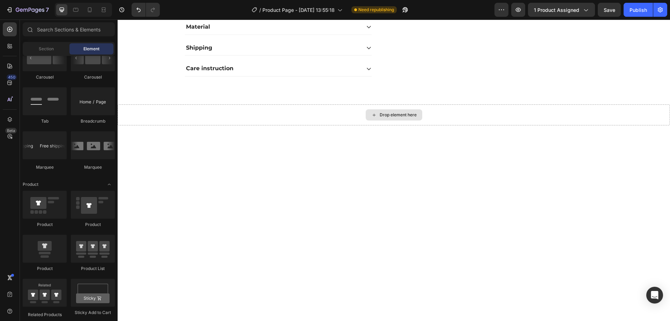
click at [269, 113] on div "Drop element here" at bounding box center [394, 114] width 553 height 21
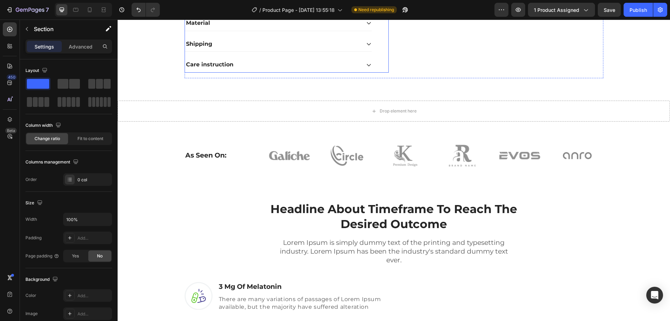
scroll to position [279, 0]
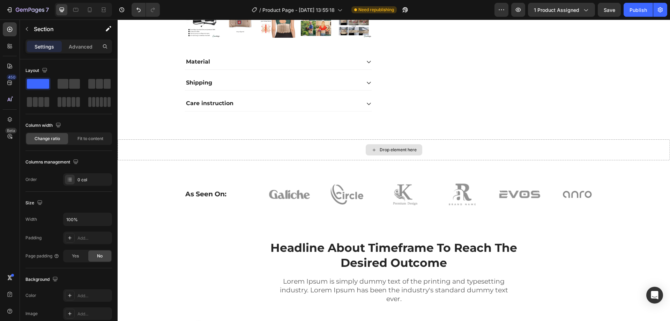
click at [186, 147] on div "Drop element here" at bounding box center [394, 149] width 553 height 21
click at [173, 148] on div "Drop element here" at bounding box center [394, 149] width 553 height 21
click at [90, 51] on div "Advanced" at bounding box center [80, 46] width 35 height 11
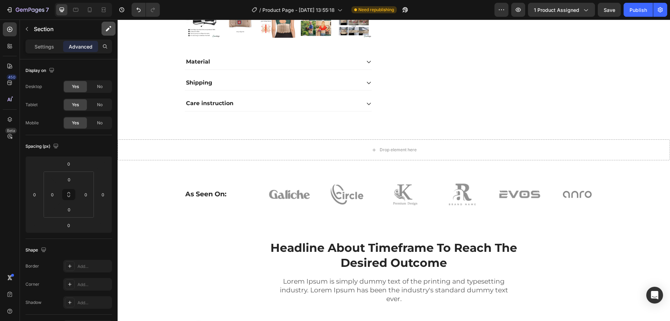
click at [53, 46] on p "Settings" at bounding box center [45, 46] width 20 height 7
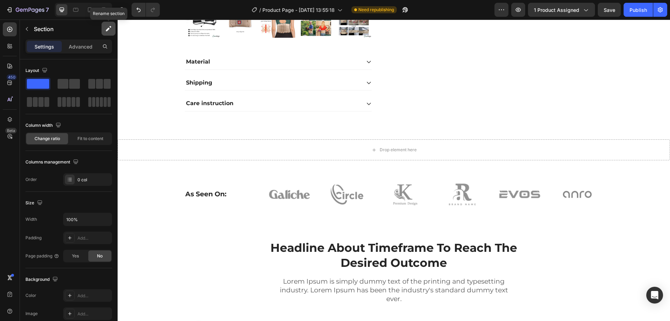
click at [110, 27] on icon "button" at bounding box center [108, 28] width 7 height 7
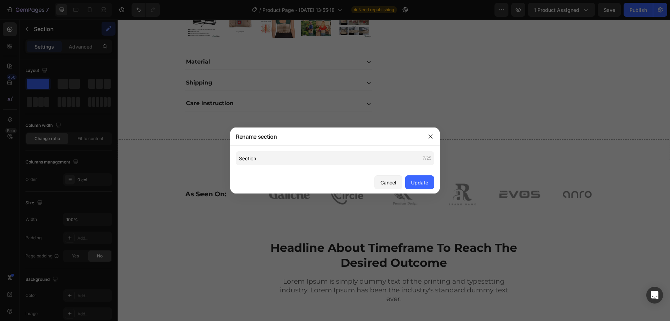
click at [106, 40] on div at bounding box center [335, 160] width 670 height 321
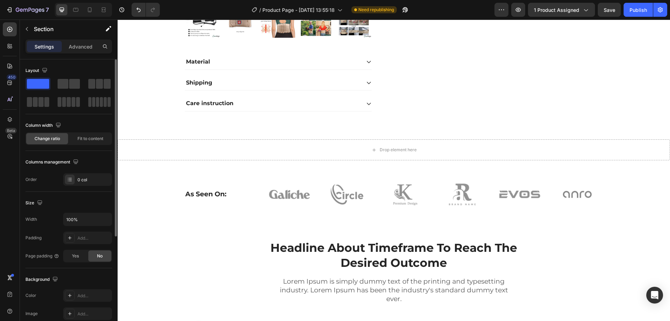
scroll to position [140, 0]
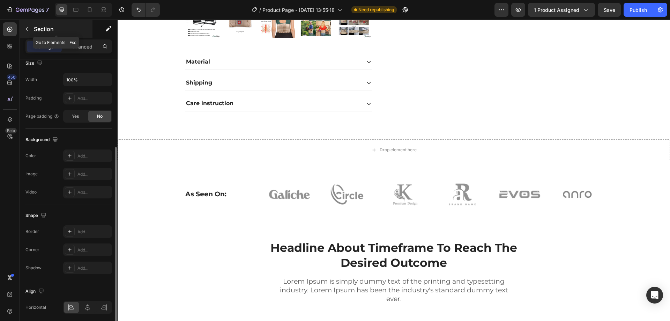
click at [32, 30] on button "button" at bounding box center [26, 28] width 11 height 11
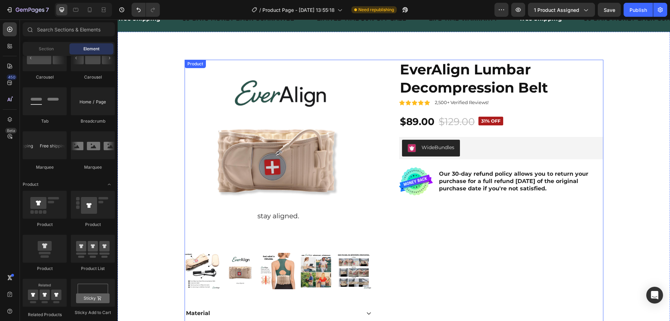
scroll to position [0, 0]
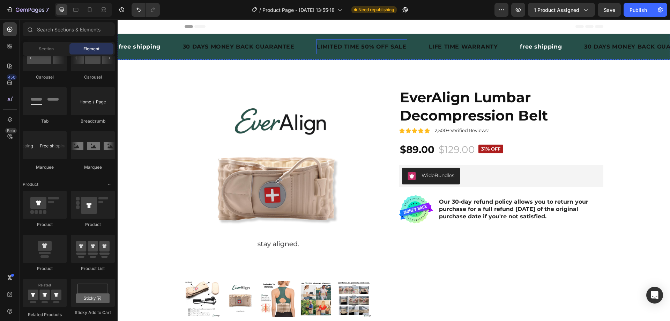
click at [390, 49] on div "LIMITED TIME 50% OFF SALE" at bounding box center [361, 46] width 91 height 9
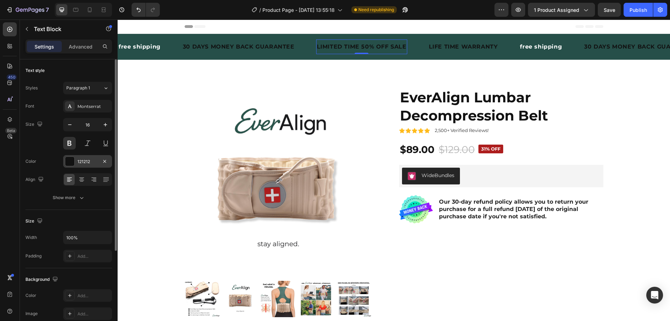
click at [81, 167] on div "121212" at bounding box center [87, 161] width 49 height 13
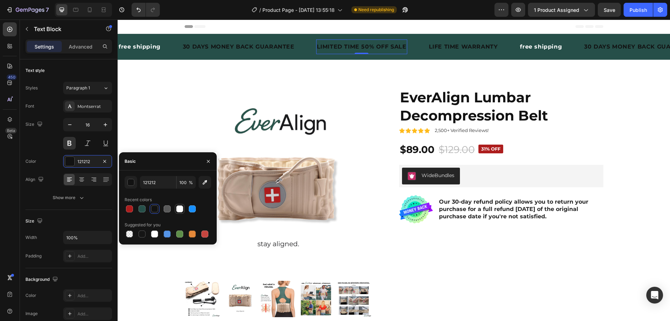
click at [183, 212] on div at bounding box center [180, 209] width 8 height 8
type input "FFFFFF"
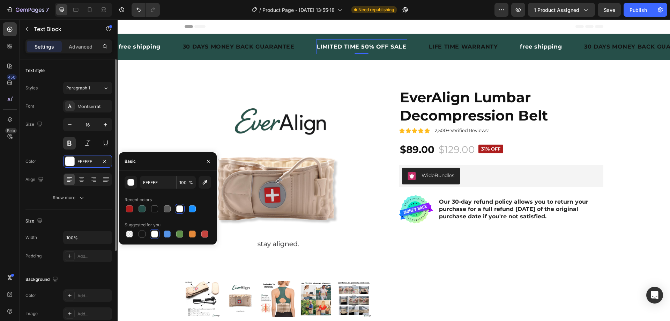
click at [37, 147] on div "Size 16" at bounding box center [68, 133] width 87 height 31
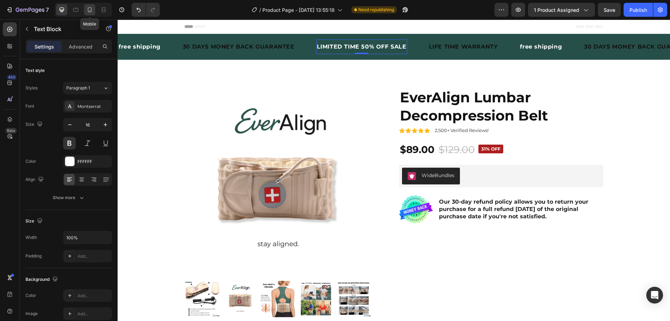
click at [90, 9] on icon at bounding box center [89, 9] width 7 height 7
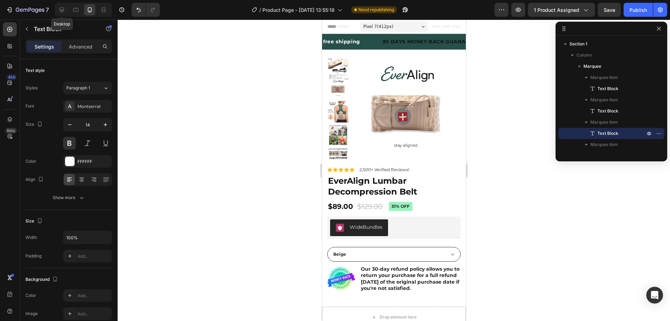
click at [54, 8] on div "Desktop" at bounding box center [82, 10] width 60 height 14
click at [60, 8] on icon at bounding box center [62, 10] width 5 height 5
type input "16"
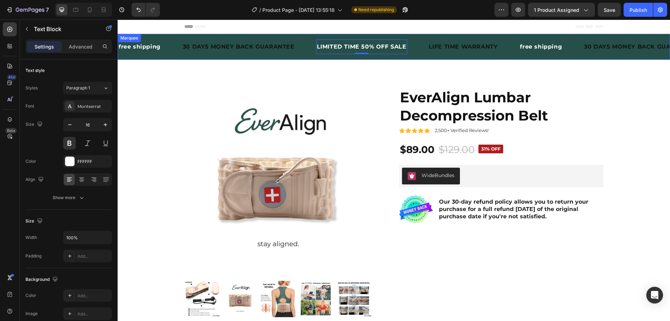
click at [267, 48] on div "30 DAYS MONEY BACK GUARANTEE" at bounding box center [238, 46] width 113 height 9
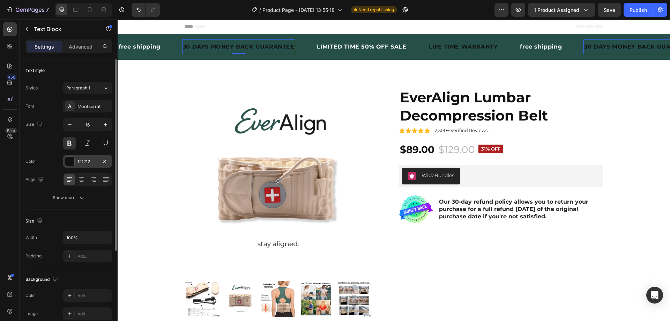
click at [85, 163] on div "121212" at bounding box center [88, 162] width 20 height 6
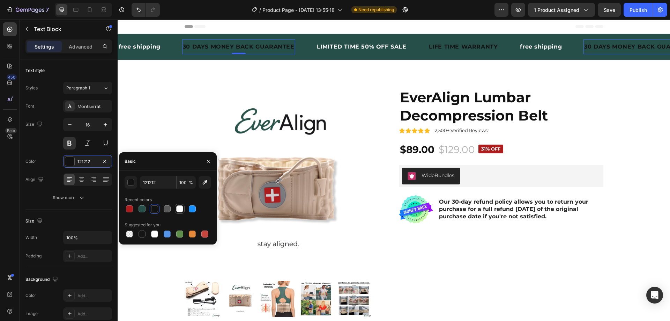
click at [179, 210] on div at bounding box center [179, 208] width 7 height 7
type input "FFFFFF"
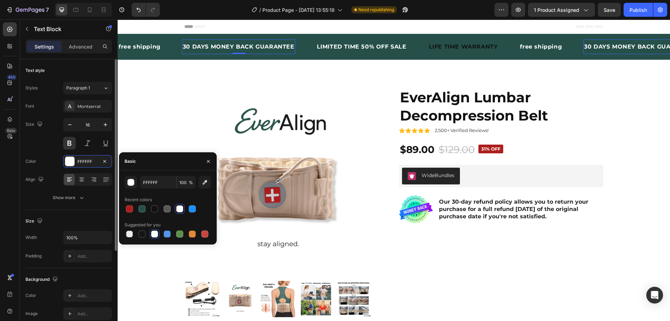
click at [38, 145] on div "Size 16" at bounding box center [68, 133] width 87 height 31
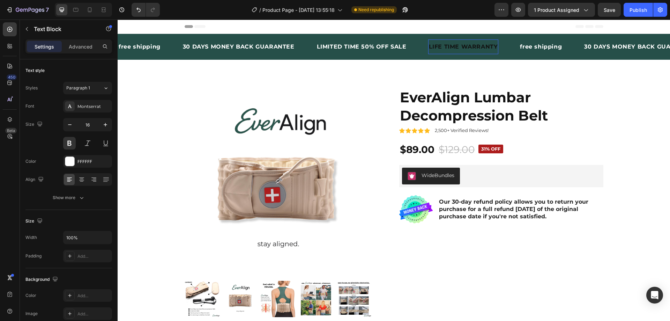
click at [460, 47] on div "LIFE TIME WARRANTY" at bounding box center [463, 46] width 71 height 9
click at [80, 165] on div "121212" at bounding box center [87, 161] width 49 height 13
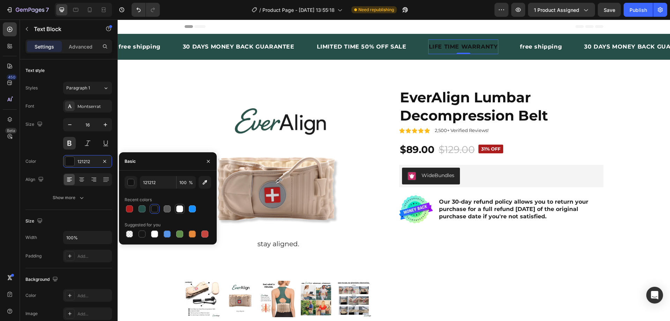
click at [181, 207] on div at bounding box center [179, 208] width 7 height 7
type input "FFFFFF"
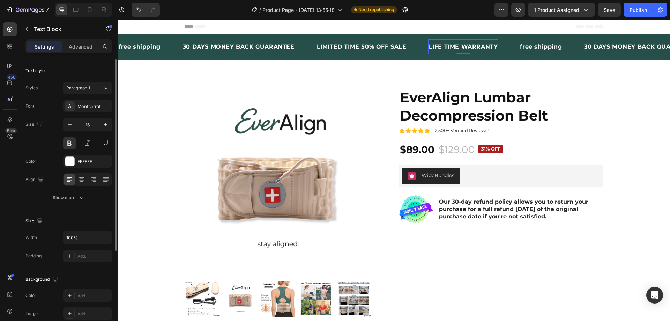
click at [34, 146] on div "Size 16" at bounding box center [68, 133] width 87 height 31
click at [553, 47] on div "FREE SHIPPING" at bounding box center [541, 46] width 43 height 9
click at [557, 46] on div "FREE SHIPPING" at bounding box center [541, 46] width 43 height 9
click at [558, 46] on p "FREE SHIPPING" at bounding box center [541, 47] width 42 height 8
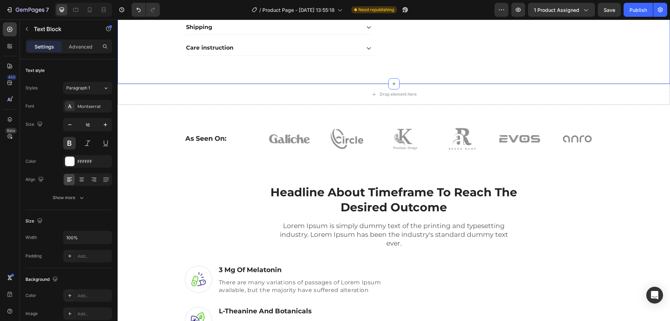
scroll to position [349, 0]
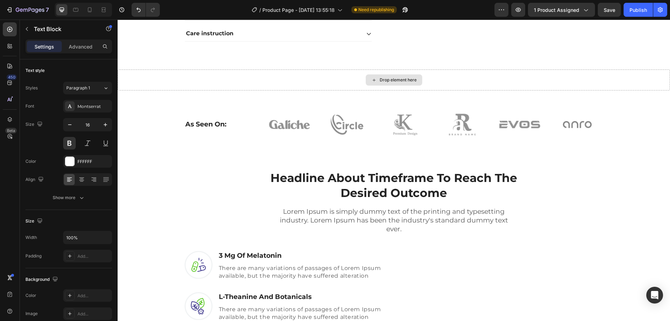
click at [124, 85] on div "Drop element here" at bounding box center [394, 79] width 553 height 21
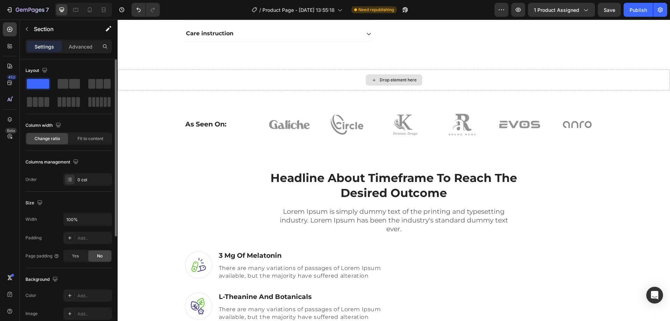
scroll to position [166, 0]
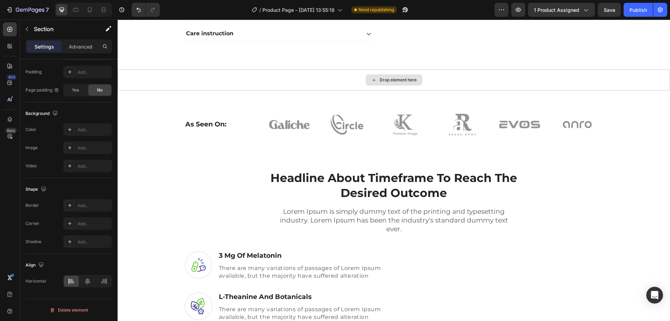
click at [216, 82] on div "Drop element here" at bounding box center [394, 79] width 553 height 21
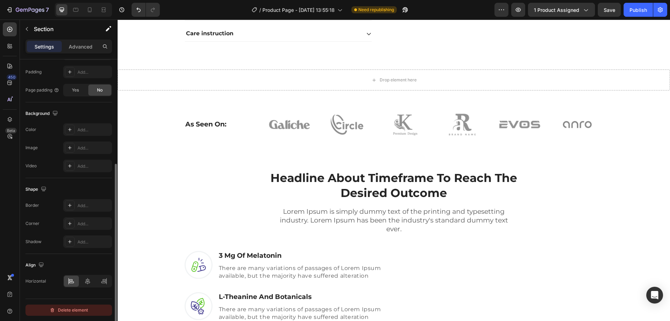
click at [79, 310] on div "Delete element" at bounding box center [69, 310] width 38 height 8
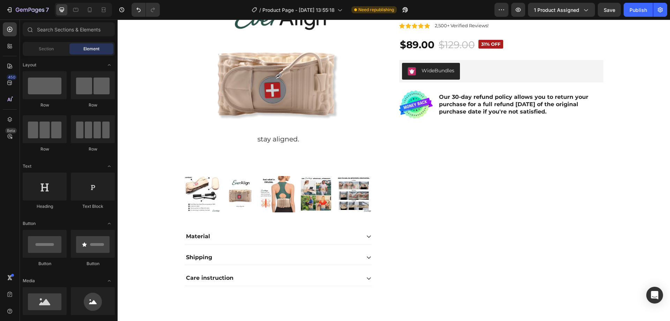
scroll to position [0, 0]
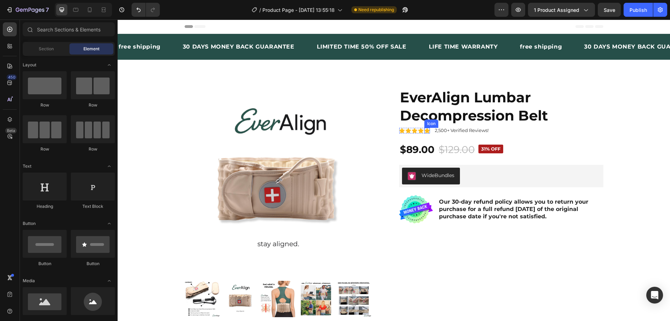
click at [425, 132] on icon at bounding box center [428, 130] width 6 height 5
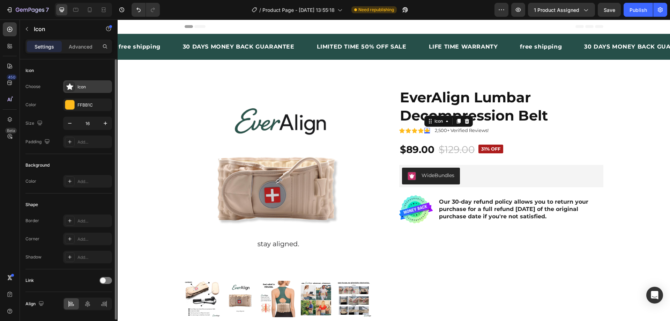
click at [78, 86] on div "Icon" at bounding box center [94, 87] width 33 height 6
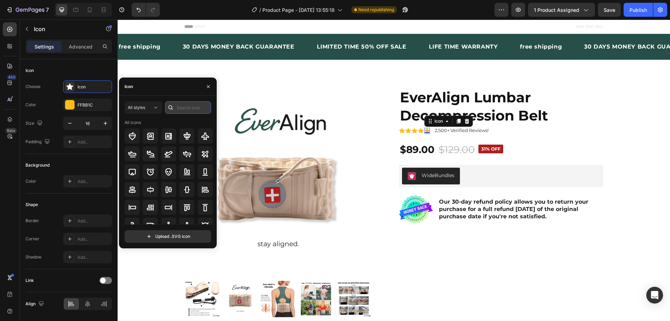
click at [183, 110] on input "text" at bounding box center [188, 107] width 46 height 13
type input "star"
click at [178, 118] on div "All styles star All icons" at bounding box center [168, 162] width 87 height 123
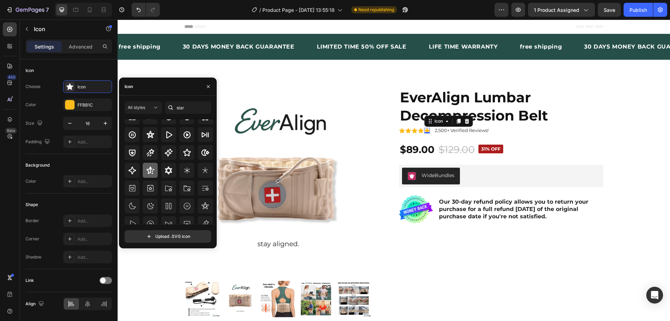
click at [151, 174] on icon at bounding box center [150, 170] width 8 height 8
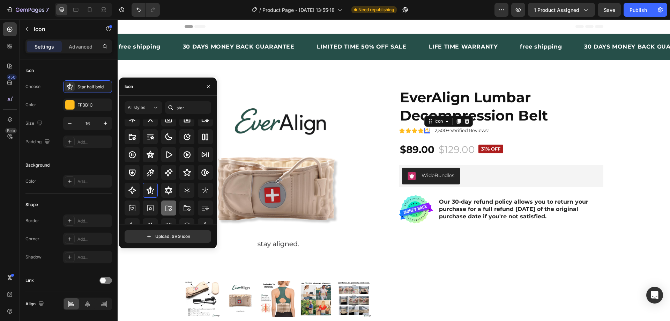
scroll to position [7, 0]
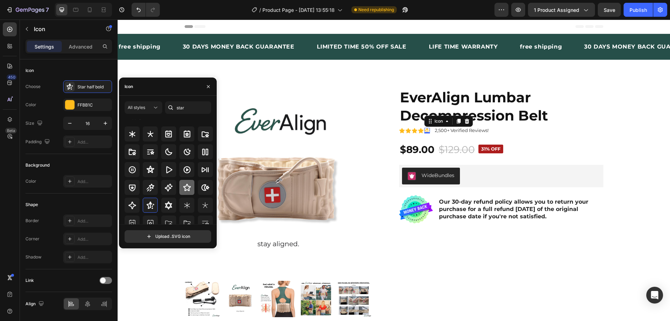
click at [186, 189] on icon at bounding box center [187, 187] width 8 height 8
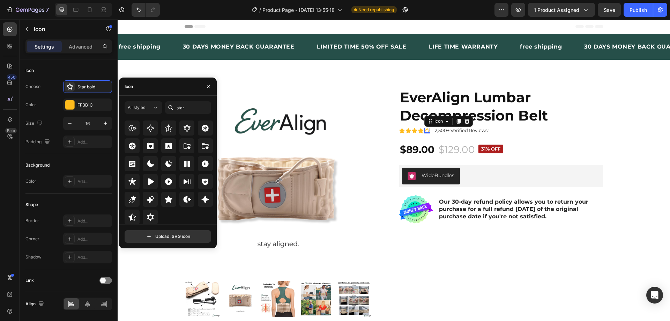
scroll to position [177, 0]
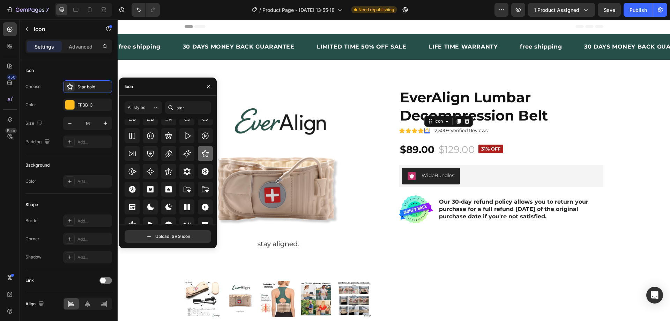
click at [201, 153] on icon at bounding box center [205, 153] width 8 height 8
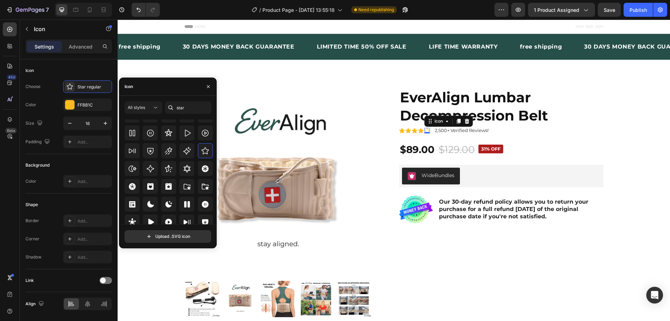
scroll to position [212, 0]
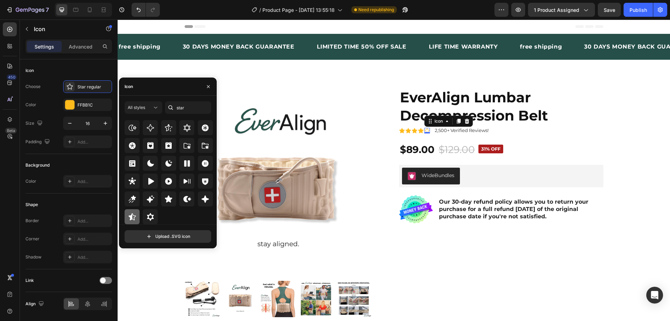
click at [130, 218] on icon at bounding box center [132, 216] width 7 height 7
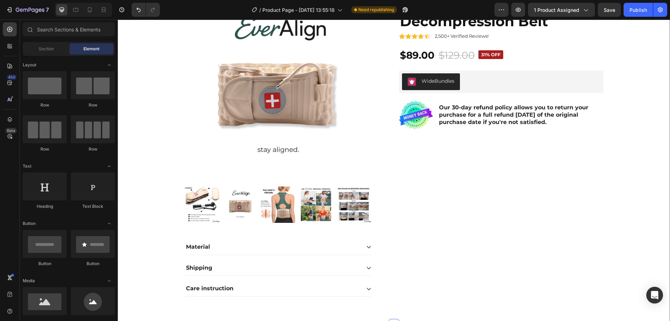
scroll to position [19, 0]
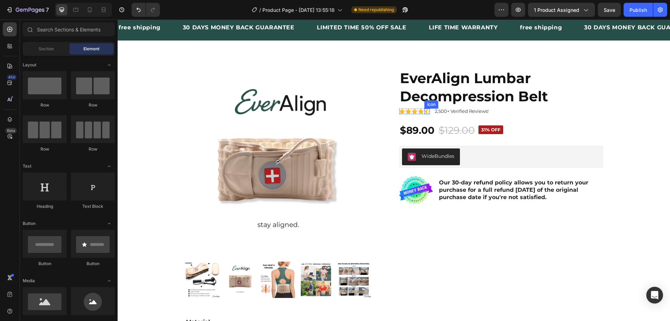
click at [426, 112] on div "Icon" at bounding box center [428, 112] width 6 height 6
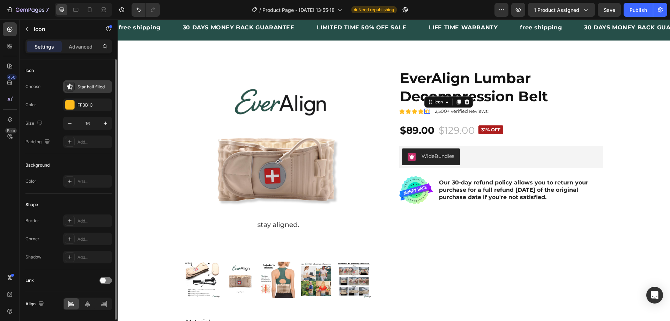
click at [73, 88] on icon at bounding box center [69, 86] width 7 height 7
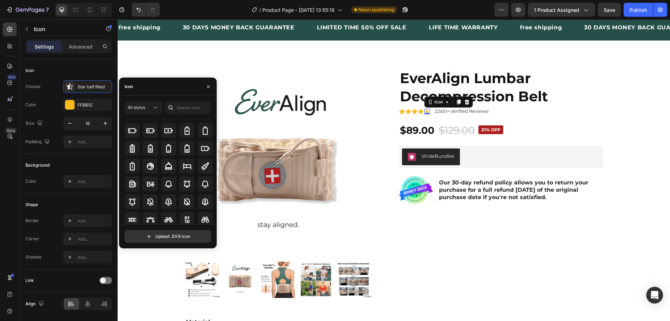
scroll to position [492, 0]
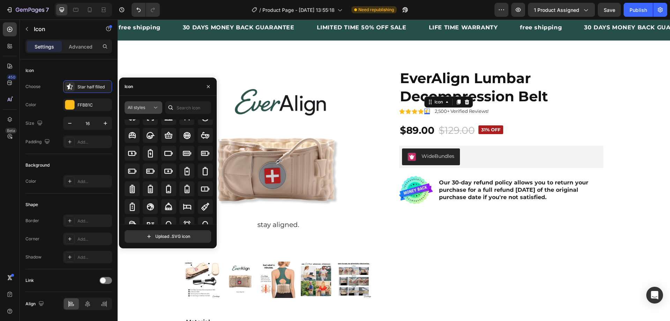
click at [144, 111] on div "All styles" at bounding box center [143, 107] width 31 height 7
click at [152, 179] on icon at bounding box center [153, 178] width 6 height 6
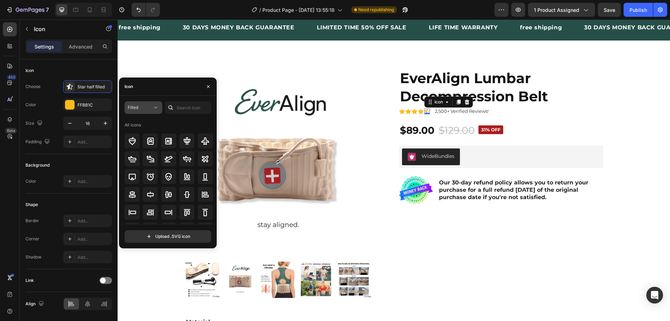
click at [155, 107] on icon at bounding box center [155, 107] width 7 height 7
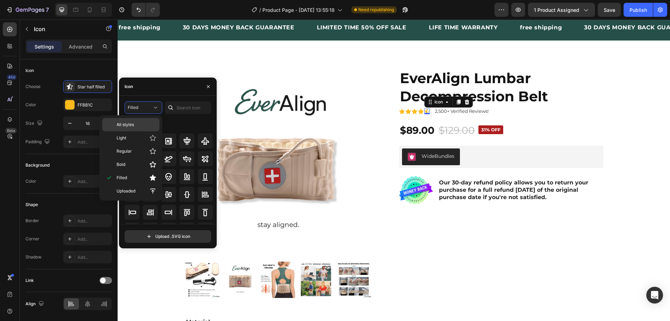
click at [147, 119] on div "All styles" at bounding box center [130, 124] width 57 height 13
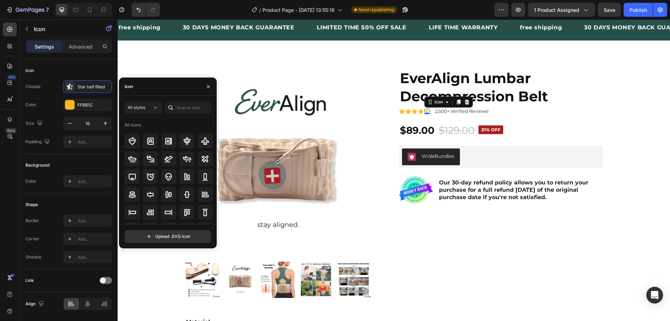
click at [185, 114] on div "All styles All icons" at bounding box center [168, 162] width 87 height 123
click at [184, 106] on input "text" at bounding box center [188, 107] width 46 height 13
type input "star"
click at [168, 120] on div "All icons" at bounding box center [169, 124] width 89 height 11
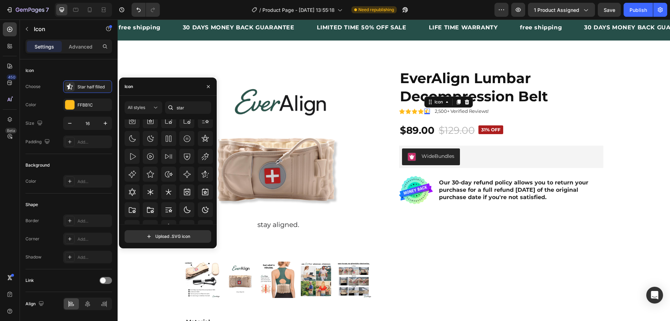
scroll to position [100, 0]
click at [204, 173] on icon at bounding box center [205, 172] width 7 height 7
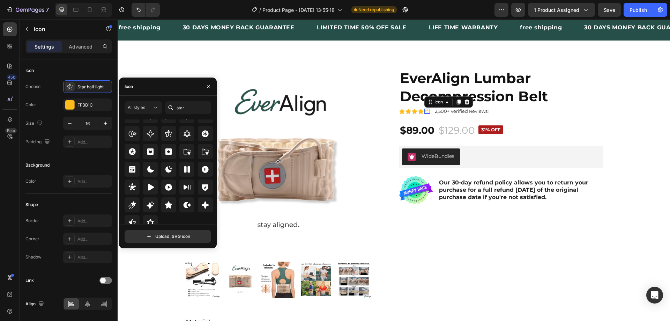
scroll to position [212, 0]
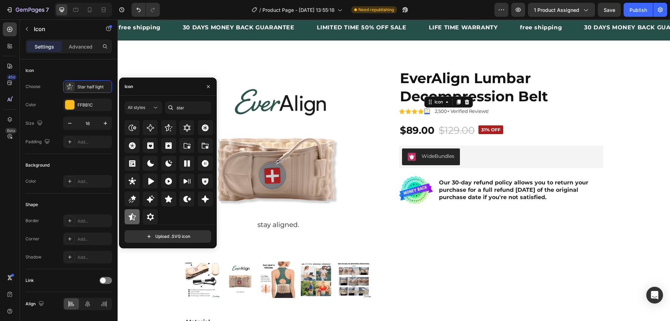
click at [130, 213] on icon at bounding box center [132, 217] width 8 height 8
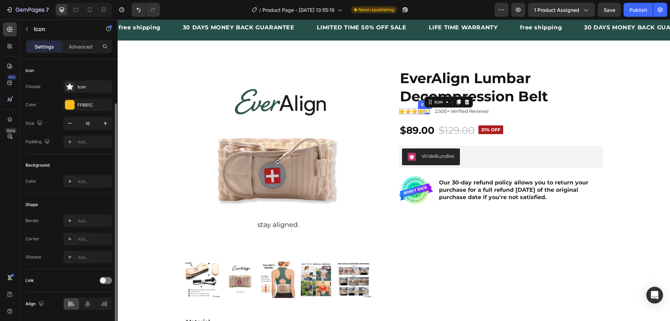
scroll to position [23, 0]
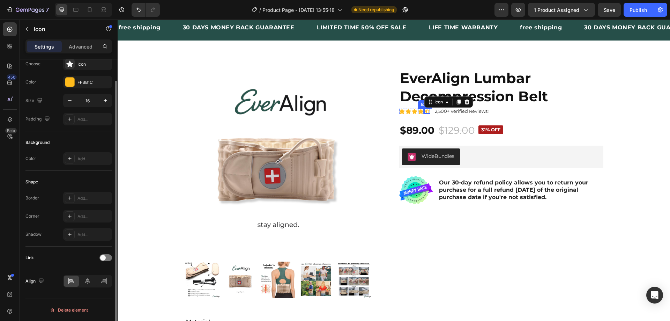
click at [418, 112] on div "Icon" at bounding box center [421, 112] width 6 height 6
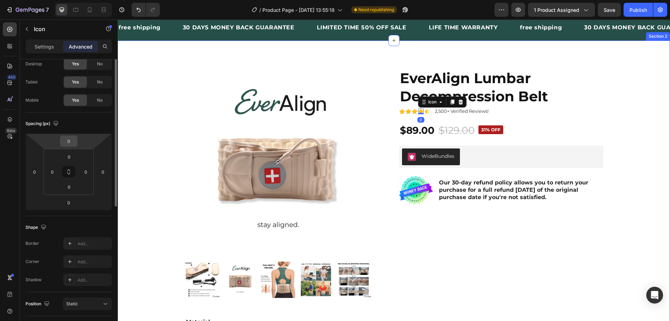
scroll to position [0, 0]
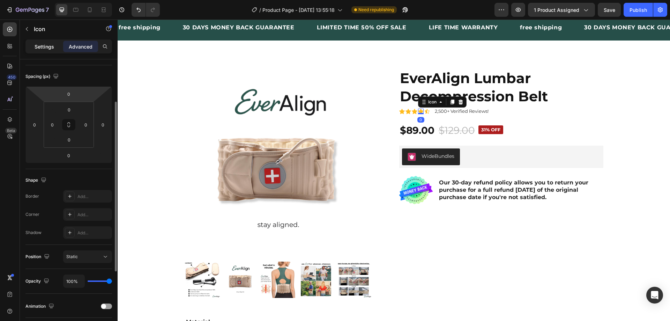
click at [47, 42] on div "Settings" at bounding box center [44, 46] width 35 height 11
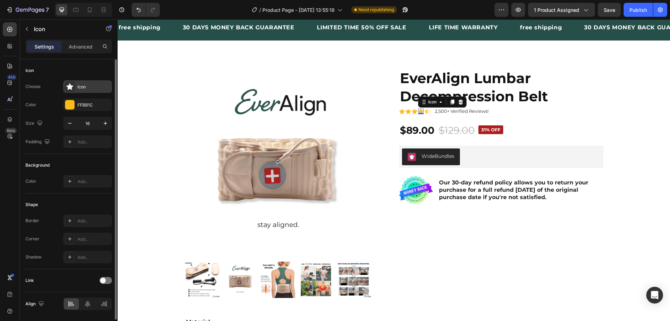
click at [69, 87] on icon at bounding box center [69, 86] width 7 height 7
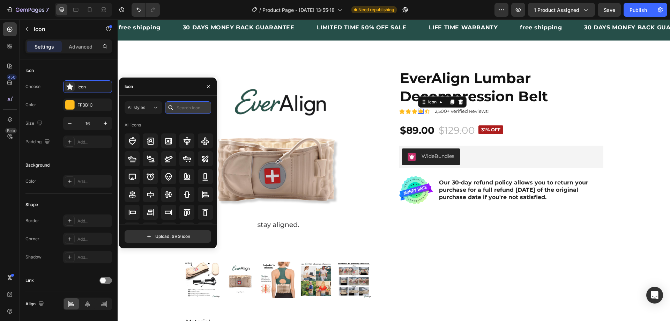
click at [180, 108] on input "text" at bounding box center [188, 107] width 46 height 13
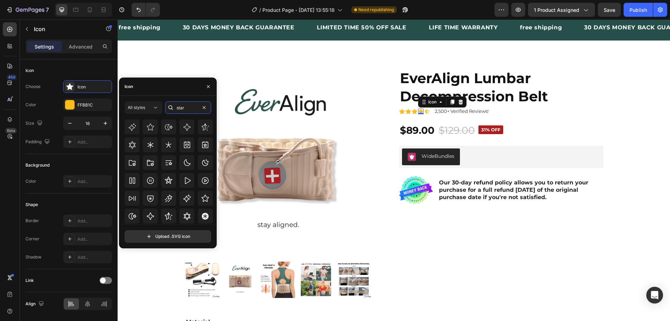
scroll to position [212, 0]
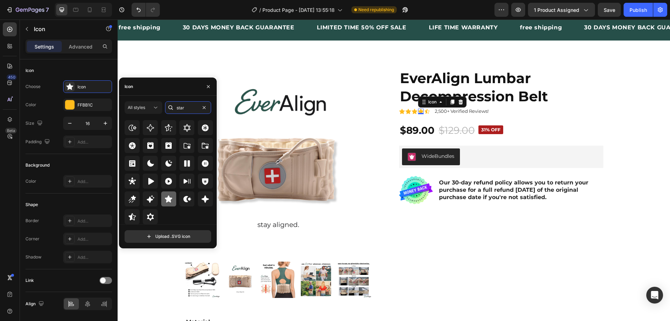
type input "star"
click at [168, 199] on icon at bounding box center [168, 198] width 7 height 7
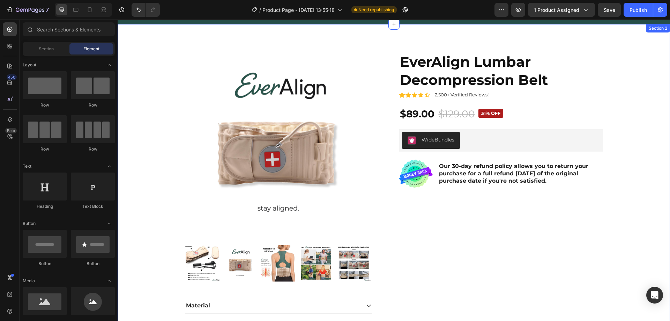
scroll to position [3, 0]
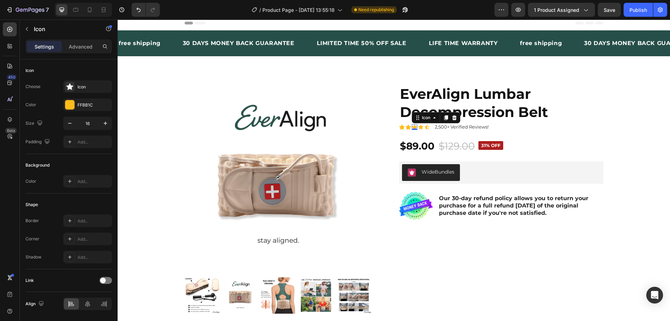
click at [412, 128] on div "Icon 0" at bounding box center [415, 127] width 6 height 6
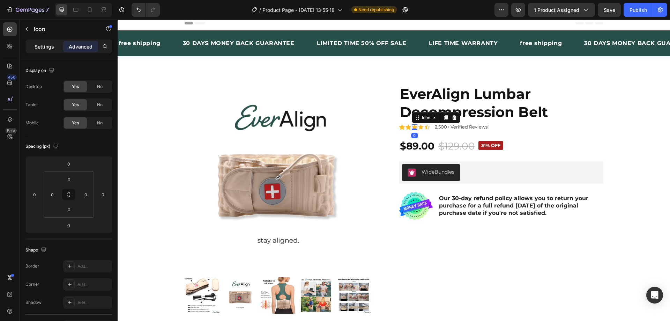
click at [44, 44] on p "Settings" at bounding box center [45, 46] width 20 height 7
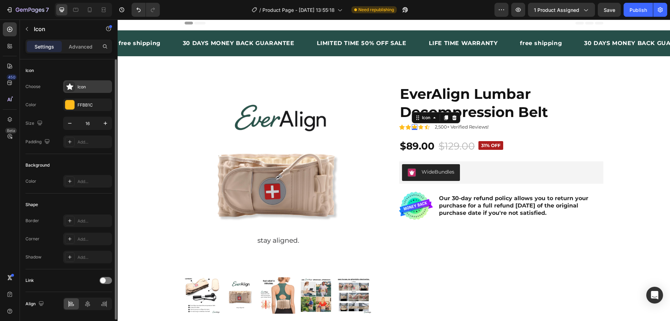
click at [78, 91] on div "Icon" at bounding box center [87, 86] width 49 height 13
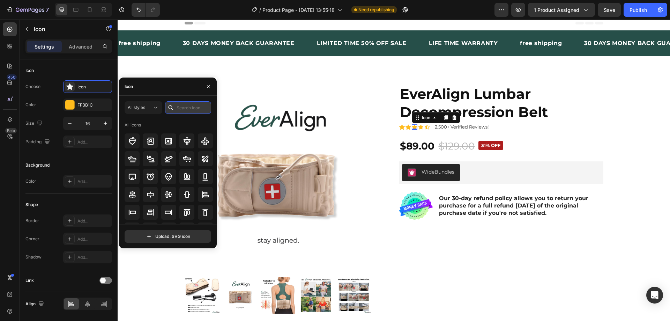
click at [181, 109] on input "text" at bounding box center [188, 107] width 46 height 13
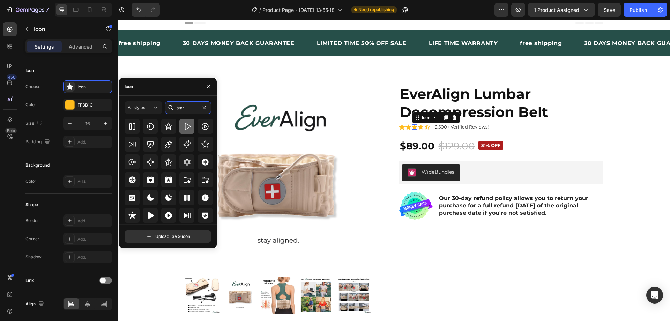
scroll to position [212, 0]
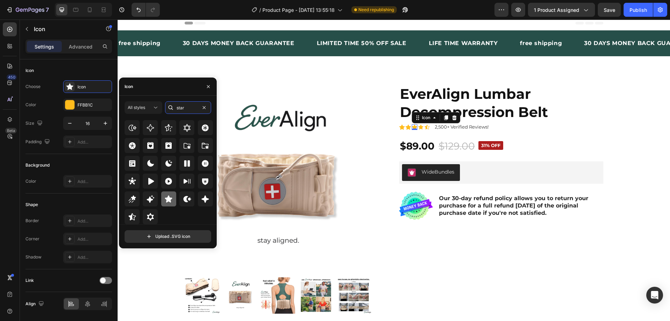
type input "star"
click at [175, 203] on div at bounding box center [168, 198] width 15 height 15
click at [406, 129] on div "Icon" at bounding box center [409, 127] width 6 height 6
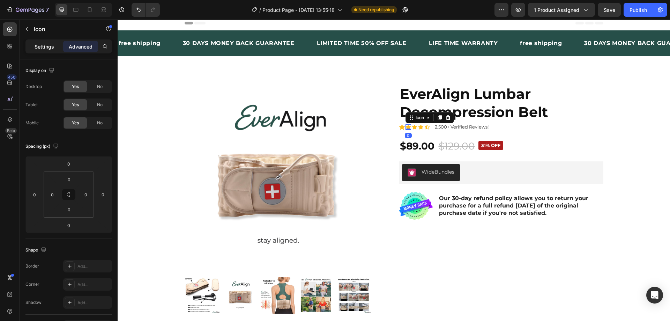
click at [57, 49] on div "Settings" at bounding box center [44, 46] width 35 height 11
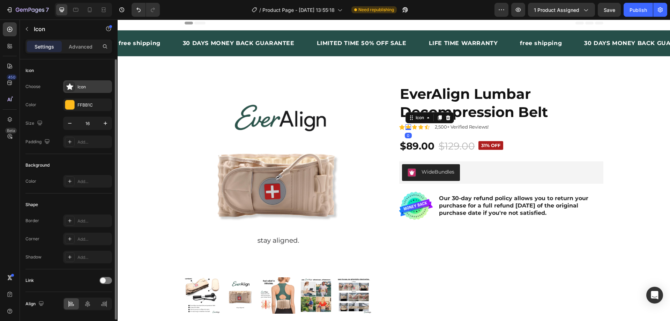
click at [80, 86] on div "Icon" at bounding box center [94, 87] width 33 height 6
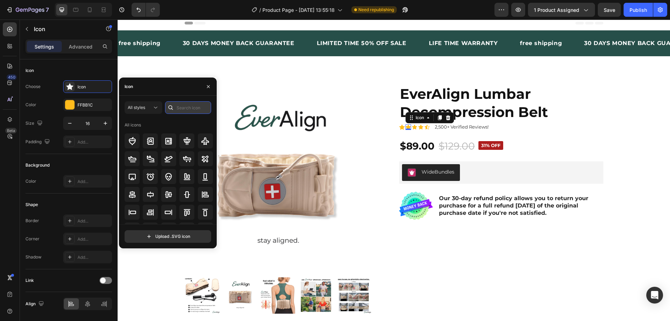
click at [186, 109] on input "text" at bounding box center [188, 107] width 46 height 13
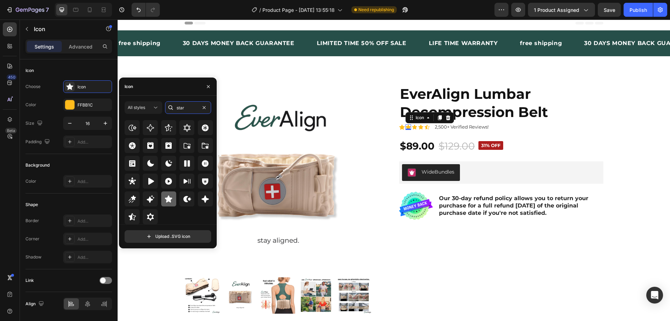
type input "star"
click at [169, 201] on icon at bounding box center [168, 198] width 7 height 7
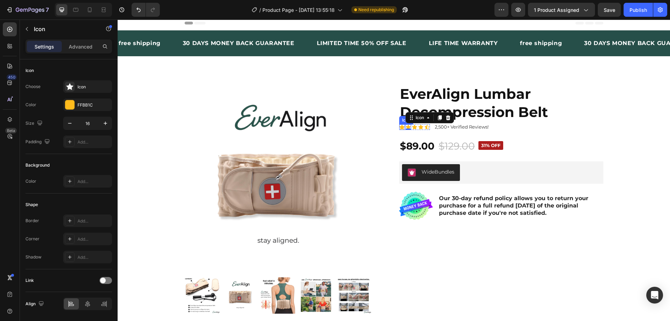
click at [399, 127] on div "Icon" at bounding box center [402, 127] width 6 height 6
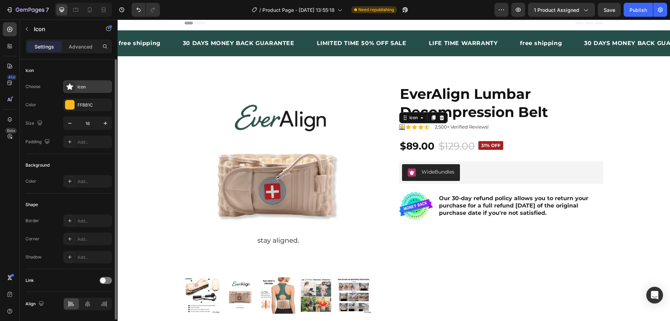
click at [78, 83] on div "Icon" at bounding box center [87, 86] width 49 height 13
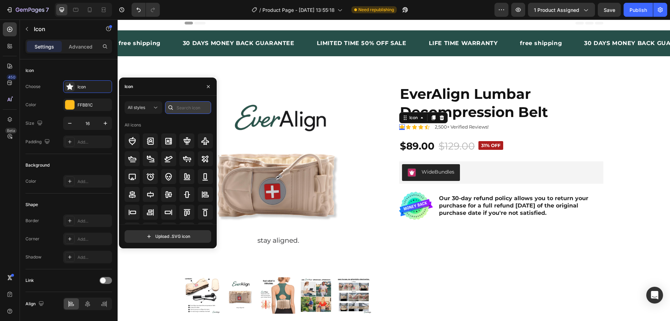
click at [185, 104] on input "text" at bounding box center [188, 107] width 46 height 13
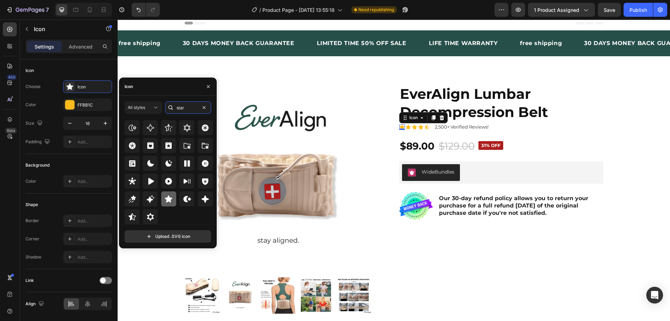
type input "star"
click at [165, 198] on icon at bounding box center [168, 198] width 7 height 7
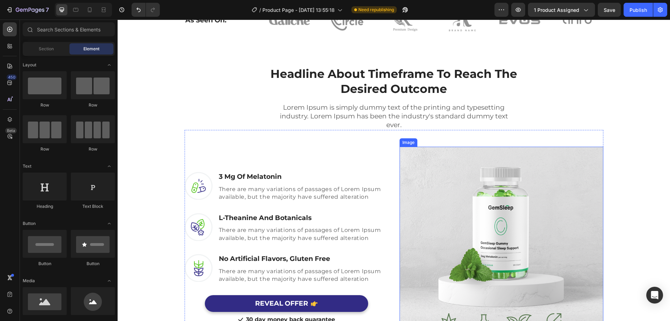
scroll to position [477, 0]
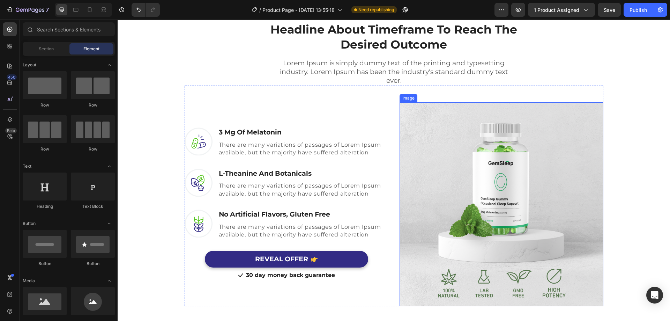
click at [422, 233] on img at bounding box center [502, 204] width 204 height 204
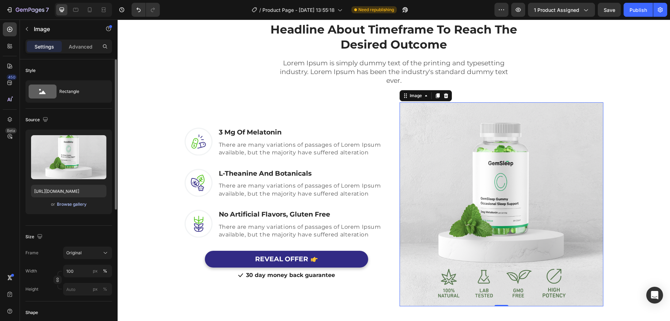
click at [75, 206] on div "Browse gallery" at bounding box center [72, 204] width 30 height 6
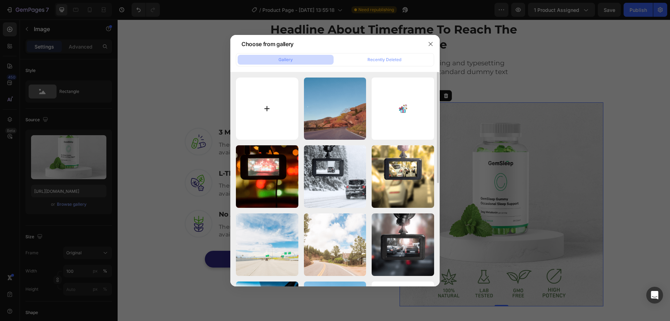
click at [267, 110] on input "file" at bounding box center [267, 109] width 63 height 63
type input "C:\fakepath\modelphoto2.webp"
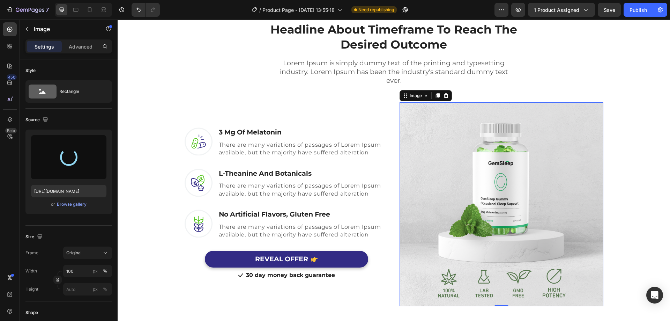
type input "[URL][DOMAIN_NAME]"
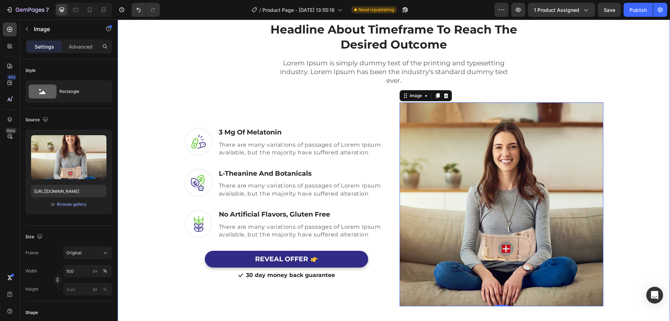
click at [657, 191] on div "Headline About Timeframe To Reach The Desired Outcome Heading Row Lorem Ipsum i…" at bounding box center [394, 158] width 542 height 296
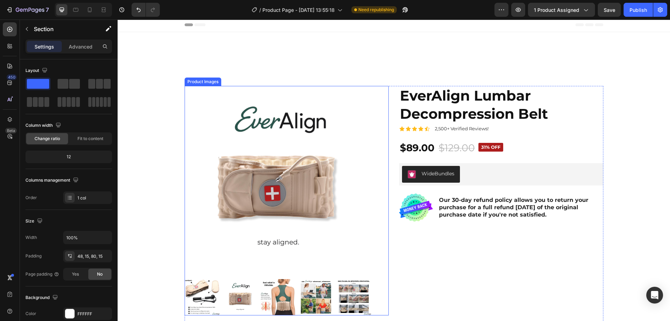
scroll to position [0, 0]
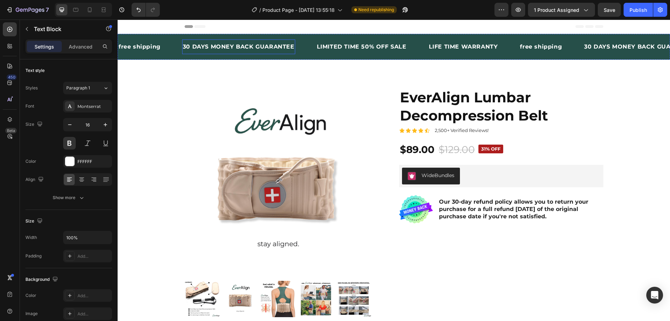
click at [294, 44] on div "30 DAYS MONEY BACK GUARANTEE" at bounding box center [238, 46] width 113 height 9
click at [289, 45] on div "30 DAYS MONEY BACK GUARANTEE" at bounding box center [238, 46] width 113 height 9
click at [294, 44] on div "30 DAYS MONEY BACK GUARANTEE Text Block 0" at bounding box center [249, 46] width 134 height 15
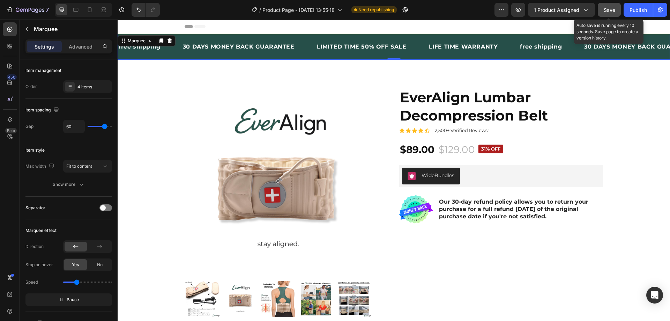
click at [608, 9] on span "Save" at bounding box center [610, 10] width 12 height 6
click at [634, 6] on div "Publish" at bounding box center [638, 9] width 17 height 7
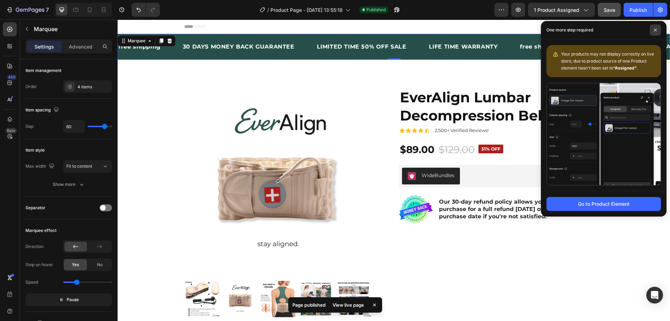
click at [655, 27] on span at bounding box center [655, 29] width 11 height 11
